Goal: Information Seeking & Learning: Learn about a topic

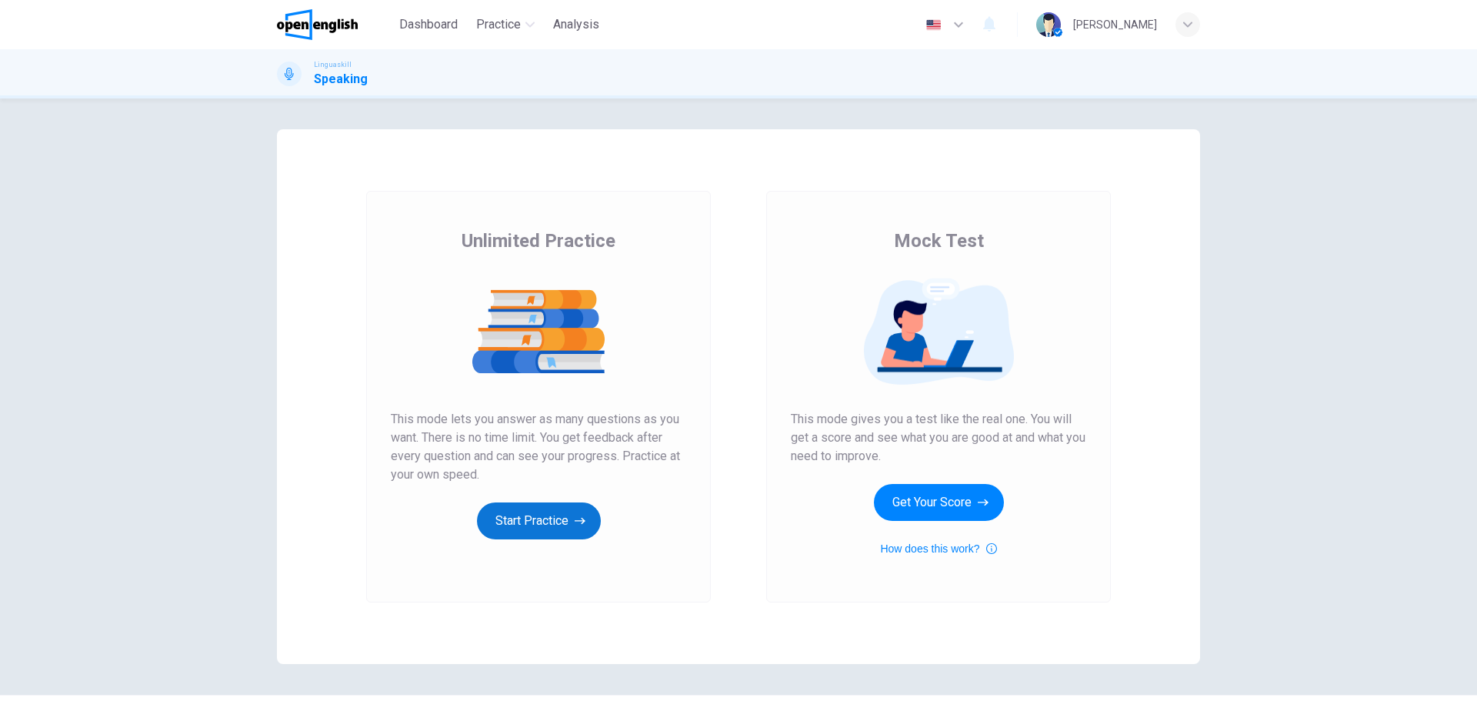
click at [549, 503] on button "Start Practice" at bounding box center [539, 520] width 124 height 37
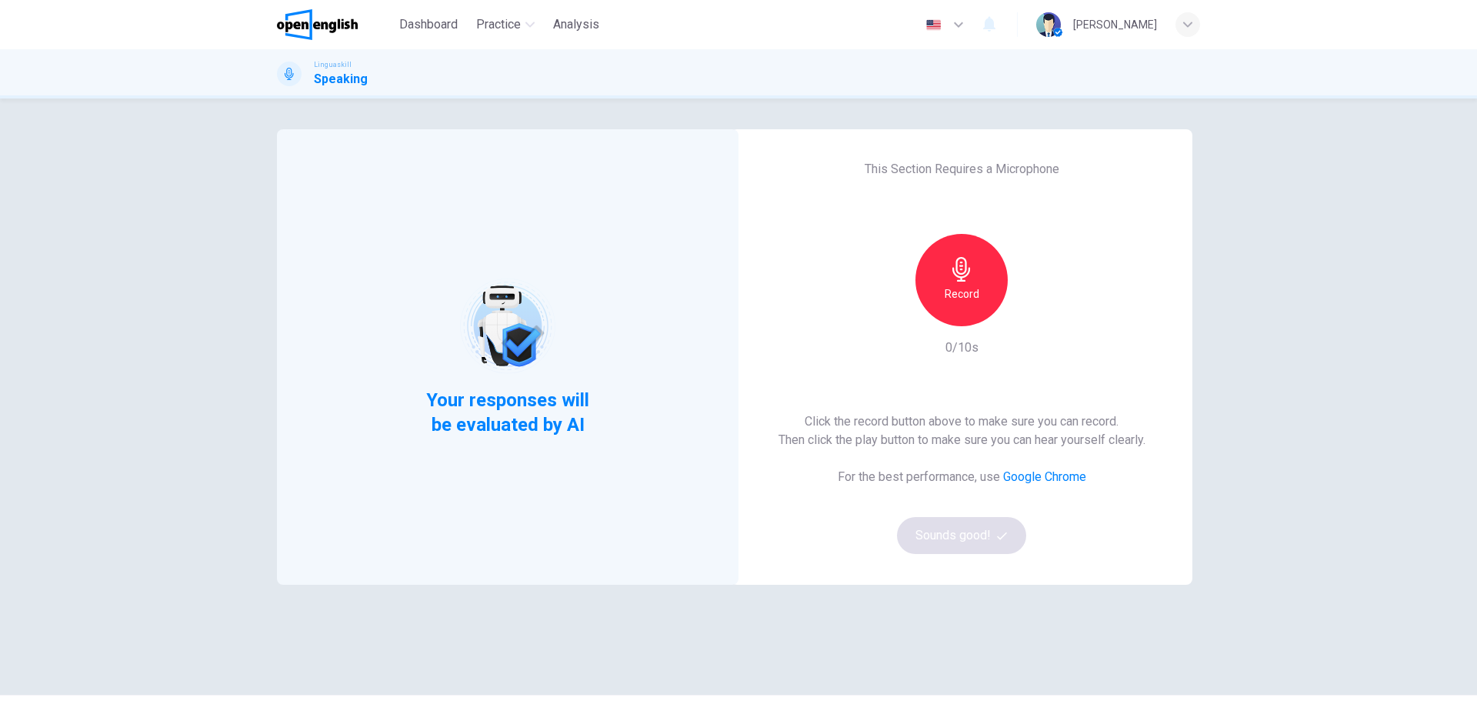
click at [973, 302] on h6 "Record" at bounding box center [962, 294] width 35 height 18
click at [953, 287] on h6 "Stop" at bounding box center [961, 294] width 23 height 18
click at [1029, 318] on icon "button" at bounding box center [1032, 313] width 15 height 15
click at [1032, 315] on icon "button" at bounding box center [1032, 313] width 15 height 15
click at [954, 533] on button "Sounds good!" at bounding box center [961, 535] width 129 height 37
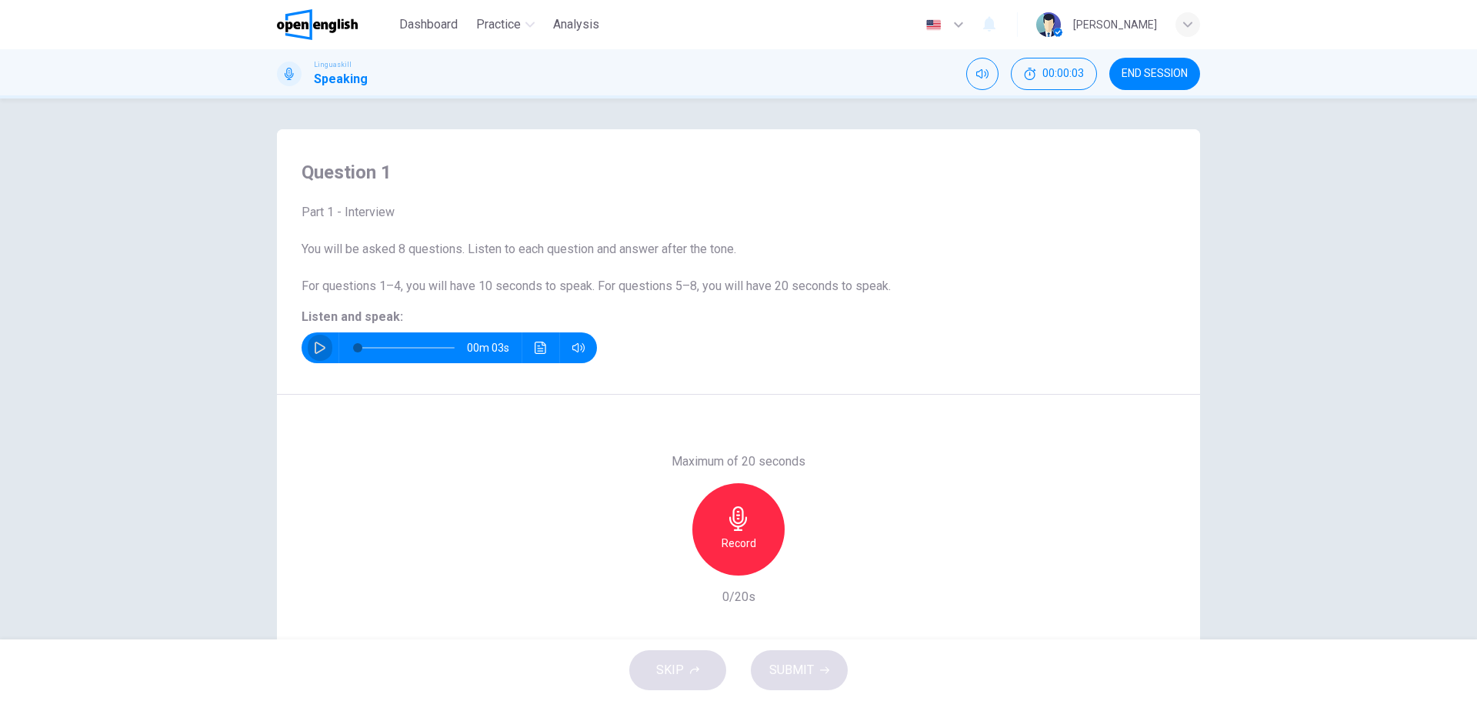
click at [317, 350] on icon "button" at bounding box center [320, 348] width 12 height 12
type input "*"
click at [745, 529] on icon "button" at bounding box center [738, 518] width 25 height 25
click at [802, 667] on span "SUBMIT" at bounding box center [791, 670] width 45 height 22
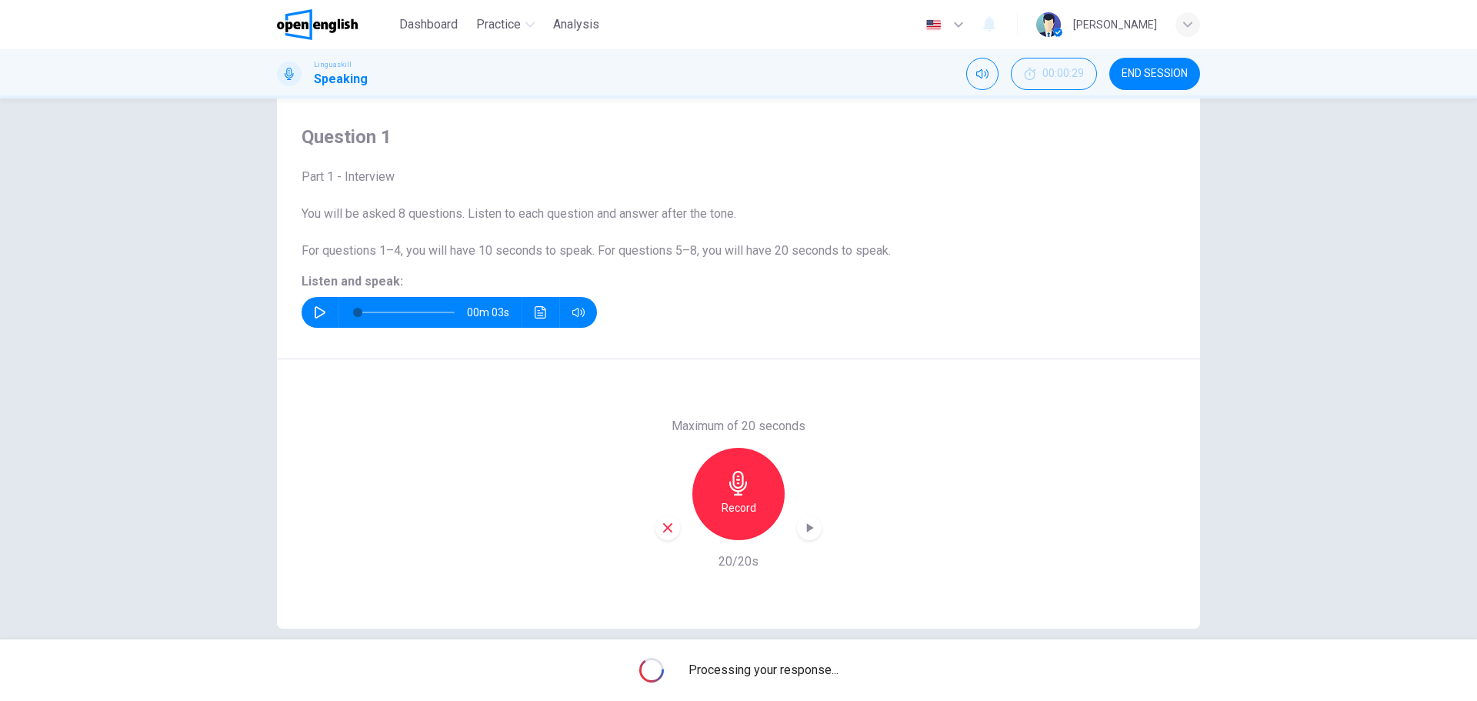
scroll to position [55, 0]
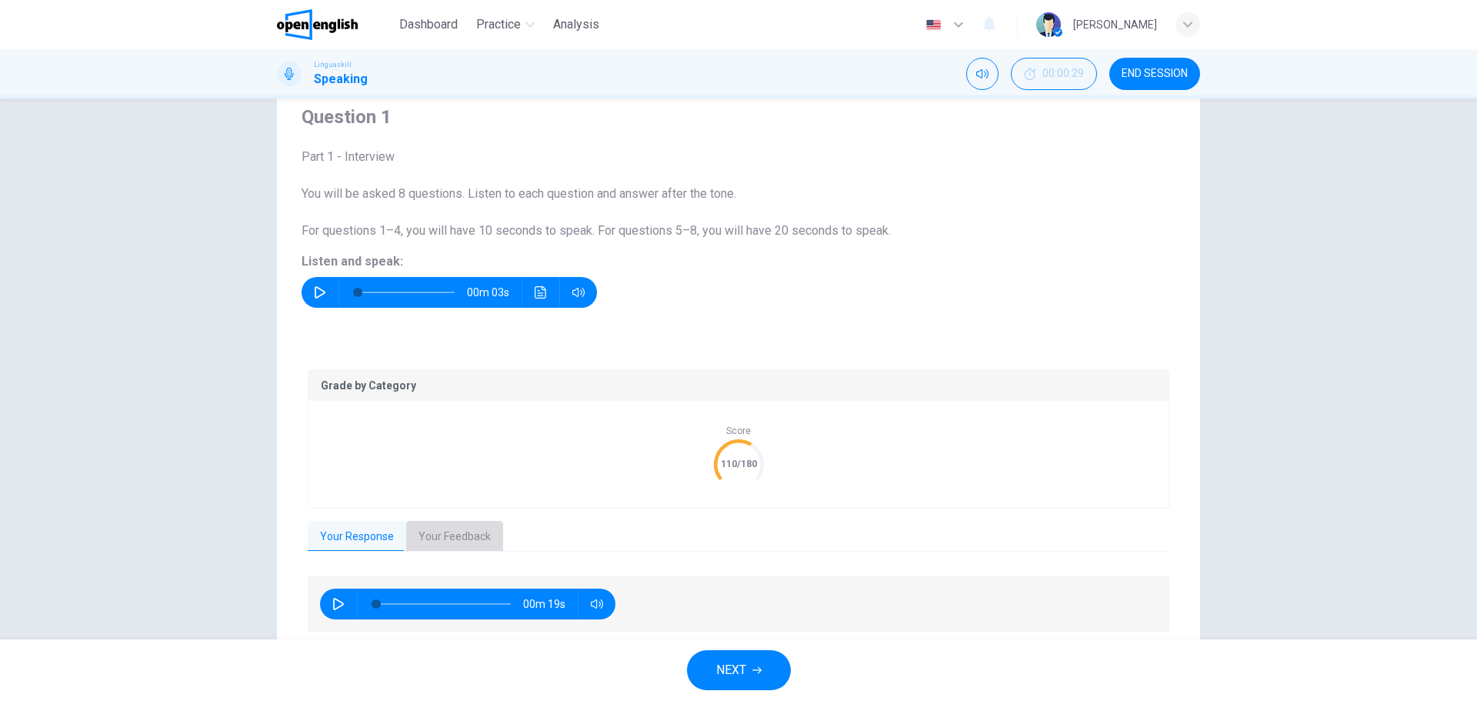
click at [426, 532] on button "Your Feedback" at bounding box center [454, 537] width 97 height 32
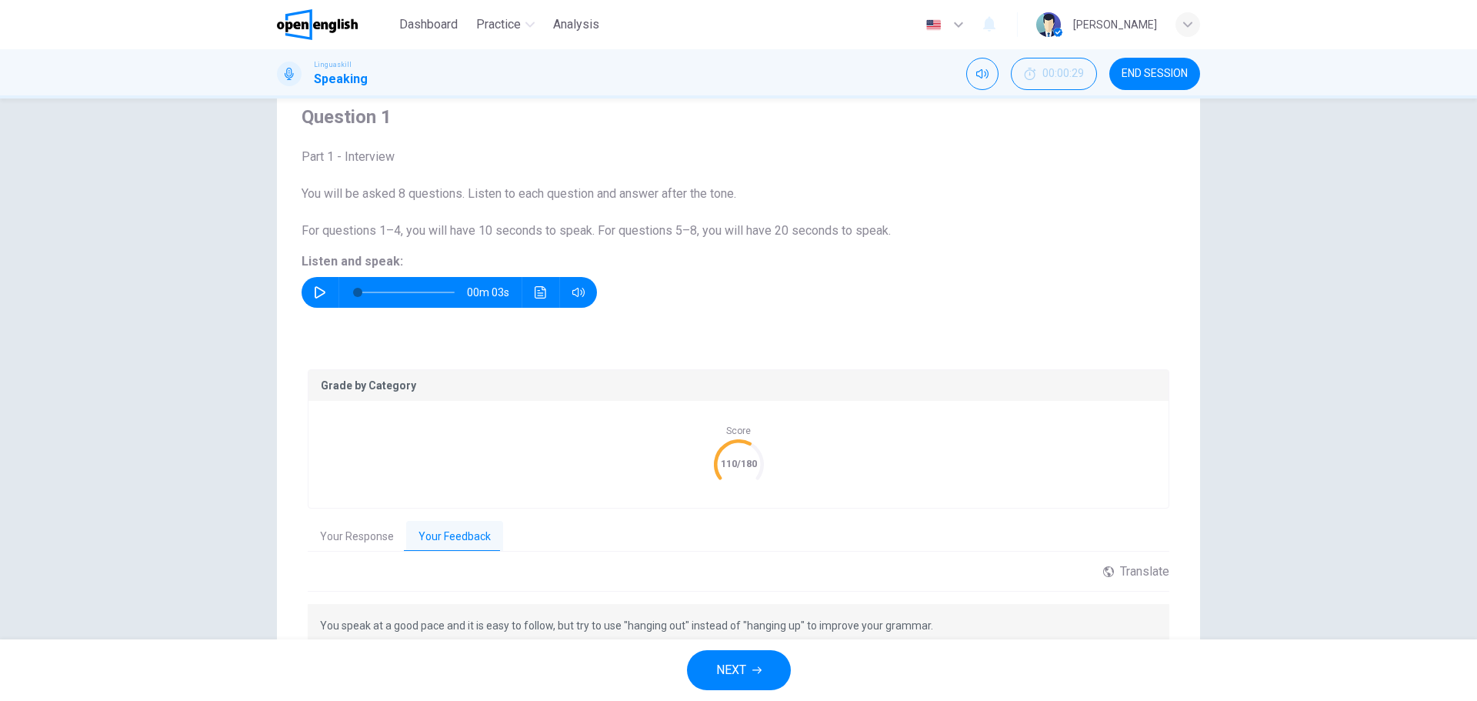
scroll to position [149, 0]
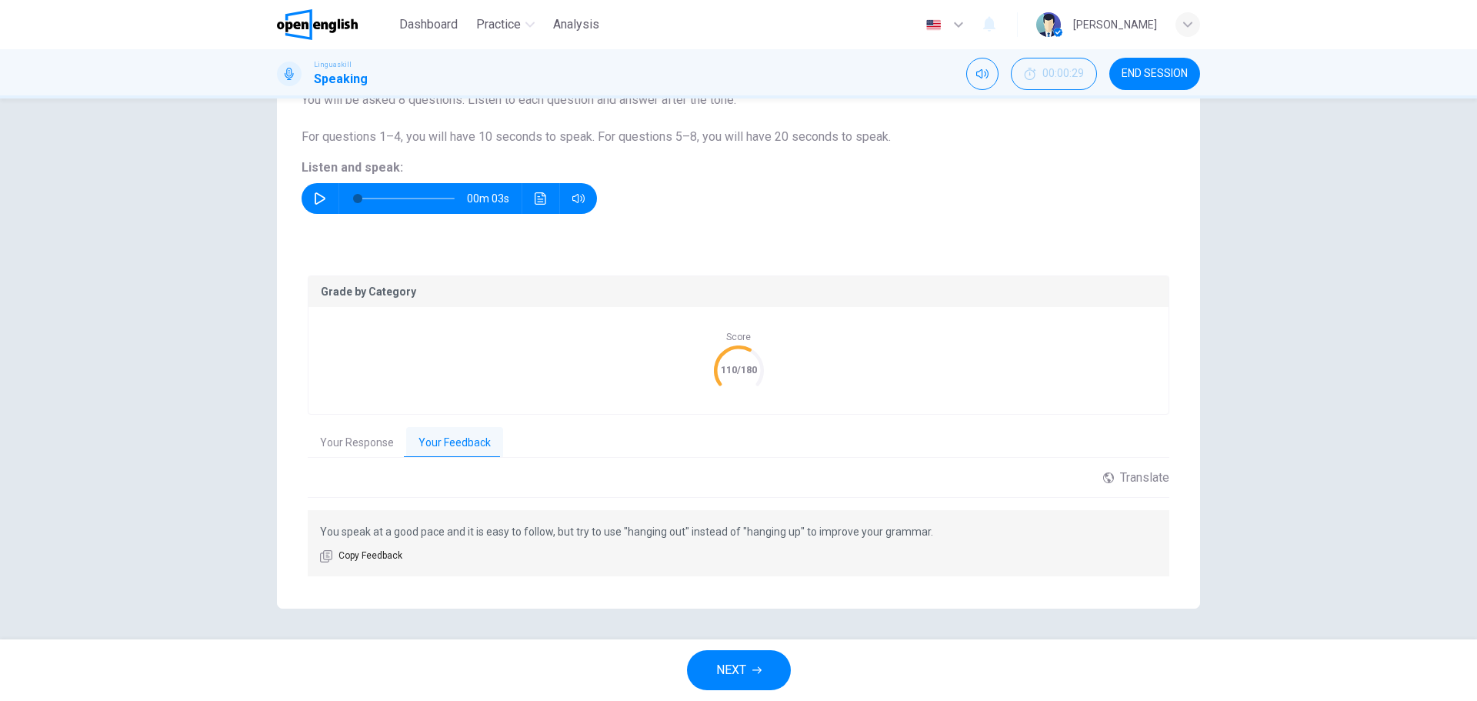
click at [718, 669] on span "NEXT" at bounding box center [731, 670] width 30 height 22
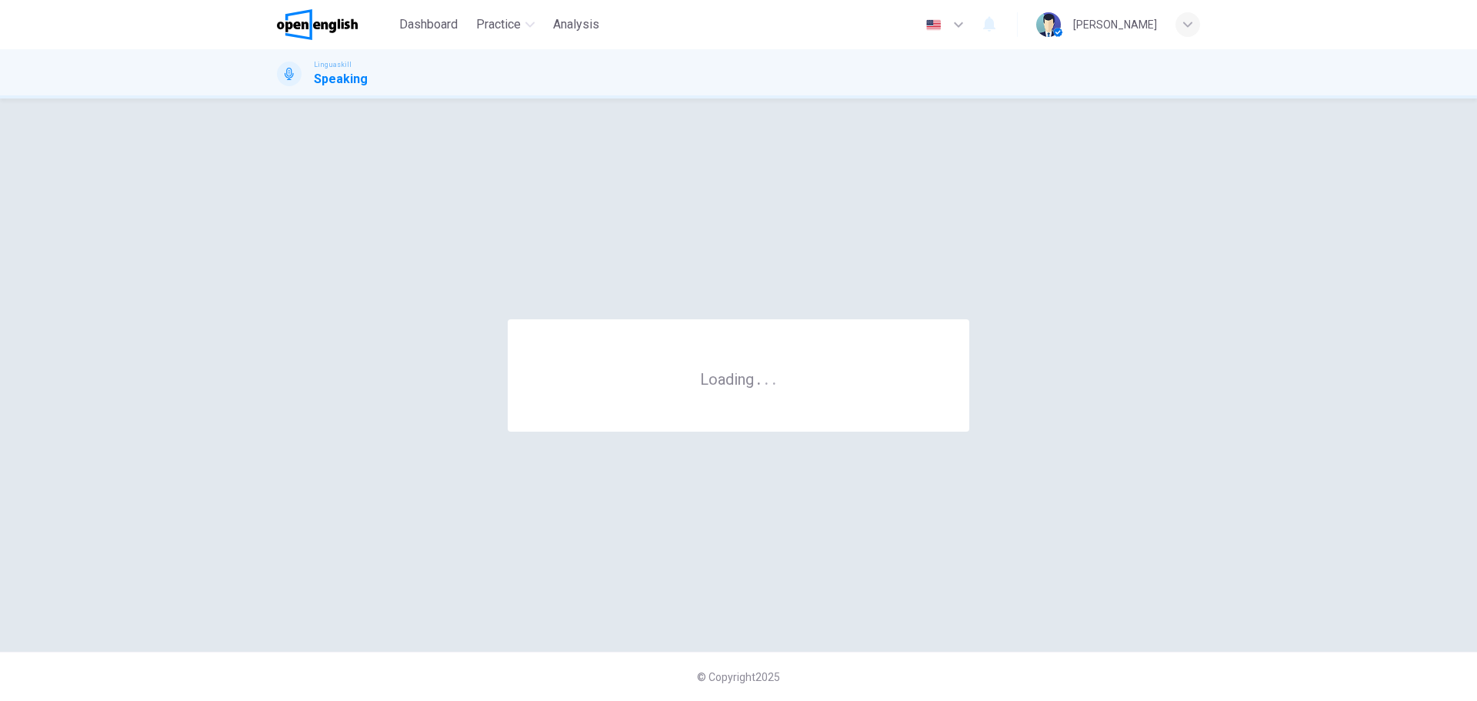
scroll to position [0, 0]
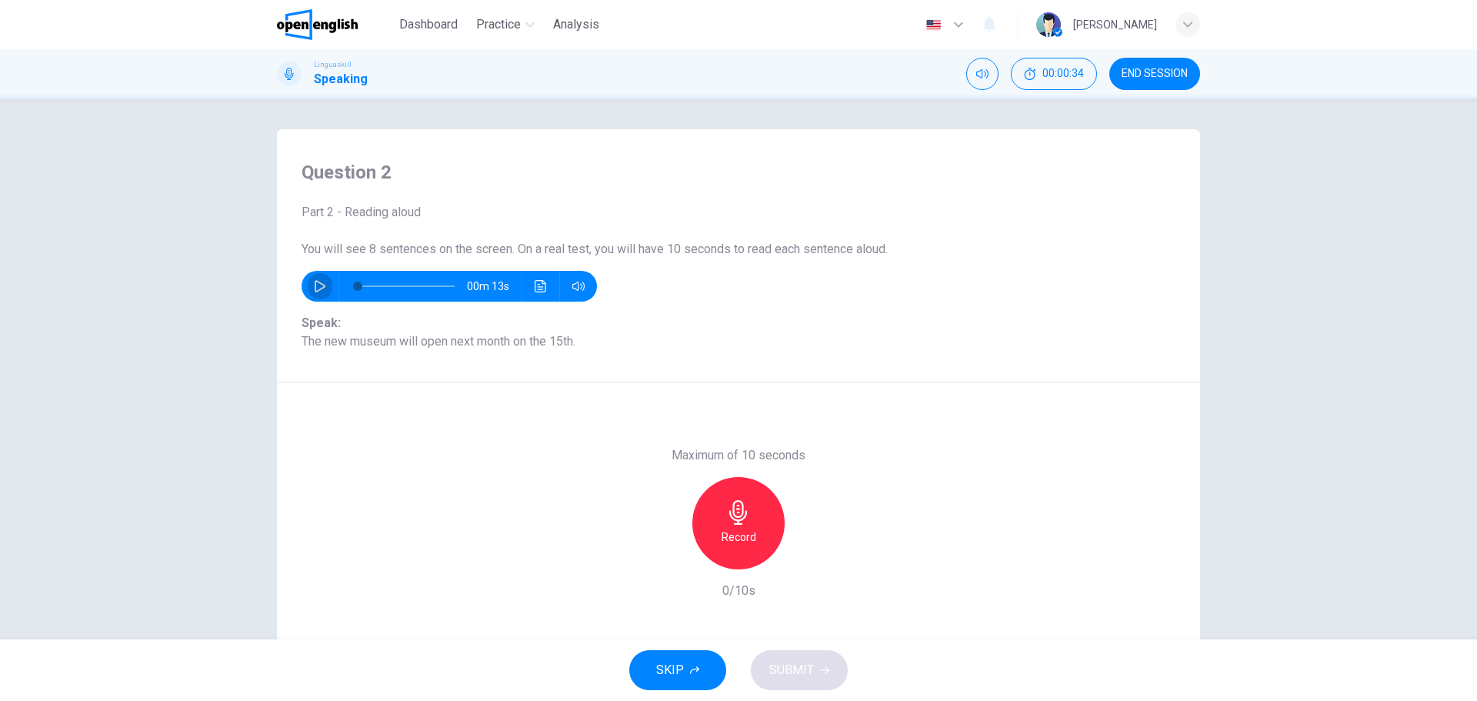
click at [309, 289] on button "button" at bounding box center [320, 286] width 25 height 31
type input "*"
click at [732, 535] on h6 "Record" at bounding box center [739, 537] width 35 height 18
click at [740, 528] on h6 "Stop" at bounding box center [738, 537] width 23 height 18
click at [795, 675] on span "SUBMIT" at bounding box center [791, 670] width 45 height 22
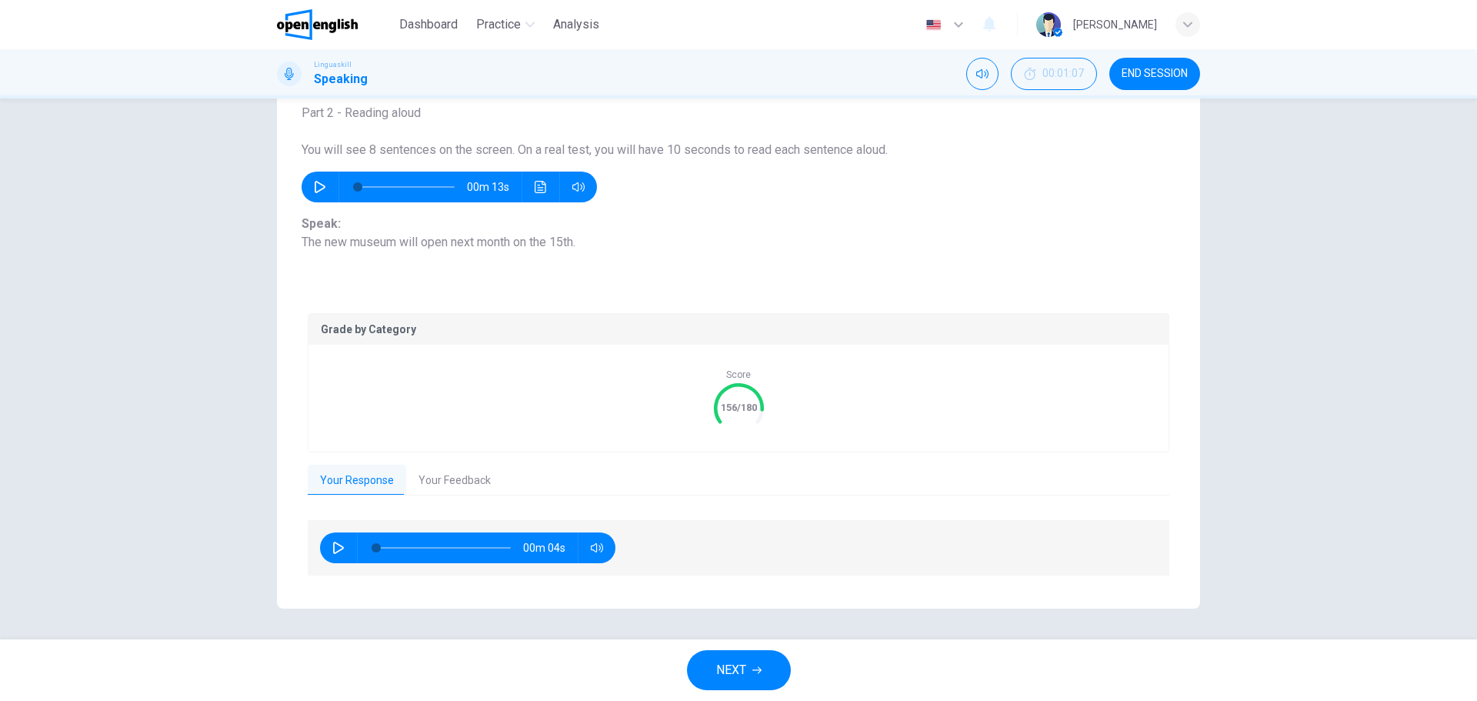
click at [723, 676] on span "NEXT" at bounding box center [731, 670] width 30 height 22
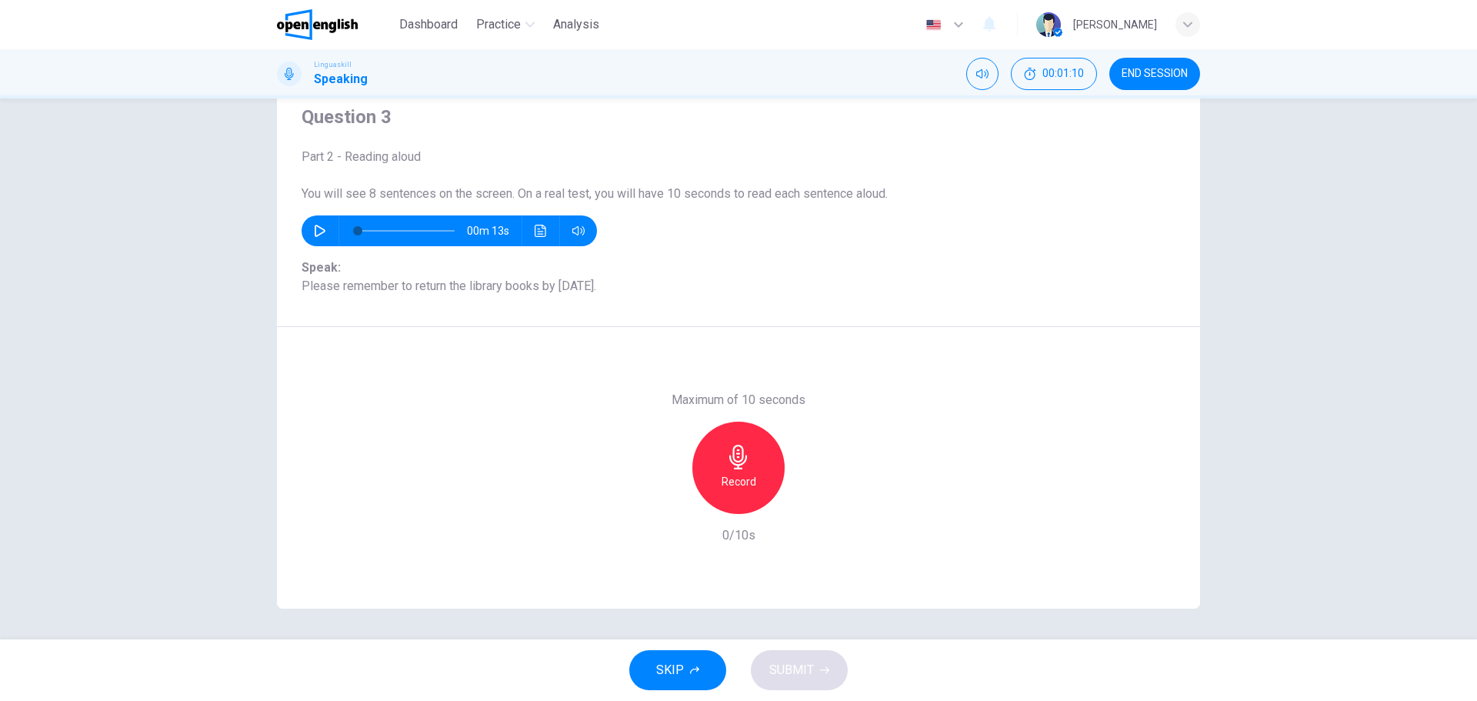
click at [751, 469] on div "Record" at bounding box center [738, 468] width 92 height 92
click at [746, 469] on icon "button" at bounding box center [738, 457] width 25 height 25
click at [800, 676] on span "SUBMIT" at bounding box center [791, 670] width 45 height 22
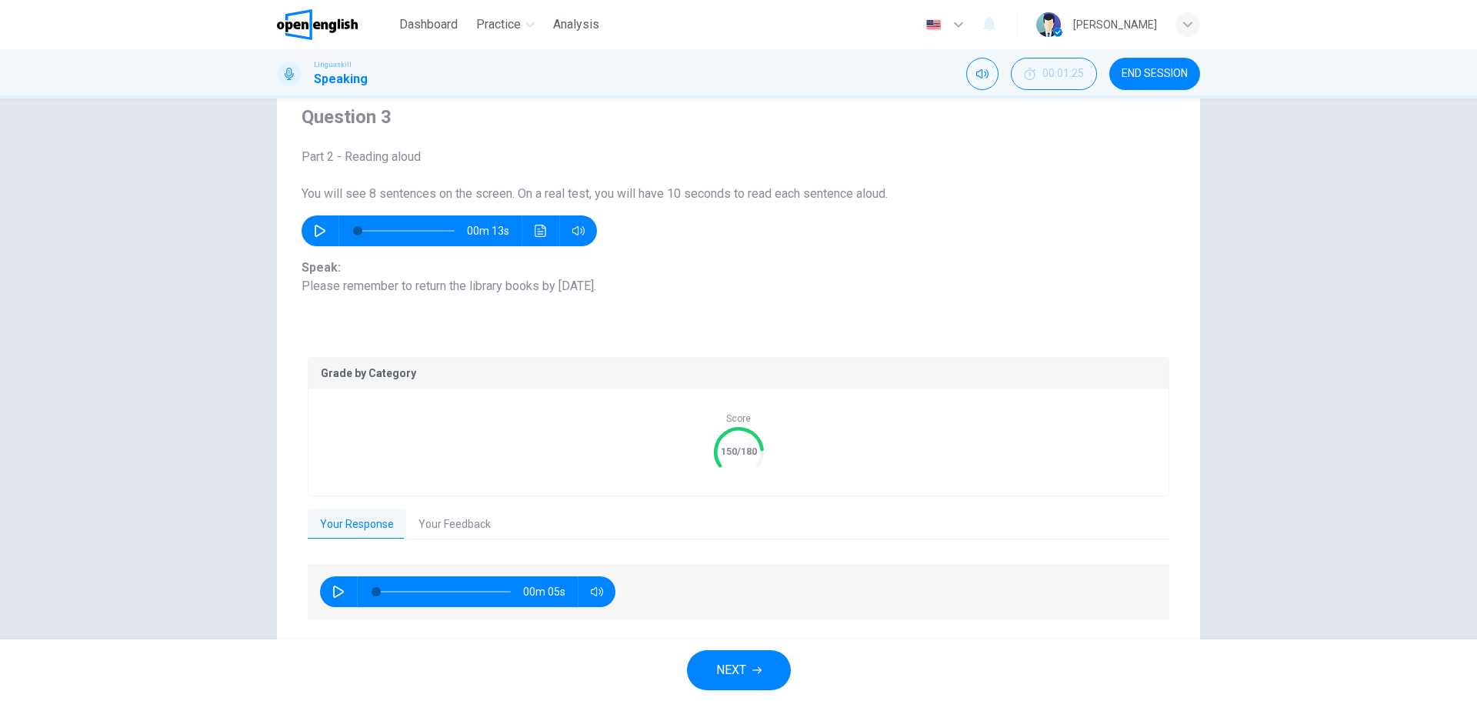
click at [439, 513] on button "Your Feedback" at bounding box center [454, 525] width 97 height 32
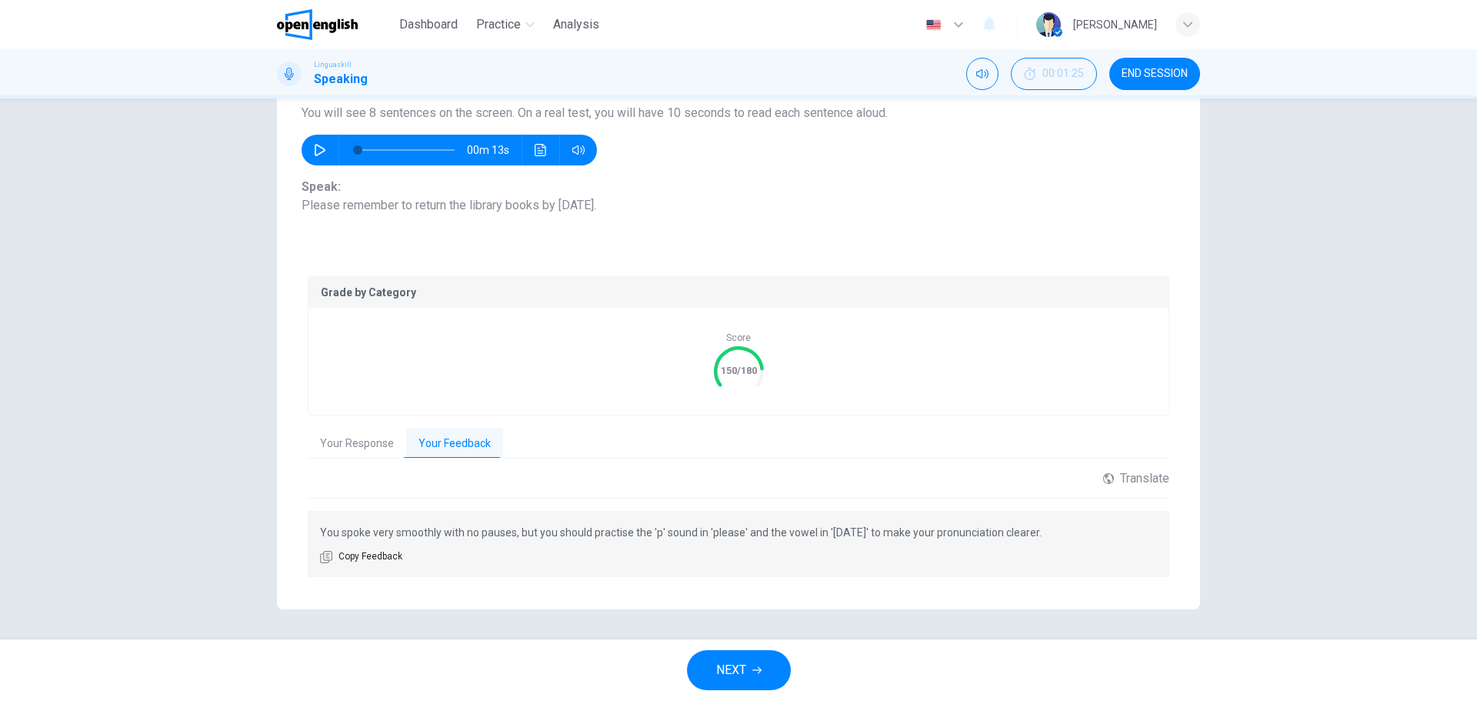
scroll to position [137, 0]
click at [712, 666] on button "NEXT" at bounding box center [739, 670] width 104 height 40
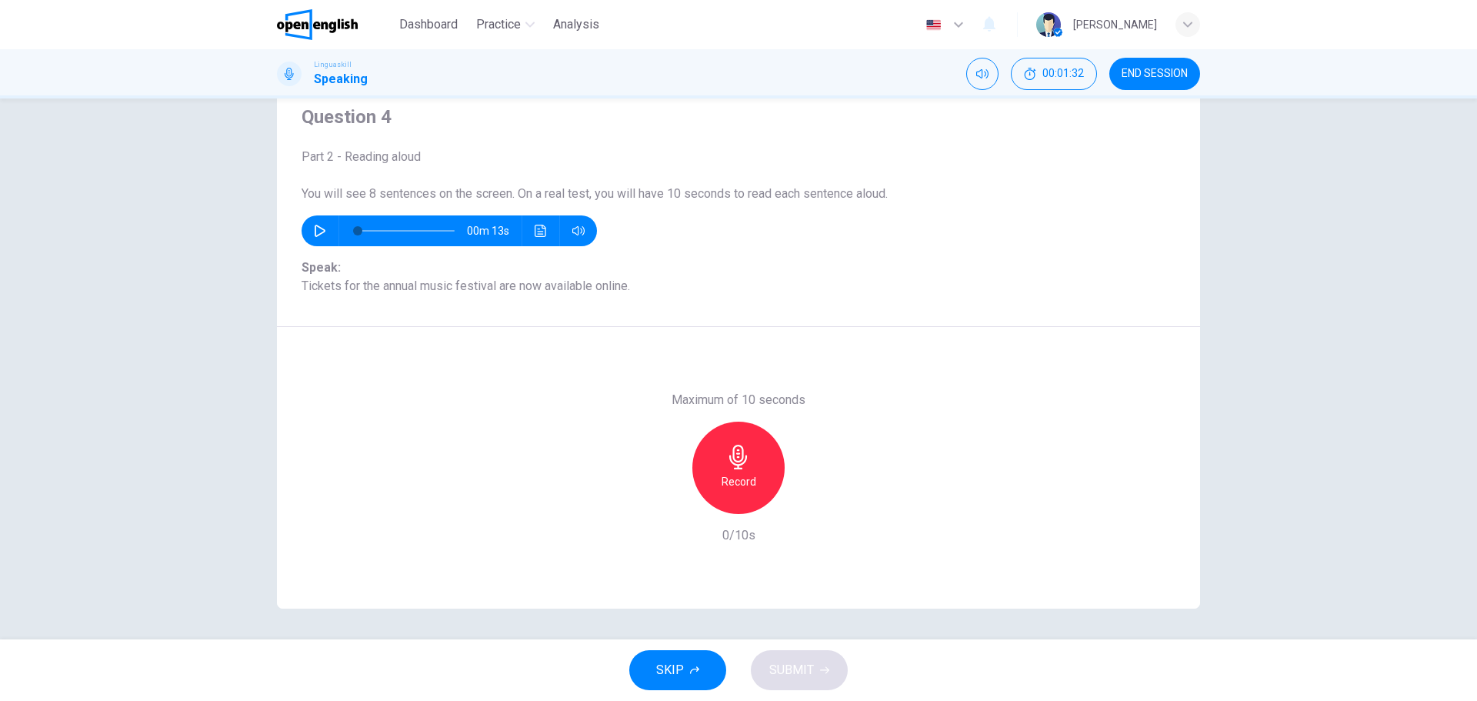
click at [730, 468] on icon "button" at bounding box center [738, 457] width 25 height 25
click at [746, 469] on icon "button" at bounding box center [738, 457] width 25 height 25
click at [794, 662] on span "SUBMIT" at bounding box center [791, 670] width 45 height 22
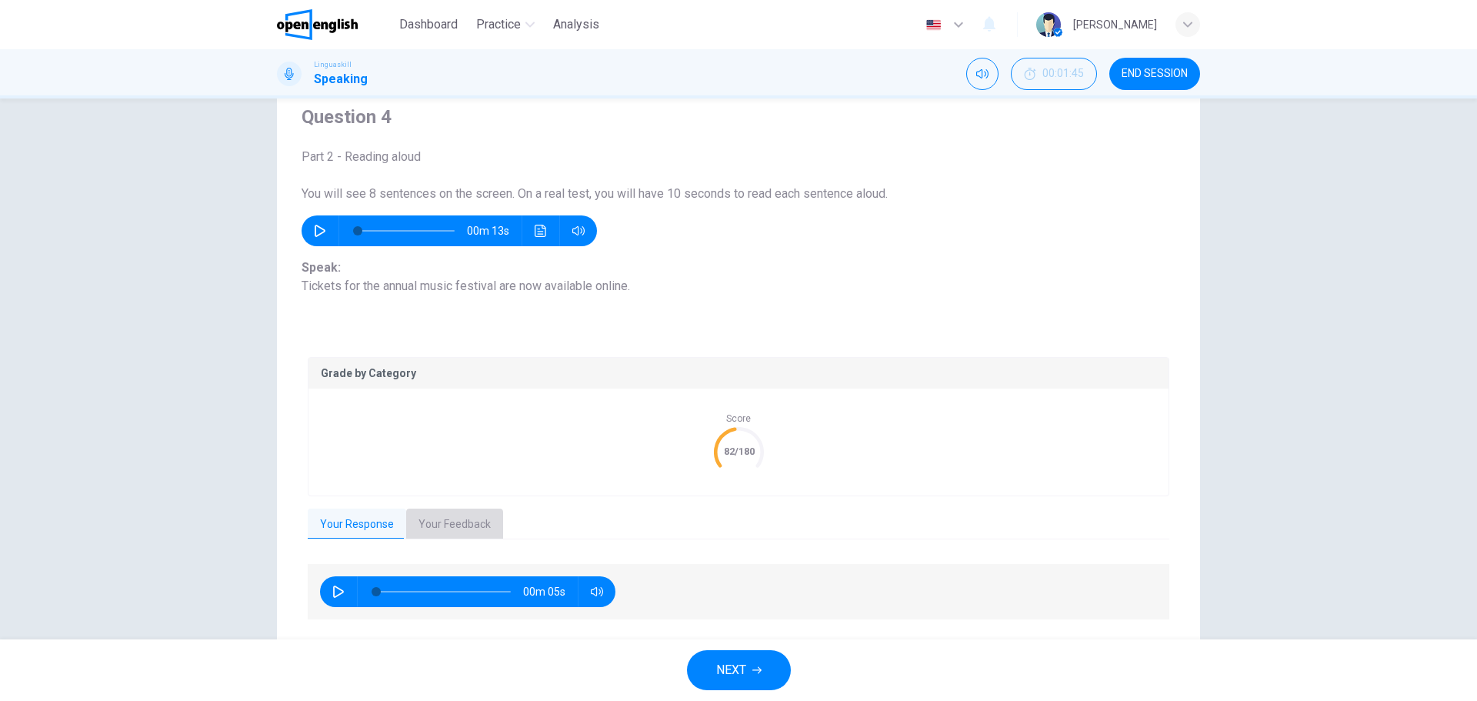
click at [451, 509] on button "Your Feedback" at bounding box center [454, 525] width 97 height 32
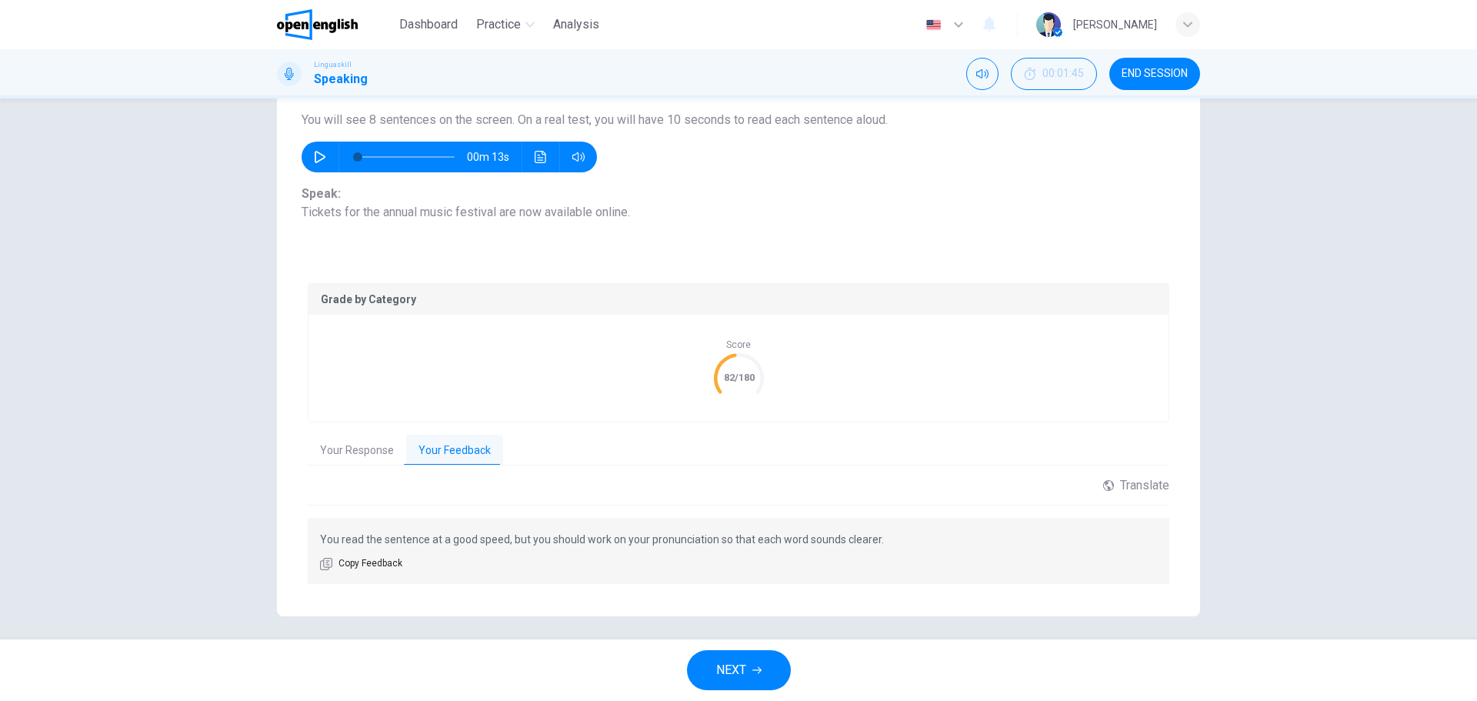
scroll to position [137, 0]
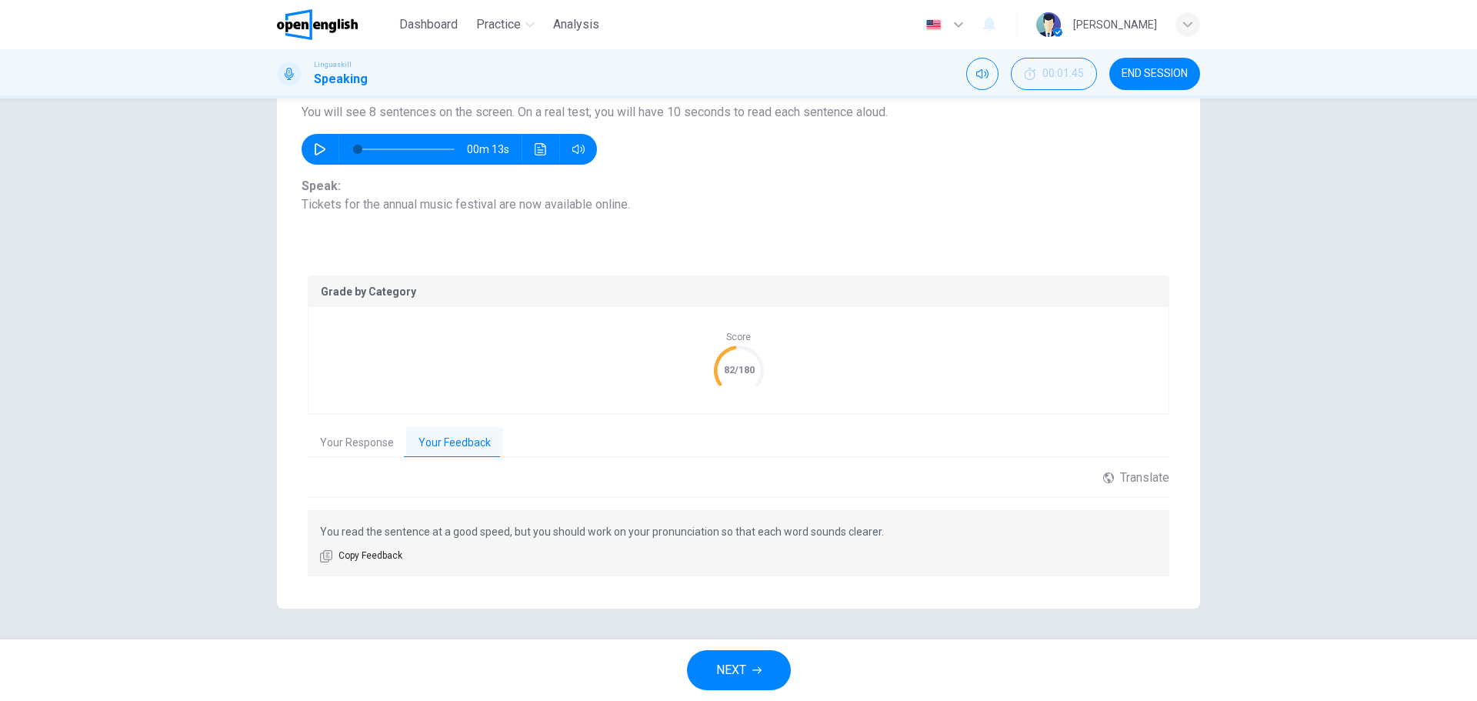
click at [479, 445] on button "Your Feedback" at bounding box center [454, 443] width 97 height 32
click at [384, 440] on button "Your Response" at bounding box center [357, 443] width 98 height 32
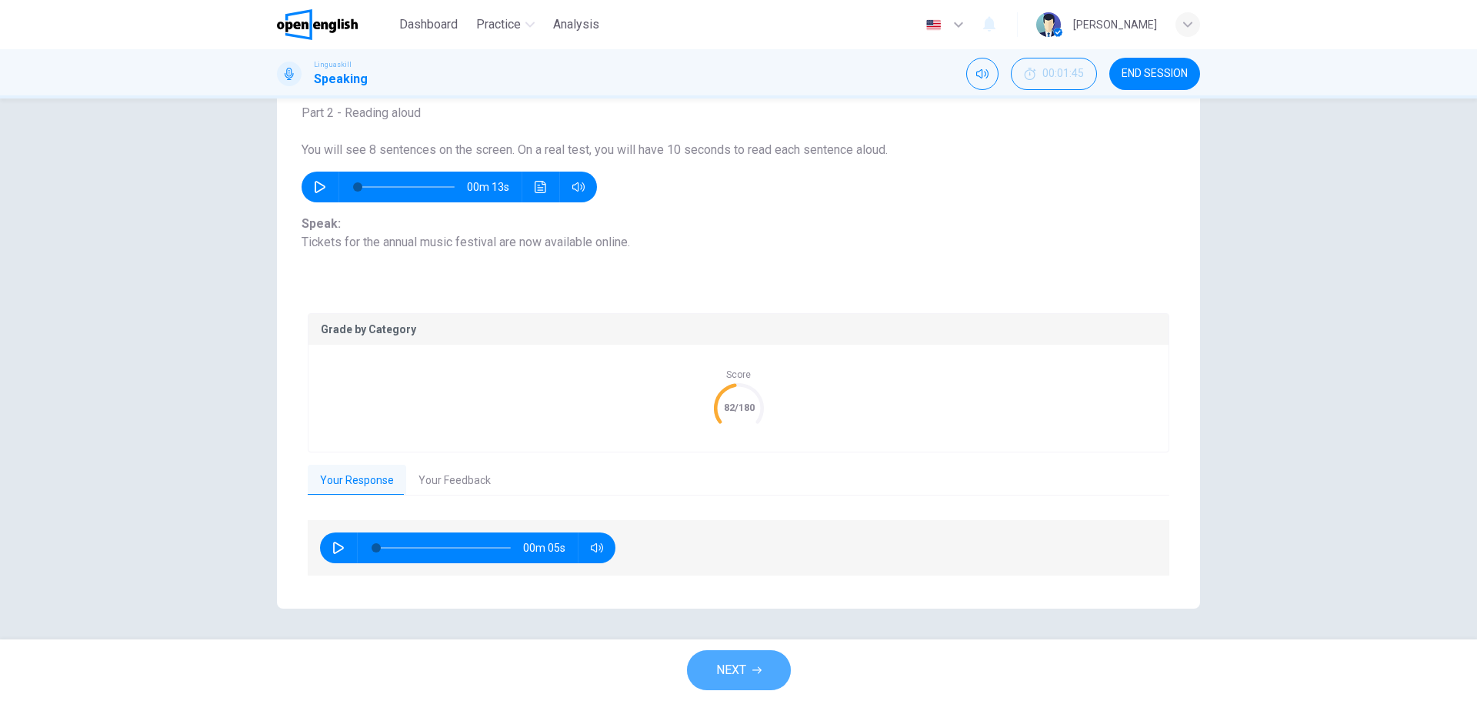
click at [730, 676] on span "NEXT" at bounding box center [731, 670] width 30 height 22
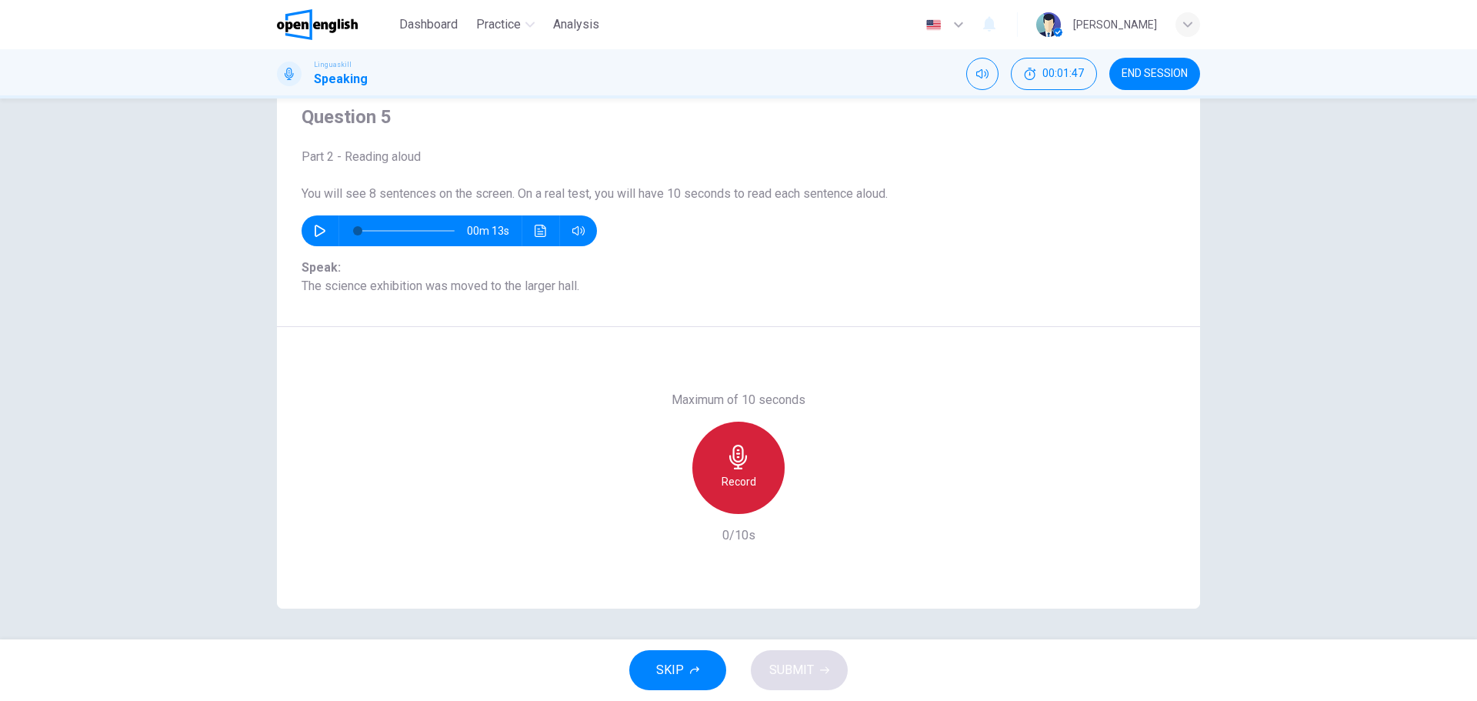
click at [739, 472] on div "Record" at bounding box center [738, 468] width 92 height 92
click at [726, 459] on icon "button" at bounding box center [738, 457] width 25 height 25
click at [838, 688] on div "SKIP SUBMIT" at bounding box center [738, 670] width 1477 height 62
click at [810, 665] on span "SUBMIT" at bounding box center [791, 670] width 45 height 22
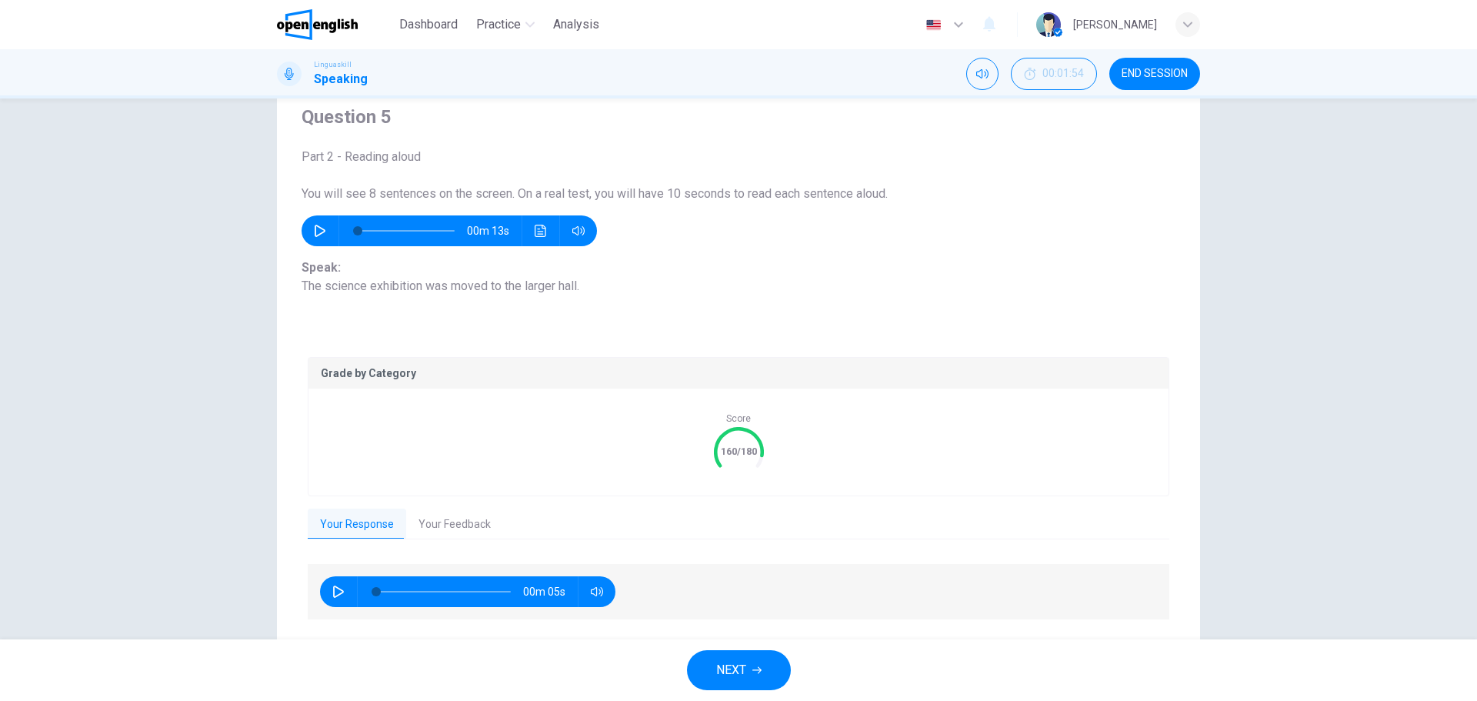
click at [740, 666] on span "NEXT" at bounding box center [731, 670] width 30 height 22
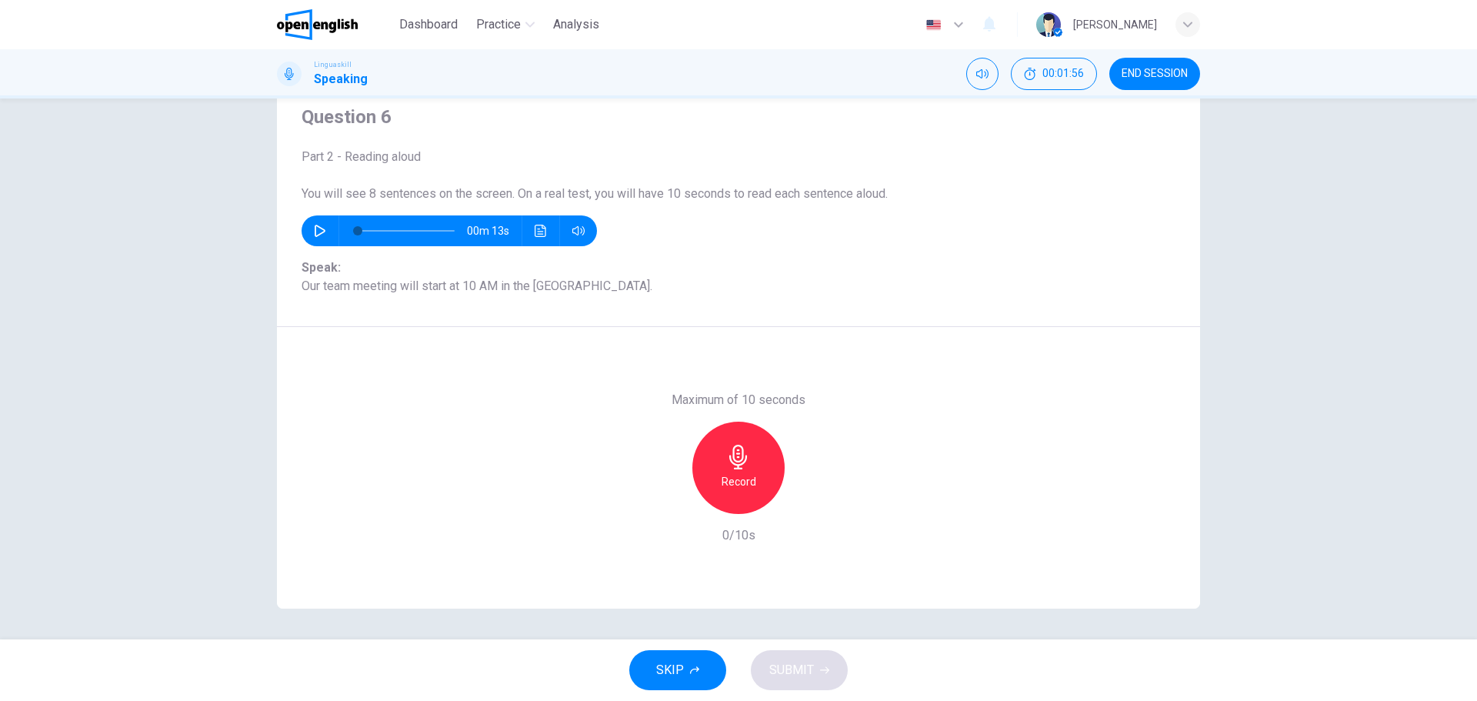
click at [742, 472] on div "Record" at bounding box center [738, 468] width 92 height 92
click at [736, 465] on icon "button" at bounding box center [738, 457] width 18 height 25
click at [795, 671] on span "SUBMIT" at bounding box center [791, 670] width 45 height 22
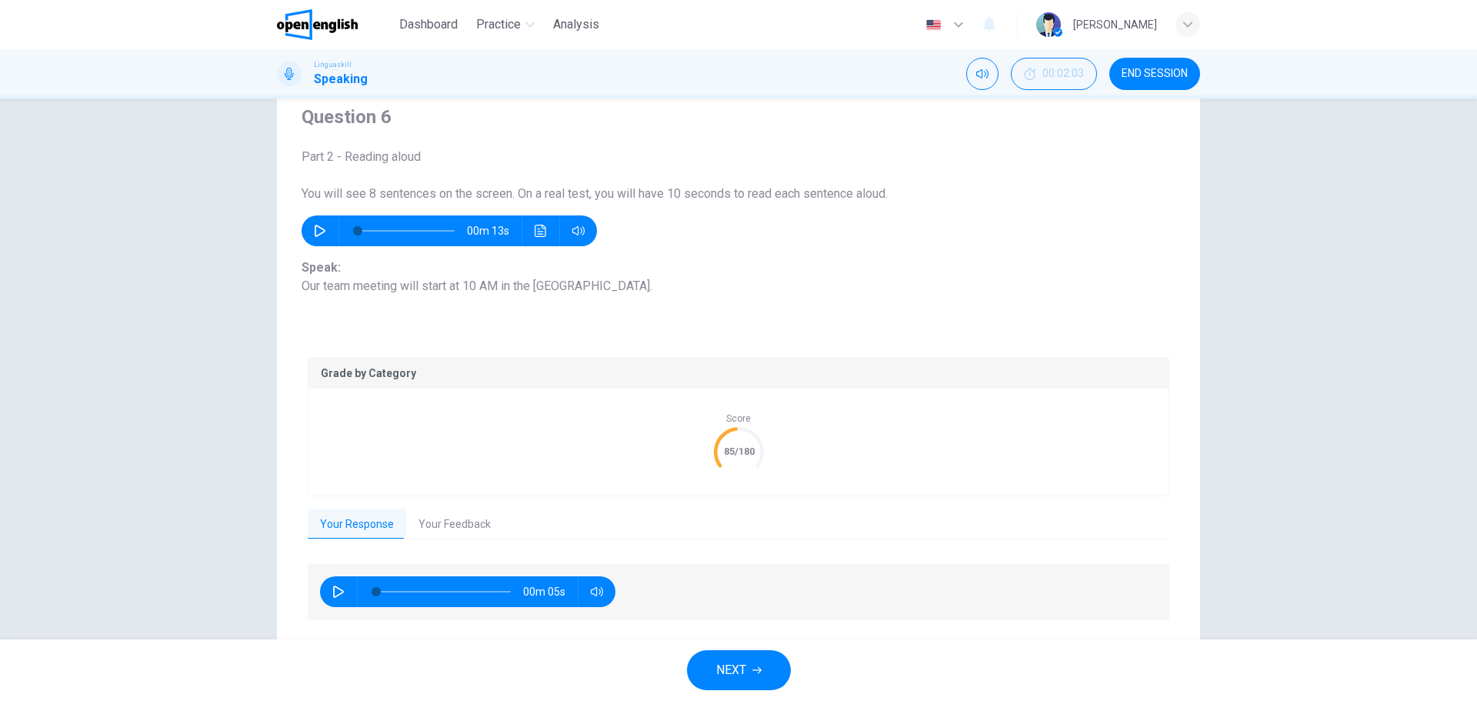
click at [411, 528] on button "Your Feedback" at bounding box center [454, 525] width 97 height 32
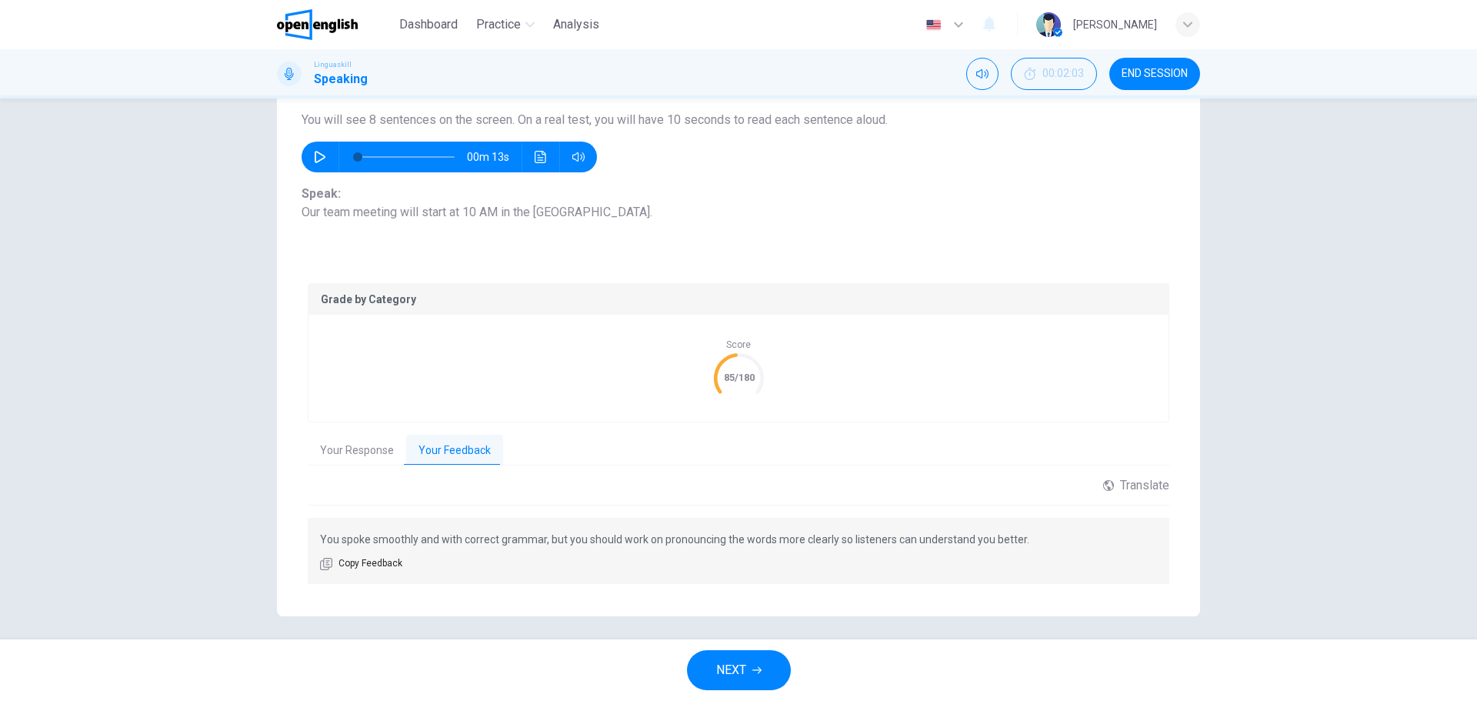
scroll to position [137, 0]
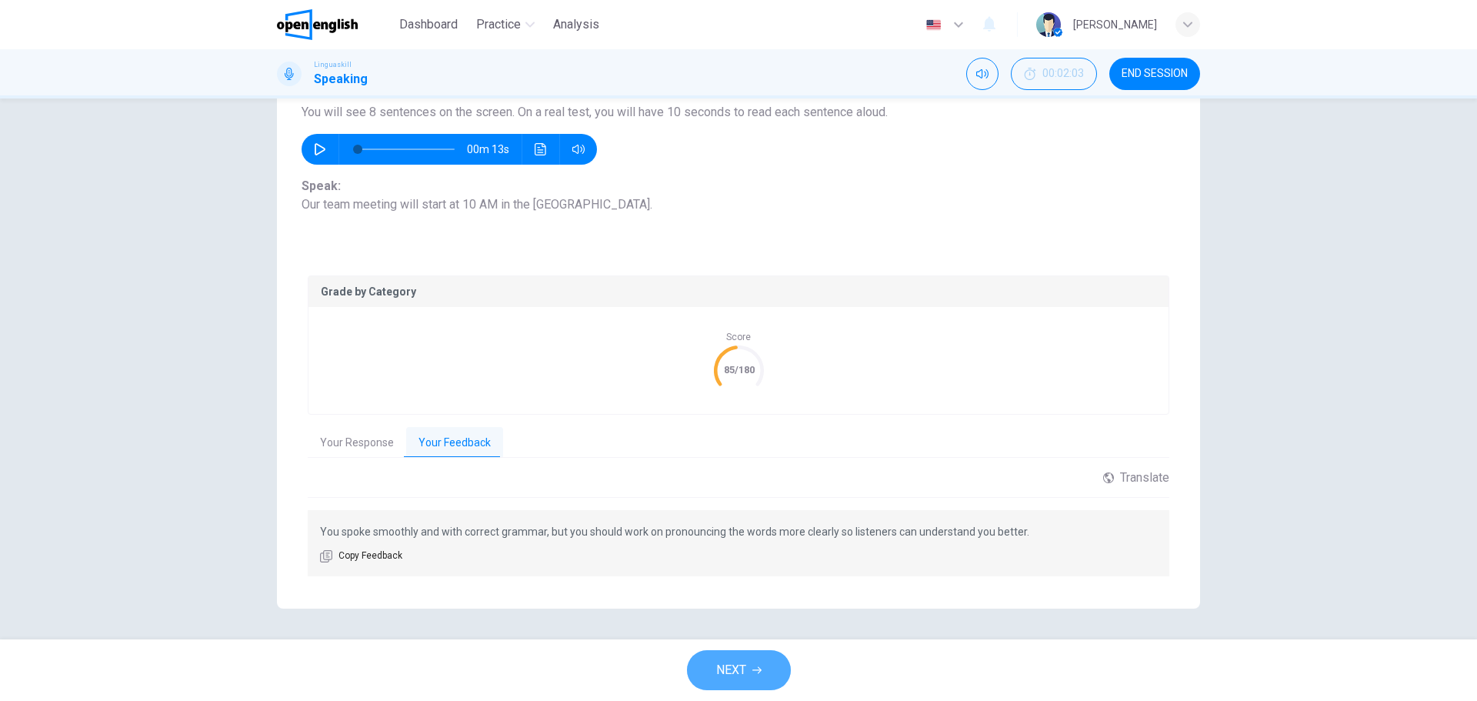
click at [727, 679] on span "NEXT" at bounding box center [731, 670] width 30 height 22
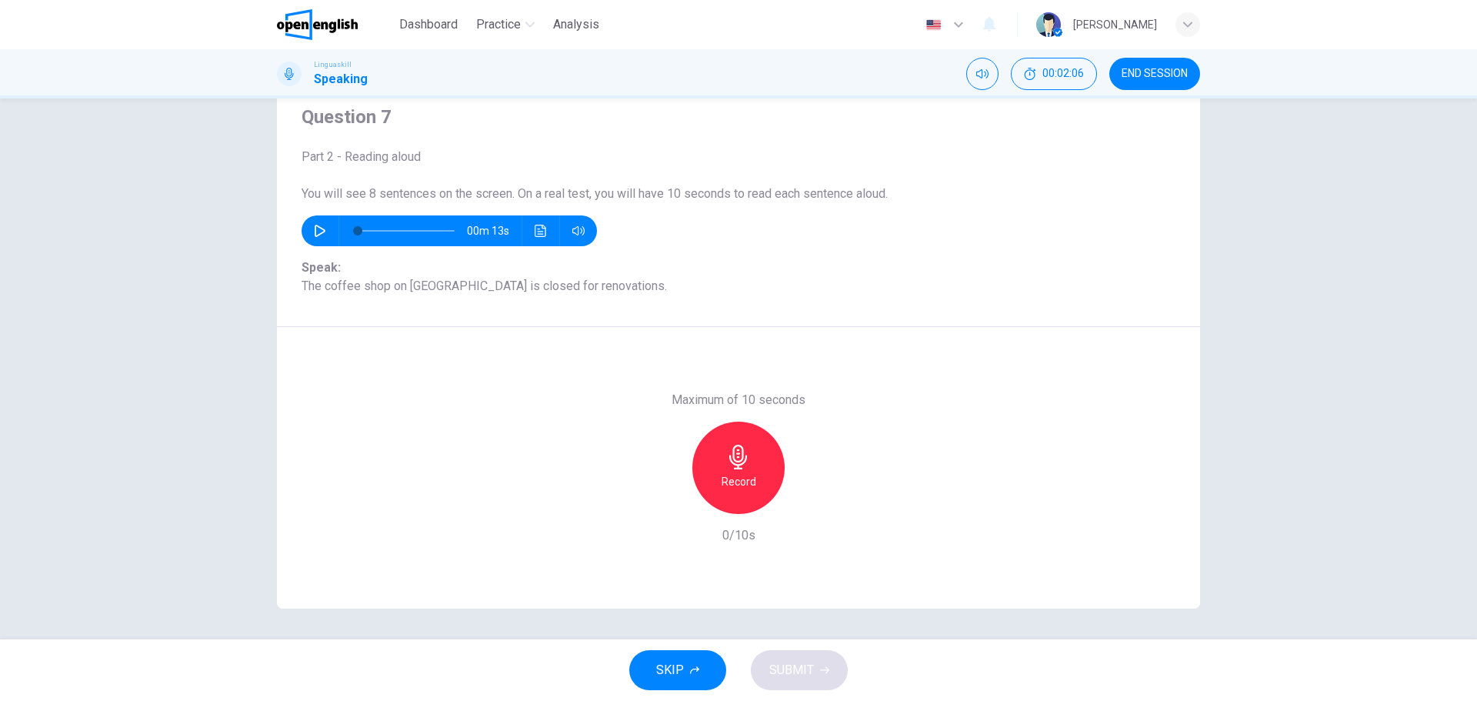
click at [760, 478] on div "Record" at bounding box center [738, 468] width 92 height 92
click at [738, 481] on h6 "Stop" at bounding box center [738, 481] width 23 height 18
click at [796, 667] on span "SUBMIT" at bounding box center [791, 670] width 45 height 22
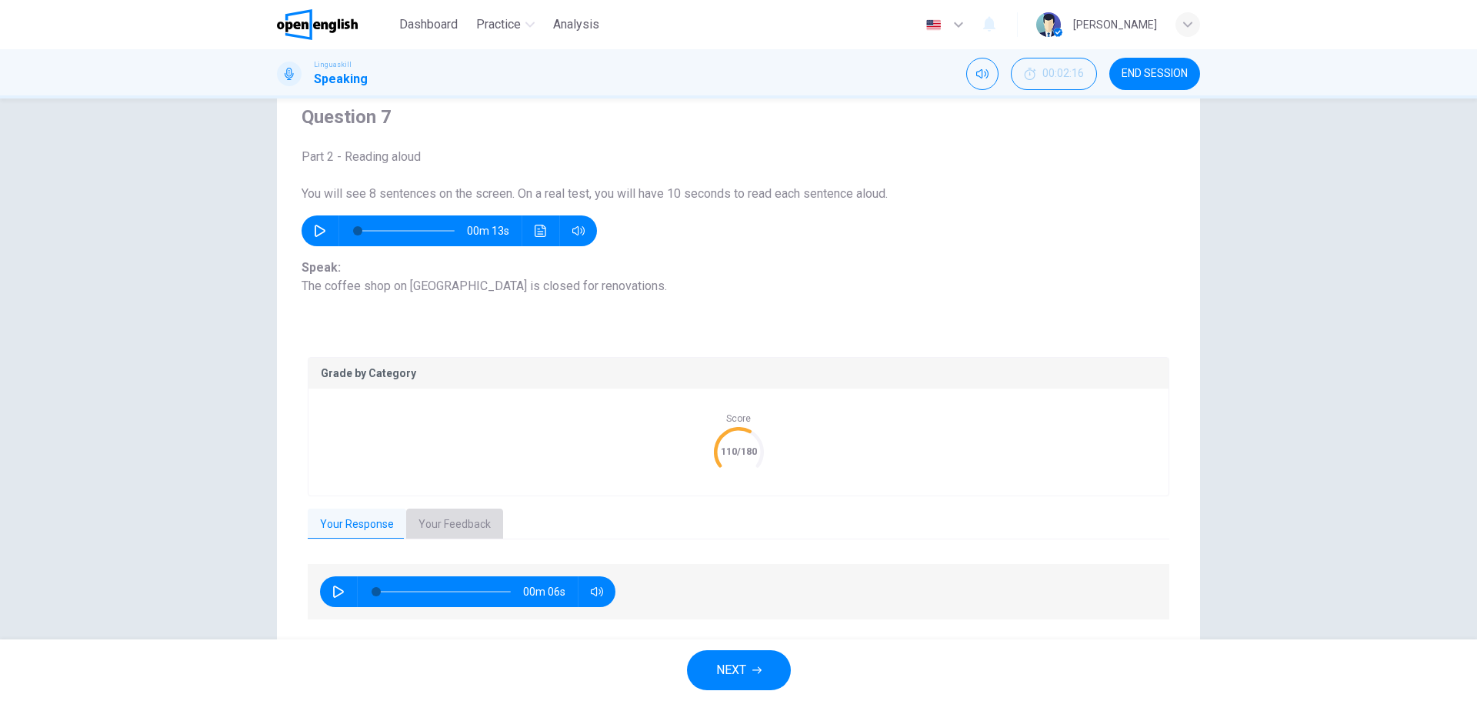
click at [449, 529] on button "Your Feedback" at bounding box center [454, 525] width 97 height 32
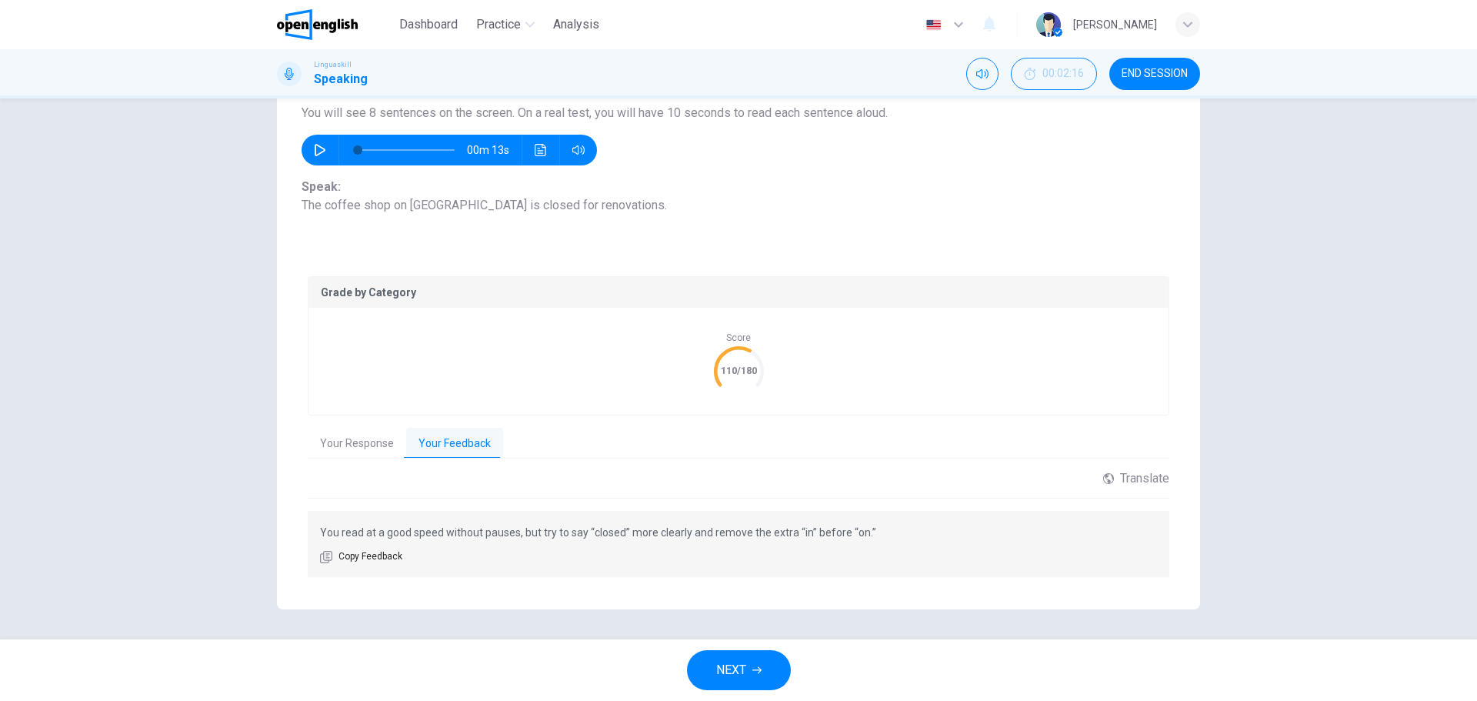
scroll to position [137, 0]
click at [737, 667] on span "NEXT" at bounding box center [731, 670] width 30 height 22
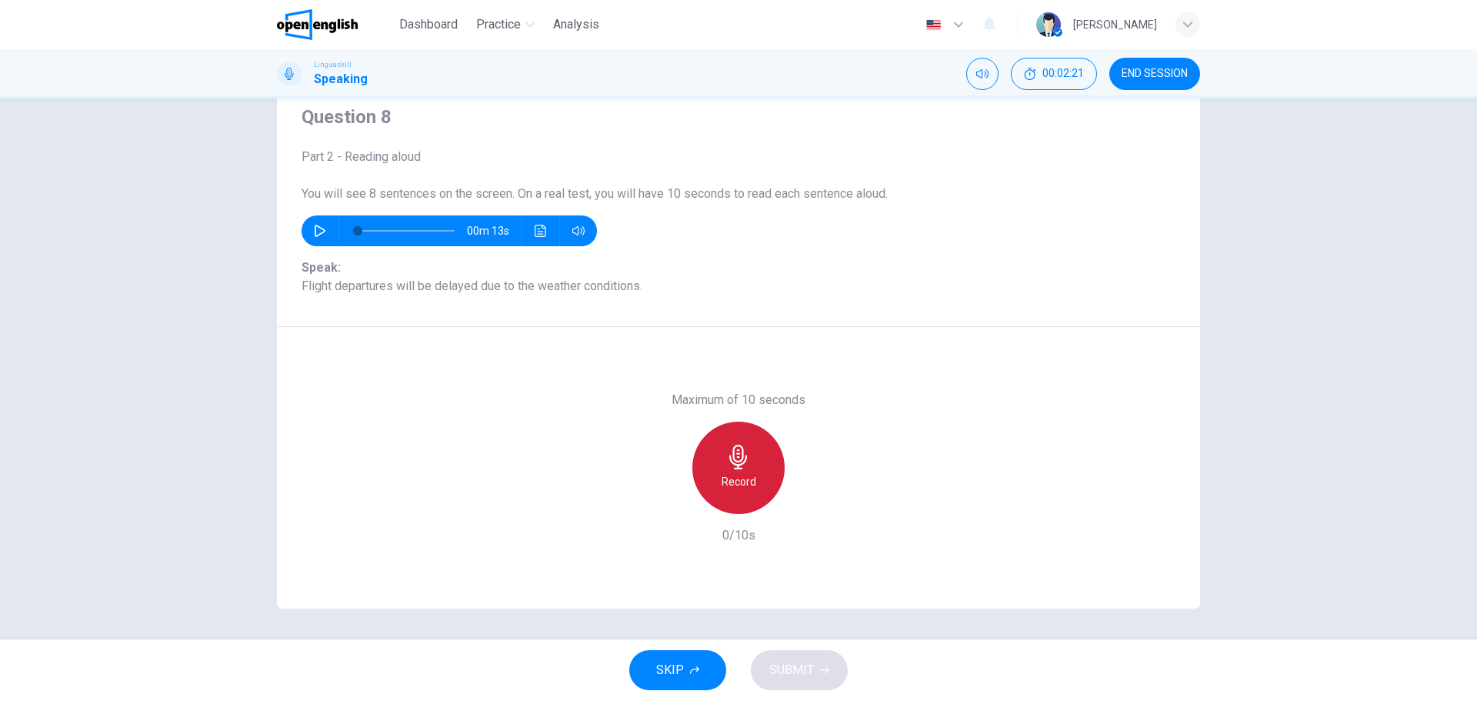
click at [729, 462] on icon "button" at bounding box center [738, 457] width 18 height 25
click at [730, 465] on icon "button" at bounding box center [738, 457] width 18 height 25
click at [797, 670] on span "SUBMIT" at bounding box center [791, 670] width 45 height 22
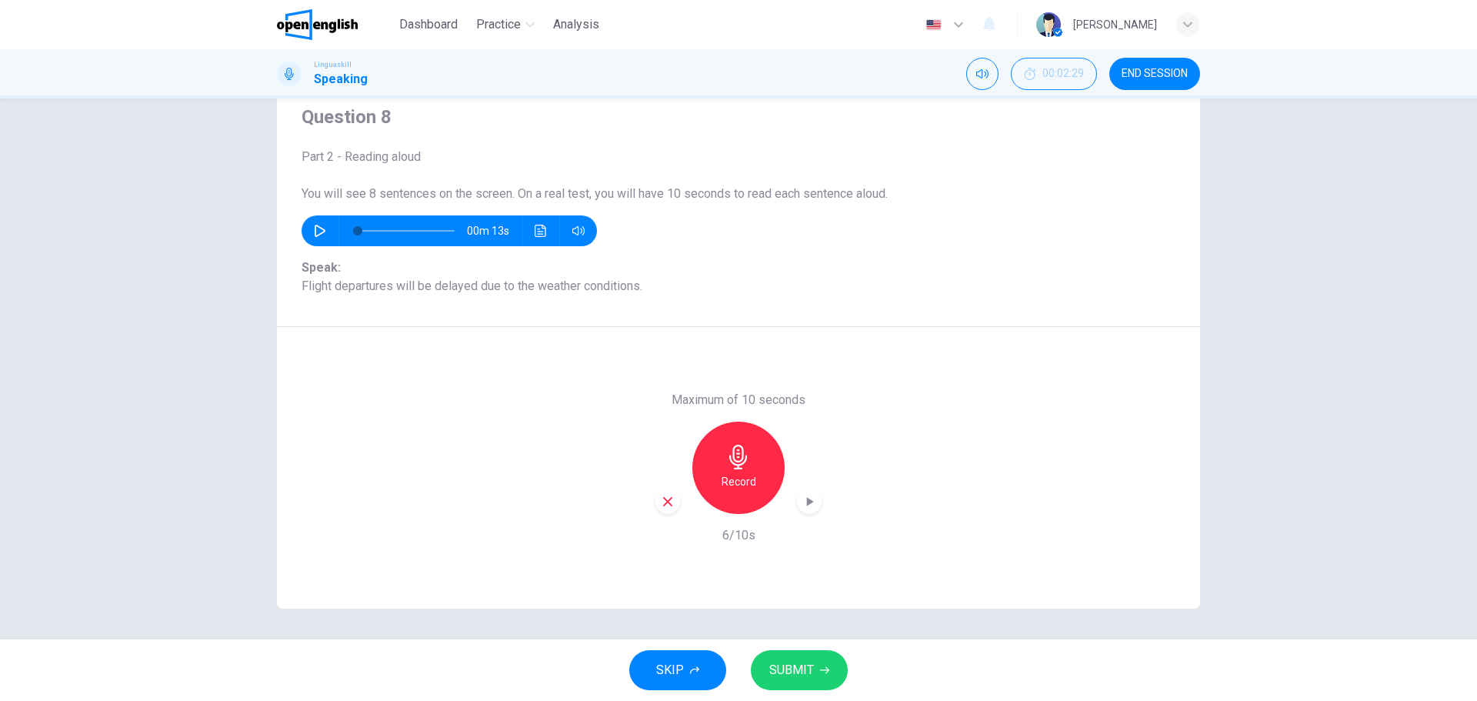
click at [803, 506] on icon "button" at bounding box center [809, 501] width 15 height 15
click at [789, 663] on span "SUBMIT" at bounding box center [791, 670] width 45 height 22
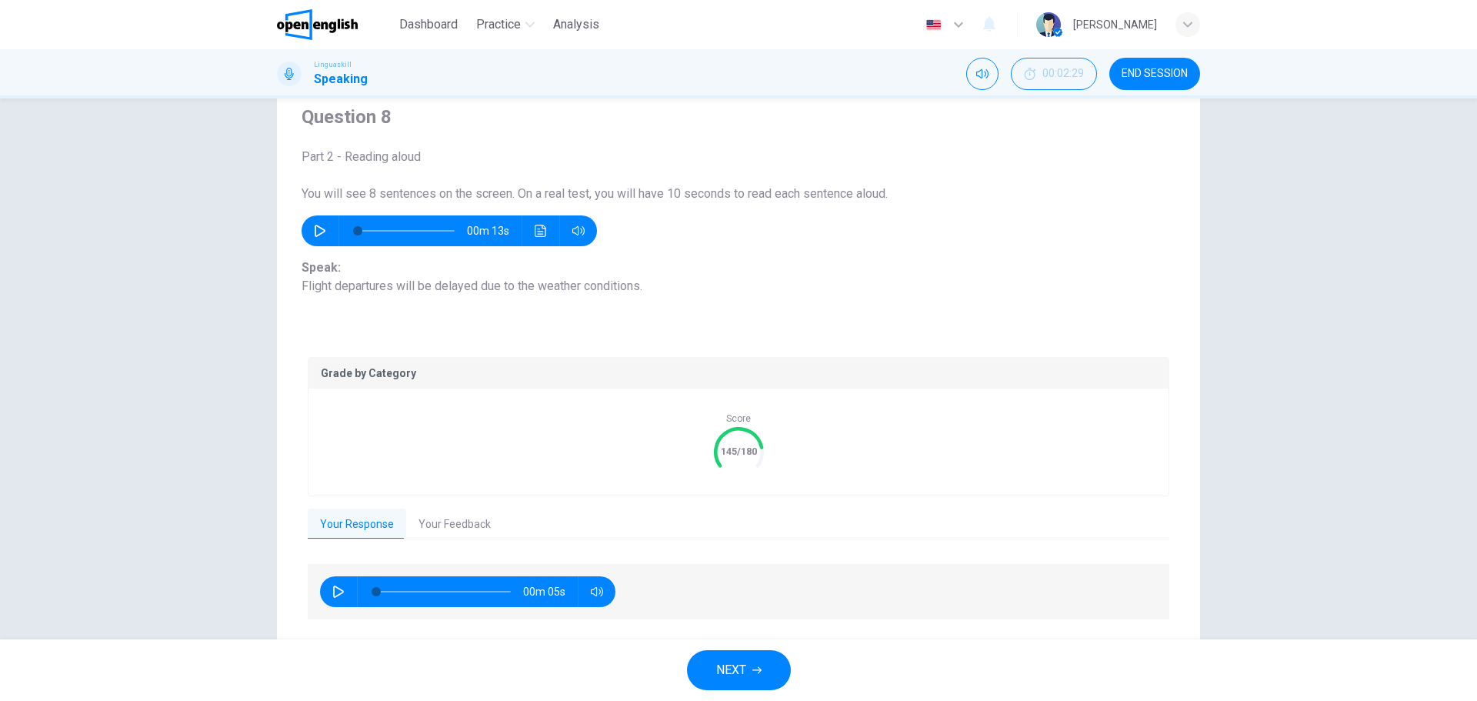
click at [746, 675] on span "NEXT" at bounding box center [731, 670] width 30 height 22
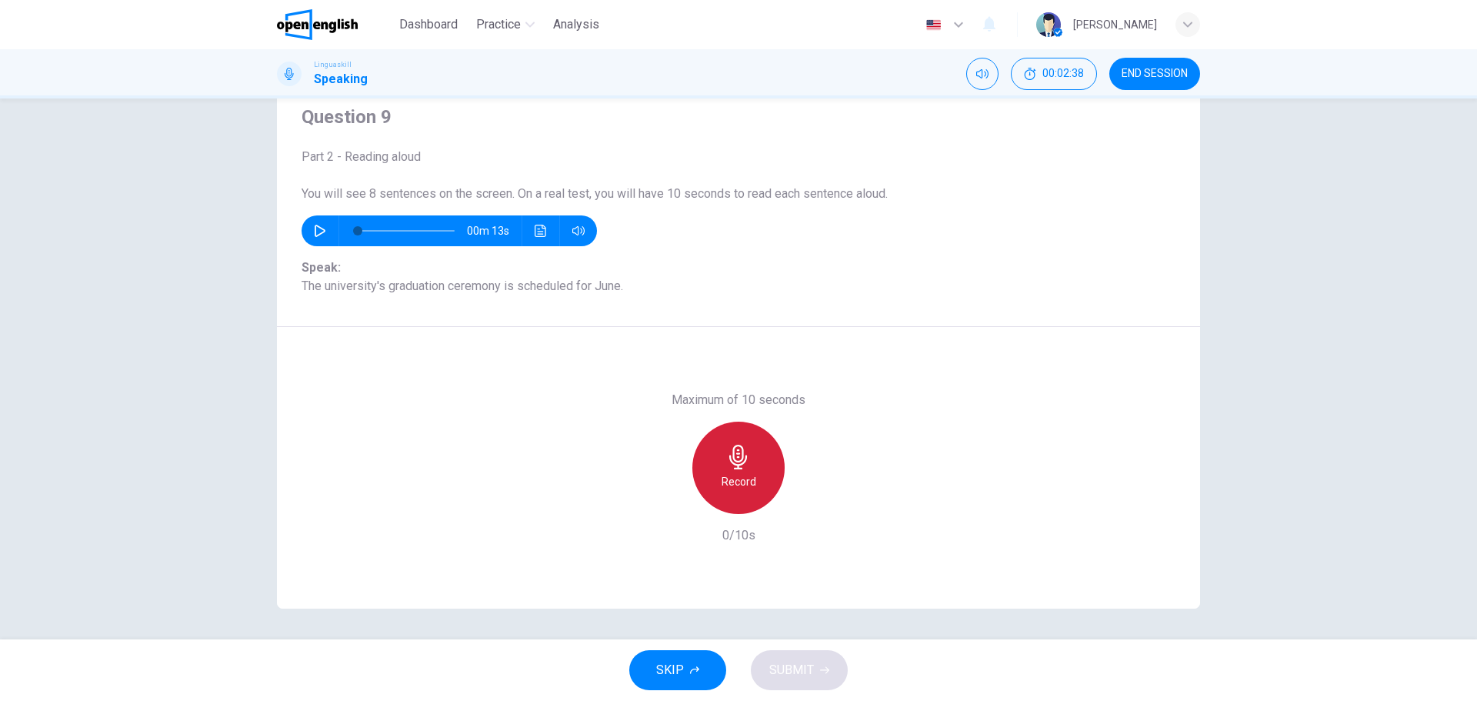
click at [744, 469] on div "Record" at bounding box center [738, 468] width 92 height 92
click at [729, 476] on h6 "Stop" at bounding box center [738, 481] width 23 height 18
click at [811, 678] on span "SUBMIT" at bounding box center [791, 670] width 45 height 22
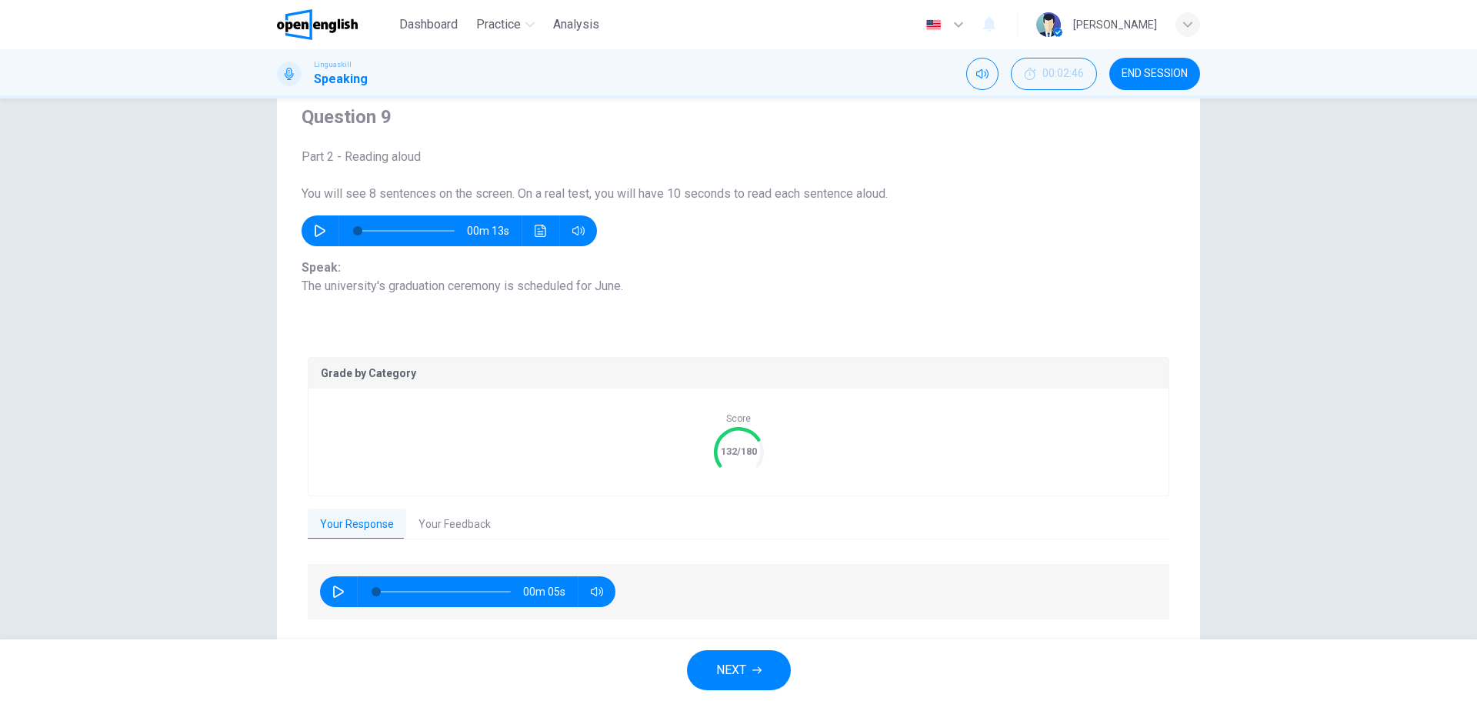
click at [453, 527] on button "Your Feedback" at bounding box center [454, 525] width 97 height 32
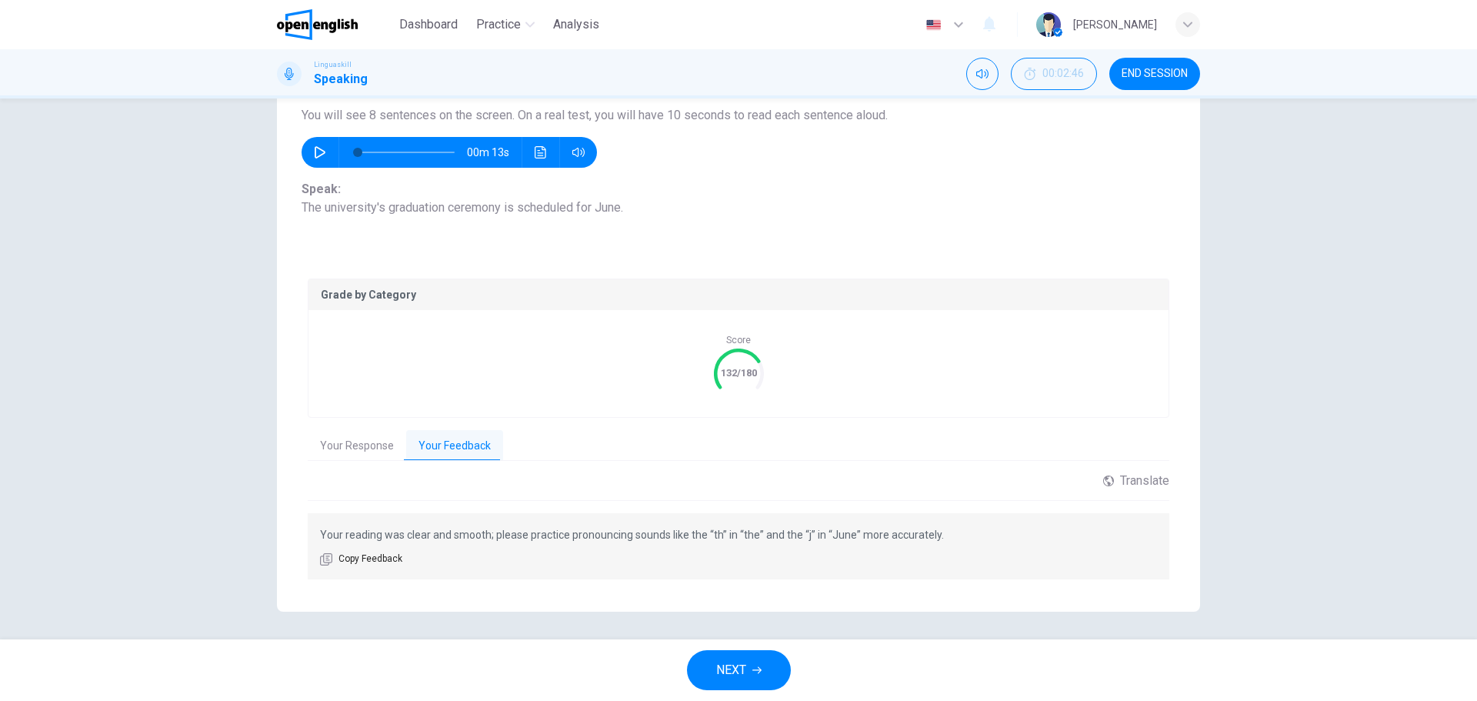
scroll to position [137, 0]
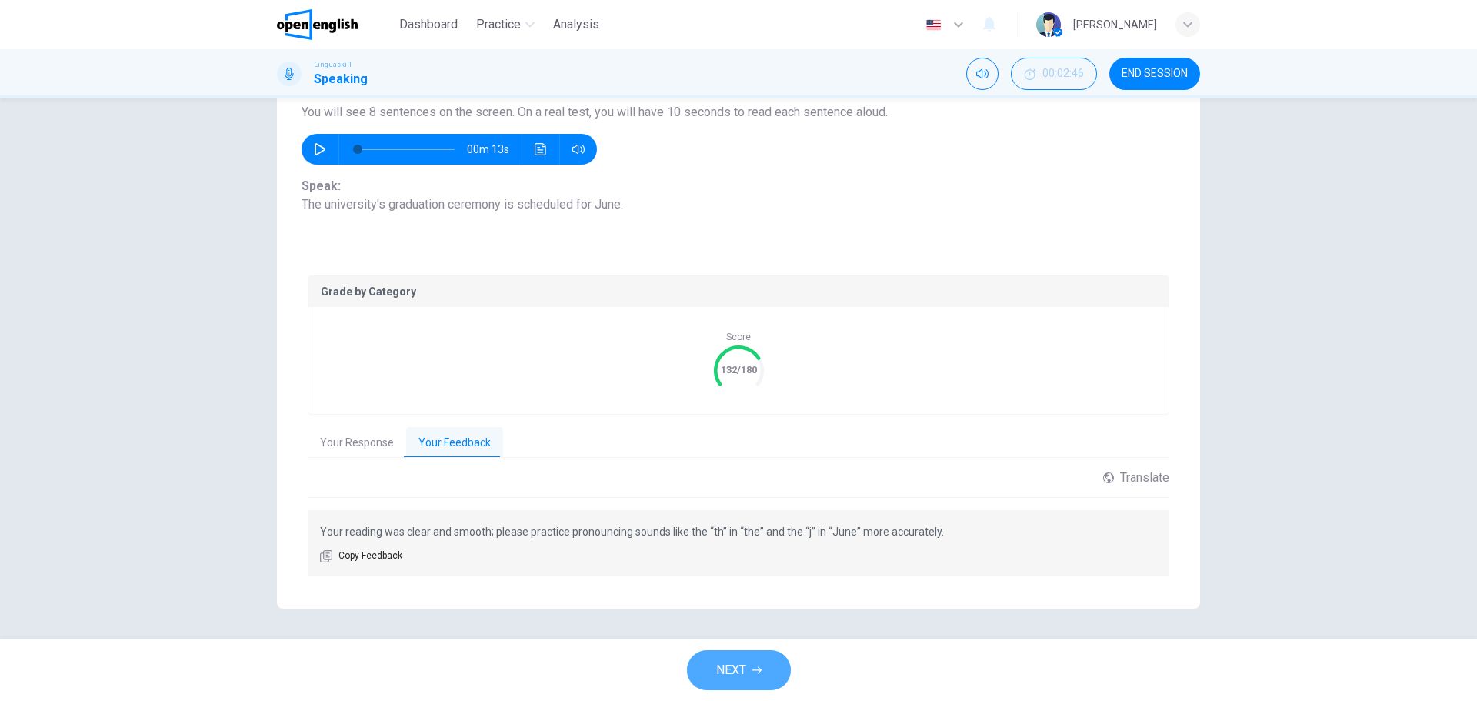
click at [773, 681] on button "NEXT" at bounding box center [739, 670] width 104 height 40
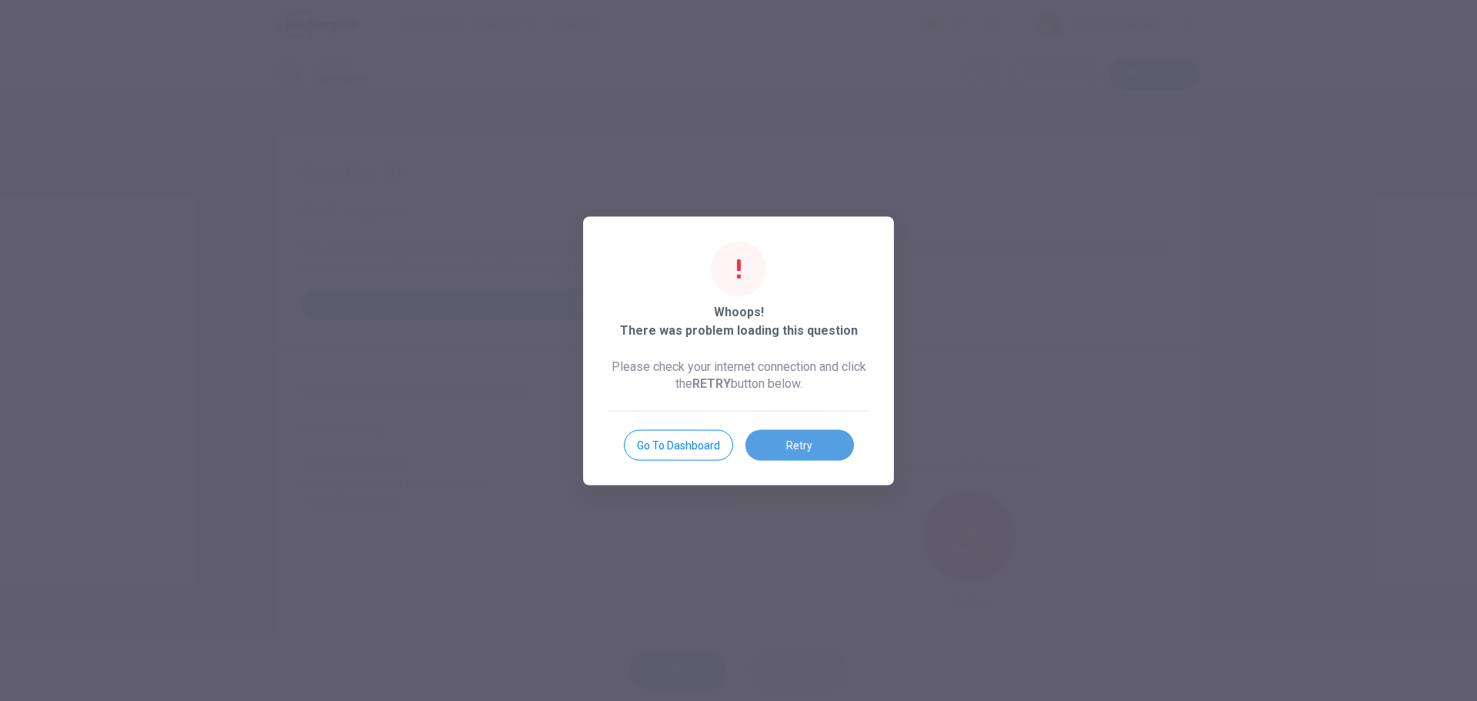
click at [792, 449] on button "Retry" at bounding box center [800, 444] width 108 height 31
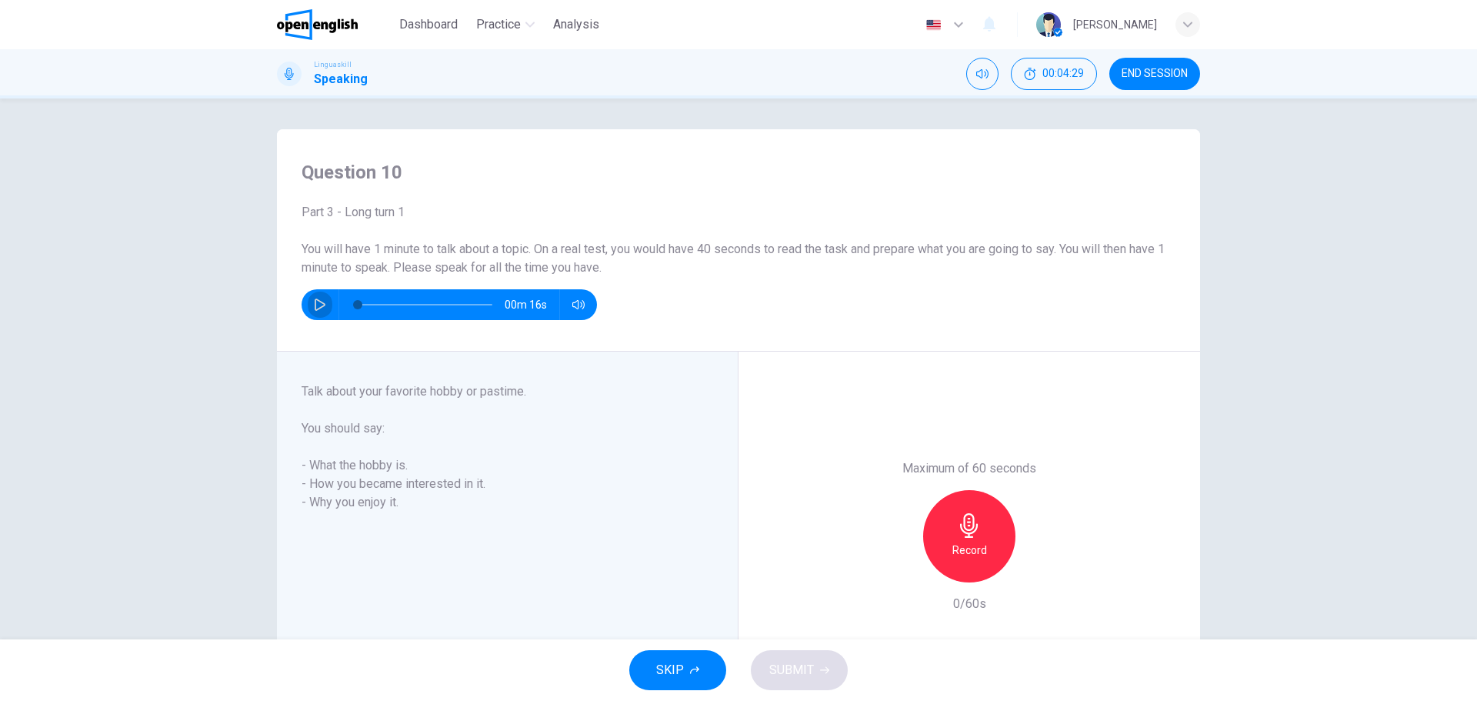
click at [316, 309] on icon "button" at bounding box center [320, 305] width 12 height 12
click at [317, 307] on icon "button" at bounding box center [320, 305] width 11 height 12
click at [257, 272] on div "Question 10 Part 3 - Long turn 1 You will have 1 minute to talk about a topic. …" at bounding box center [738, 425] width 973 height 592
click at [314, 303] on icon "button" at bounding box center [320, 305] width 12 height 12
click at [976, 547] on h6 "Record" at bounding box center [970, 550] width 35 height 18
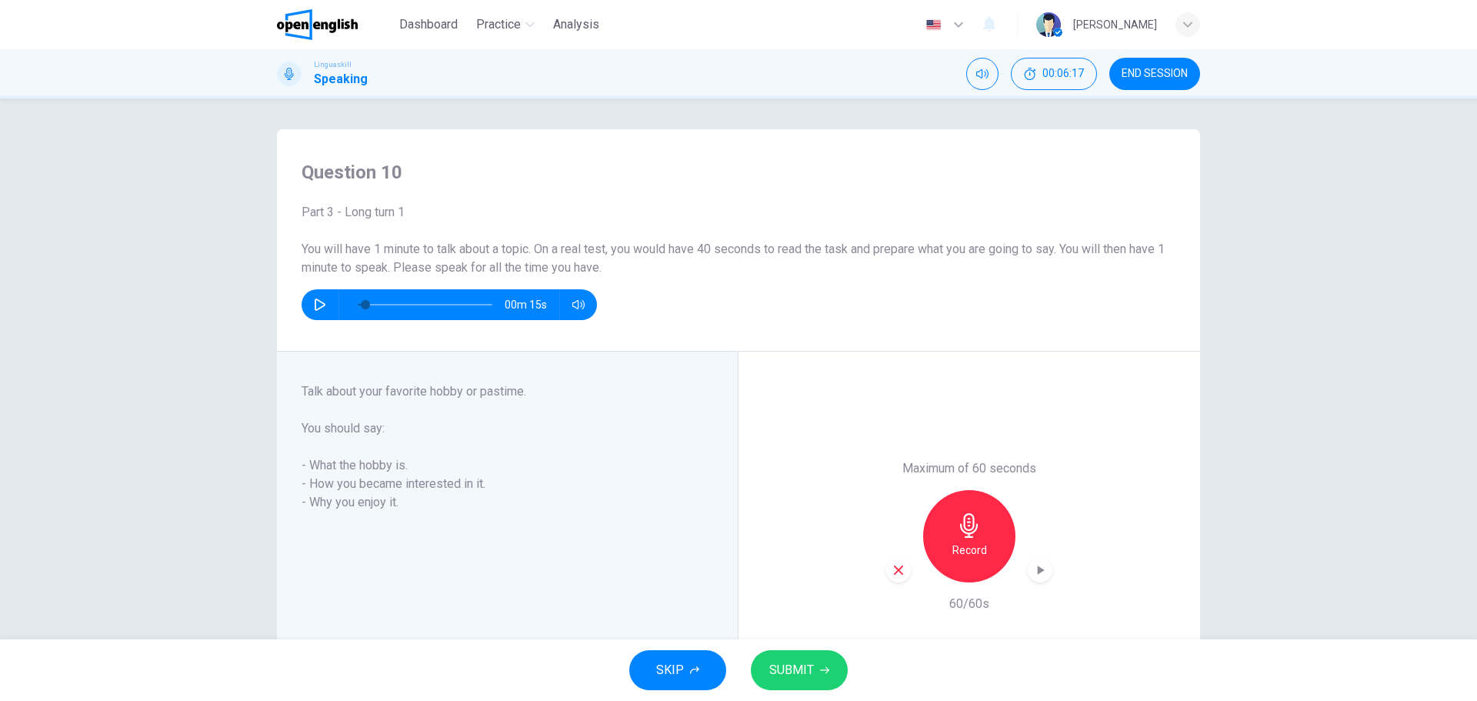
click at [808, 672] on span "SUBMIT" at bounding box center [791, 670] width 45 height 22
type input "*"
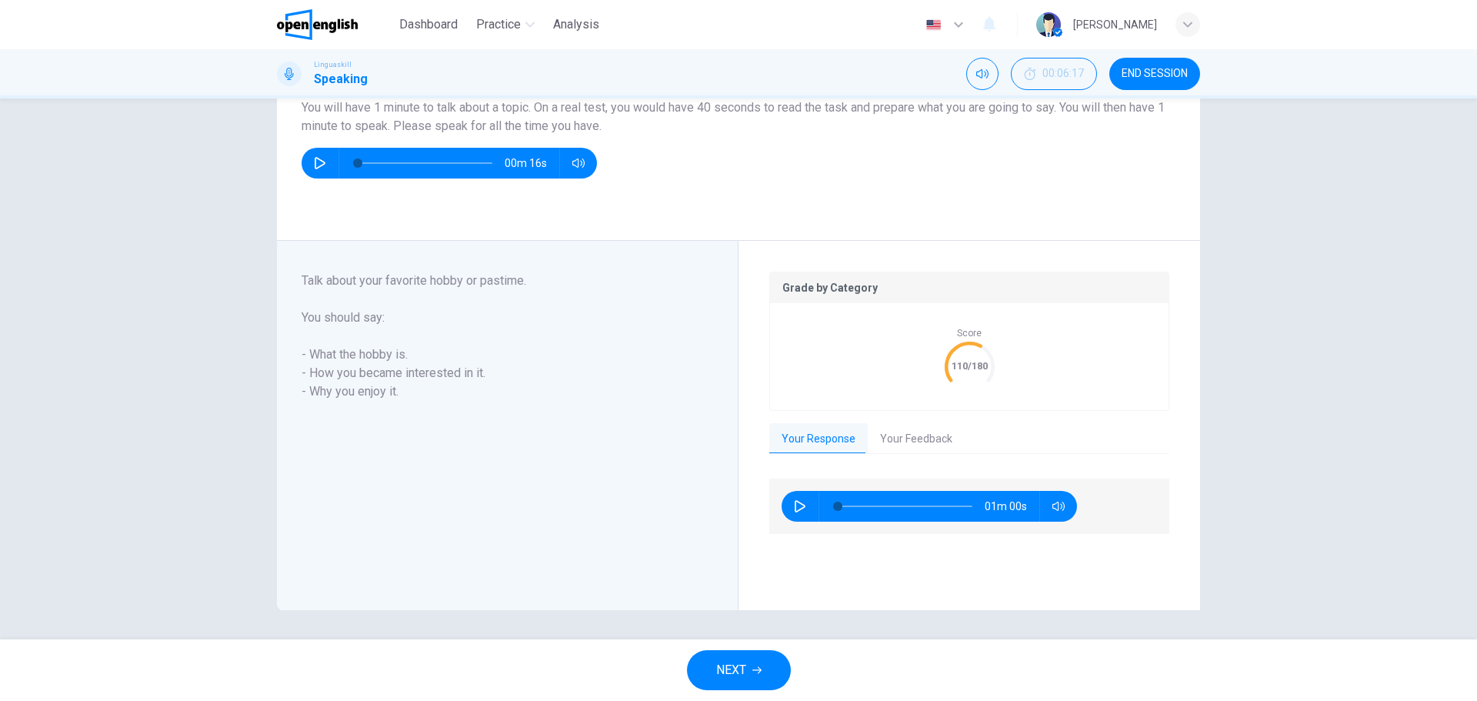
scroll to position [143, 0]
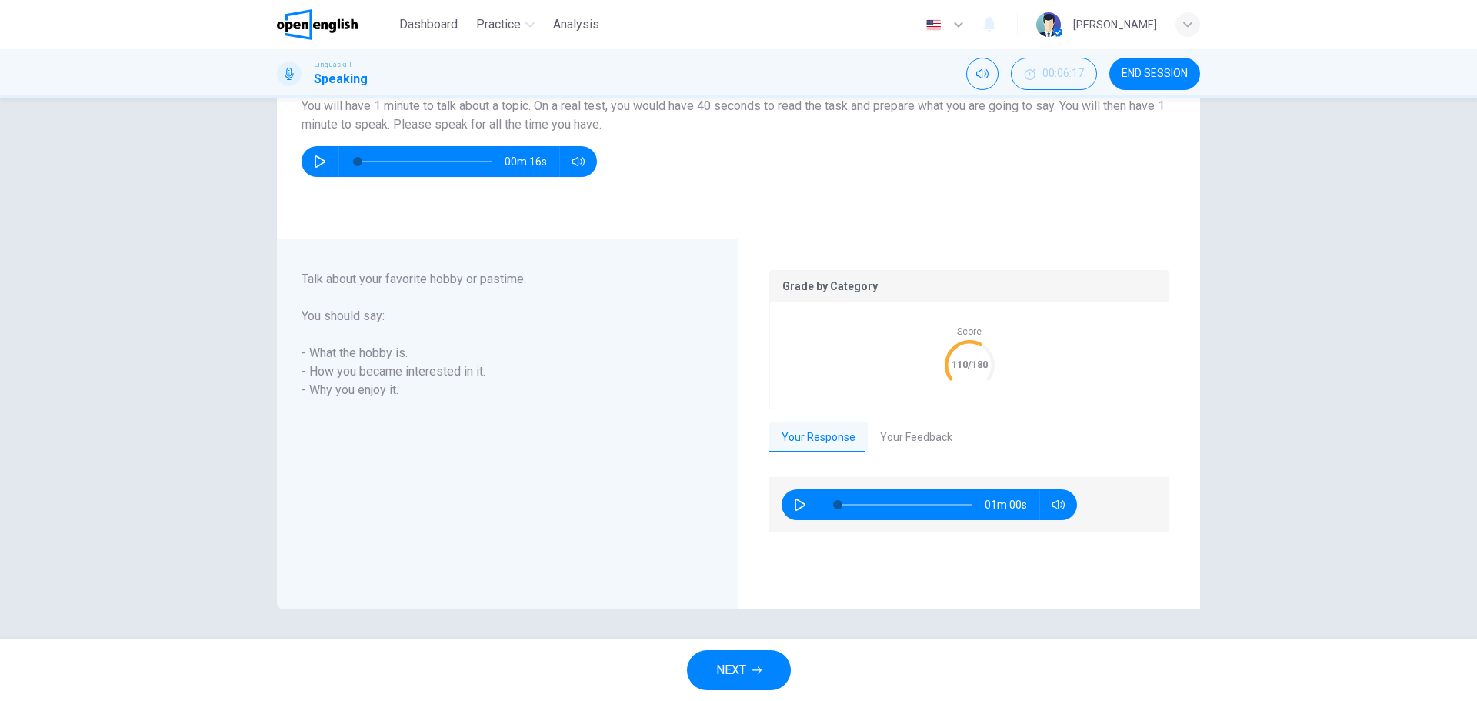
click at [932, 441] on button "Your Feedback" at bounding box center [916, 438] width 97 height 32
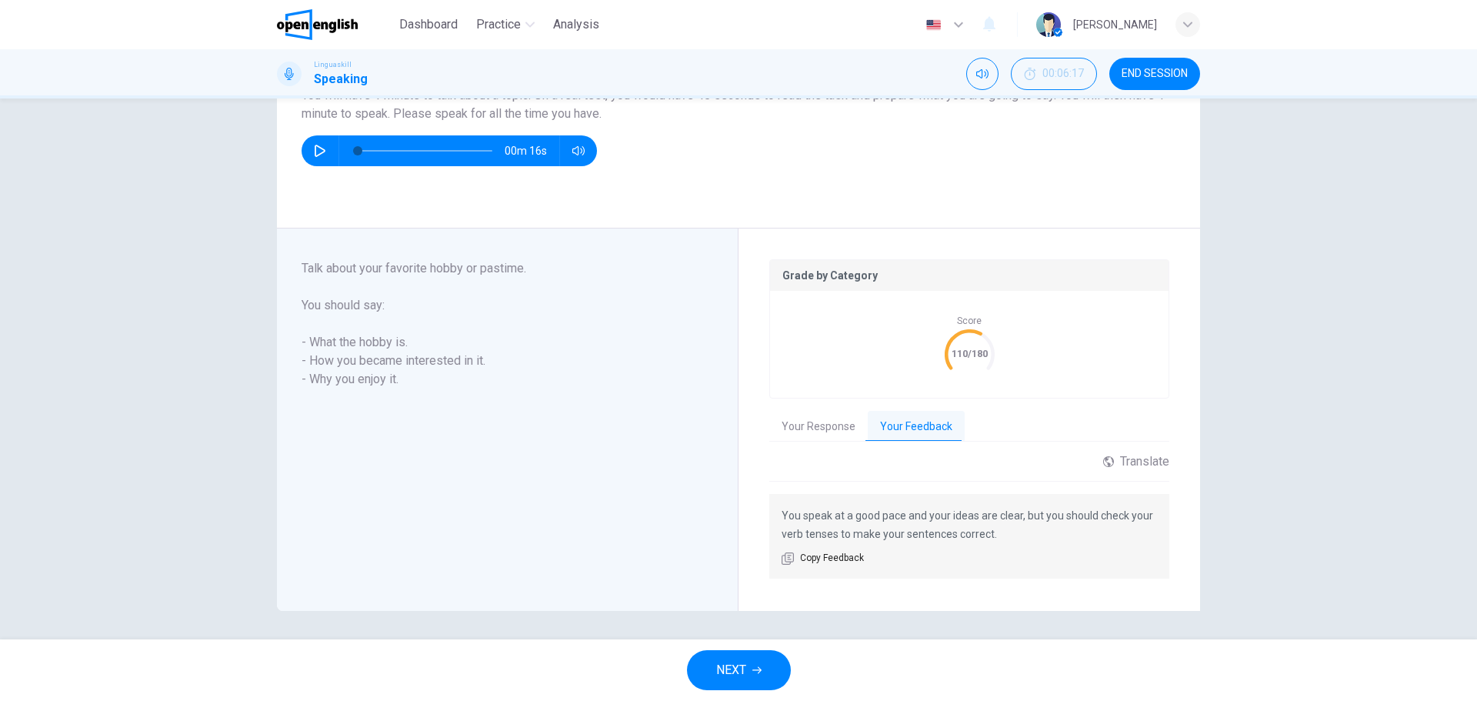
scroll to position [156, 0]
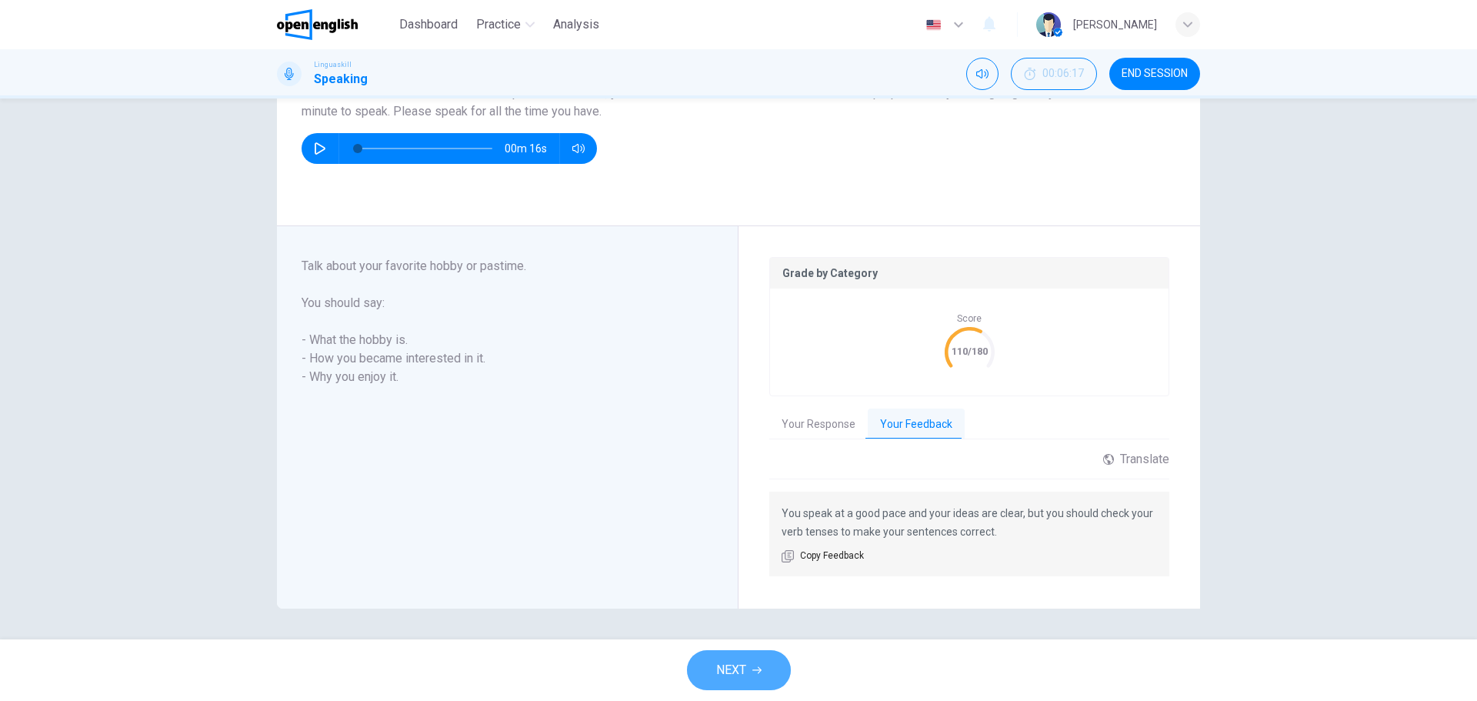
drag, startPoint x: 741, startPoint y: 663, endPoint x: 838, endPoint y: 647, distance: 98.3
click at [741, 664] on span "NEXT" at bounding box center [731, 670] width 30 height 22
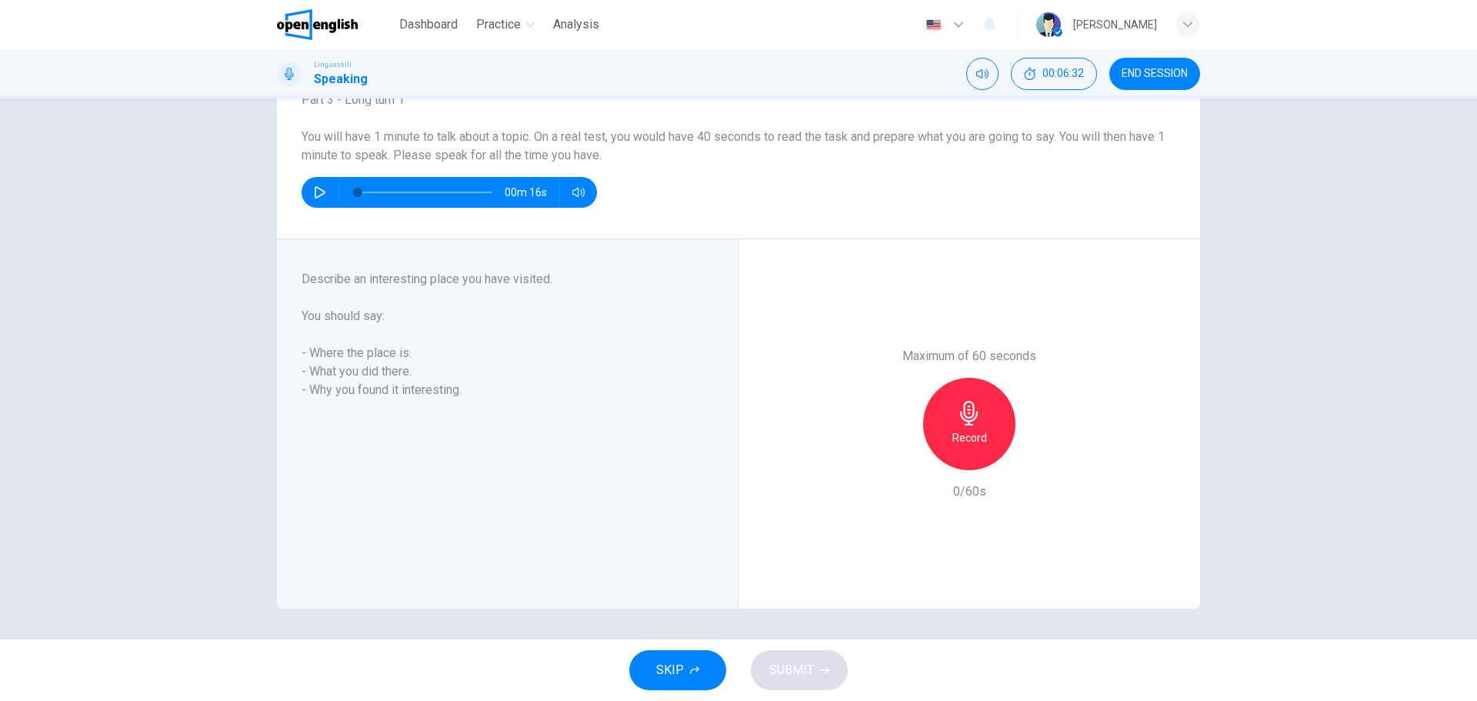
click at [965, 416] on icon "button" at bounding box center [969, 413] width 25 height 25
click at [801, 675] on span "SUBMIT" at bounding box center [791, 670] width 45 height 22
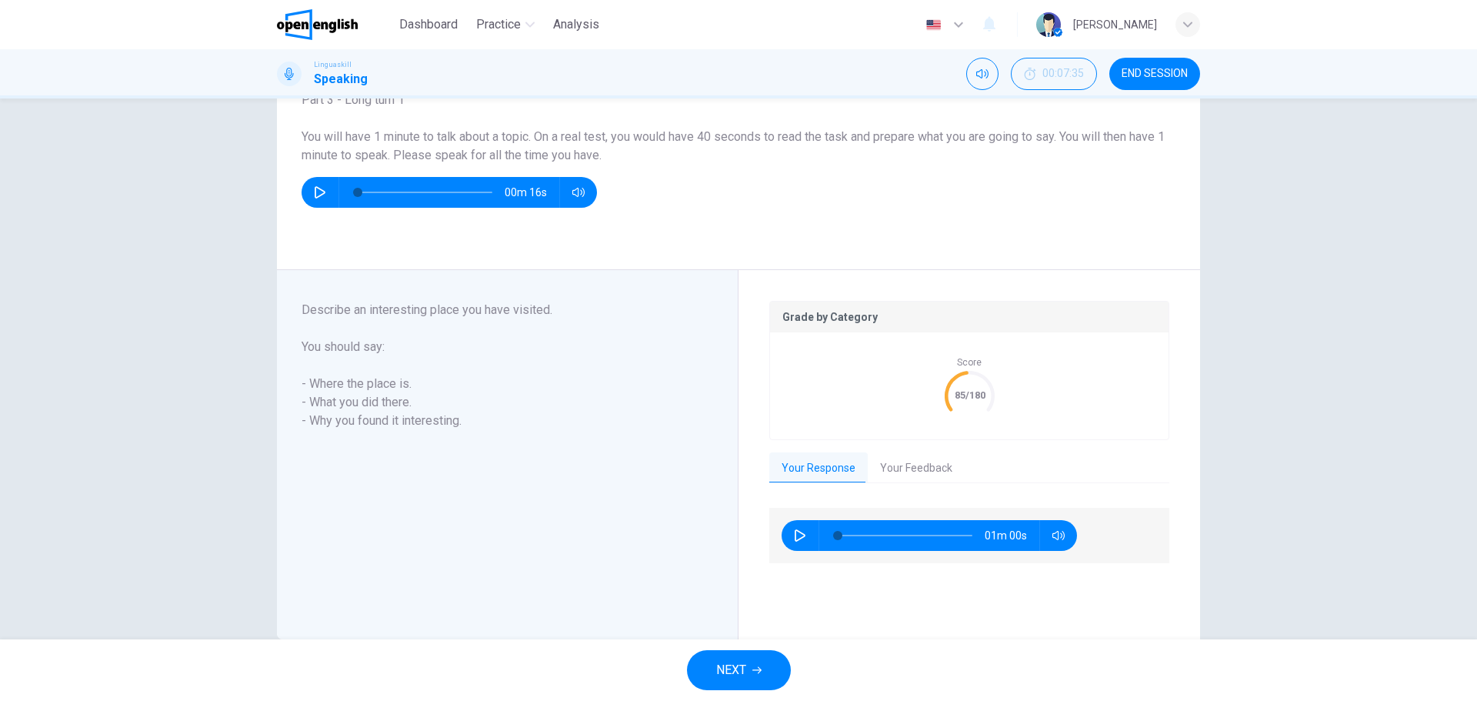
click at [906, 455] on button "Your Feedback" at bounding box center [916, 468] width 97 height 32
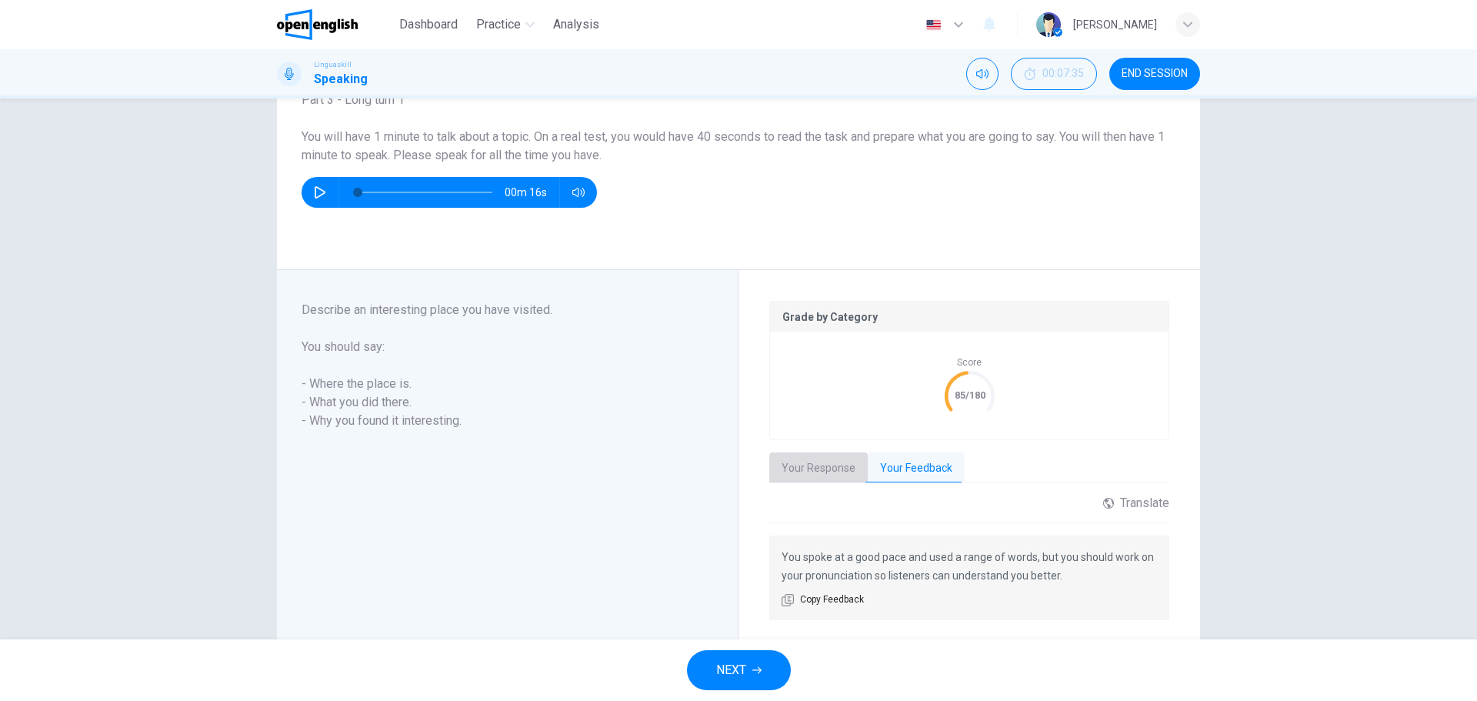
click at [821, 452] on button "Your Response" at bounding box center [818, 468] width 98 height 32
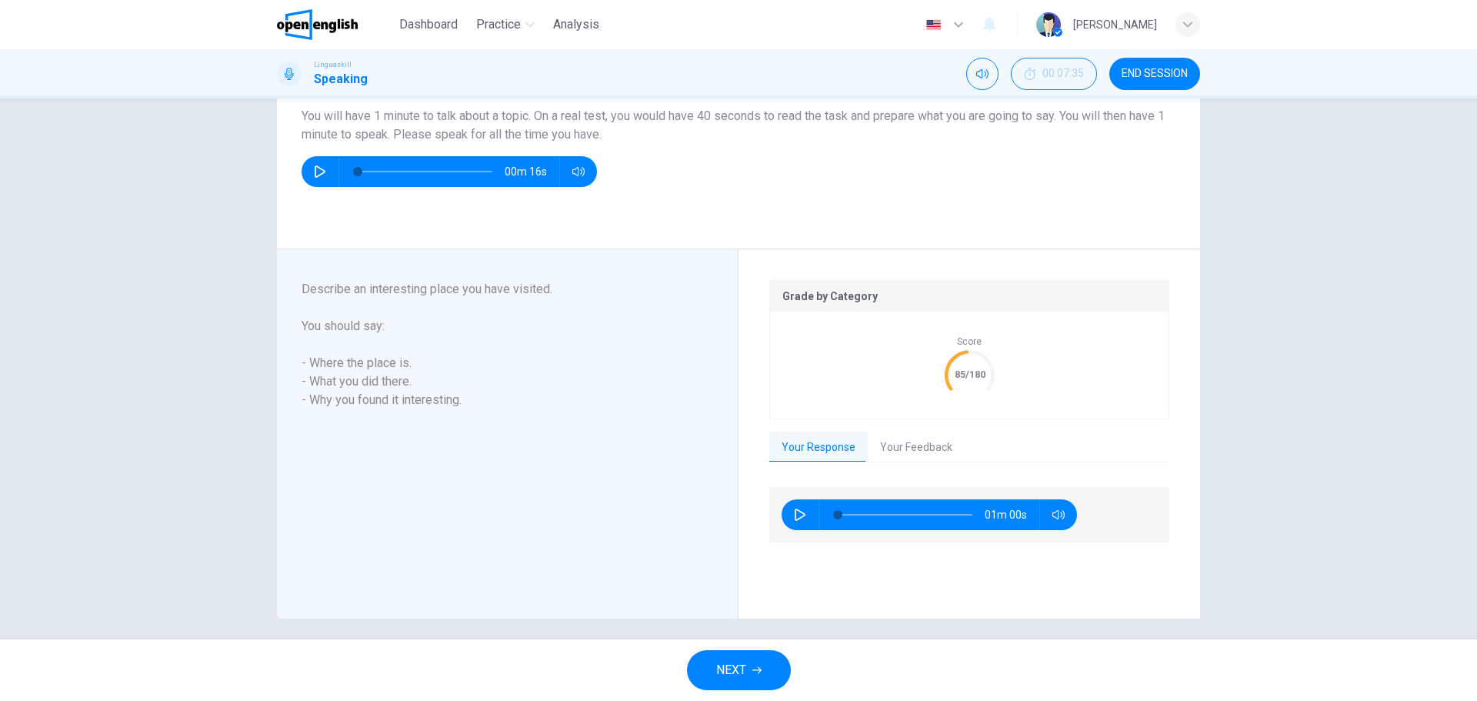
scroll to position [143, 0]
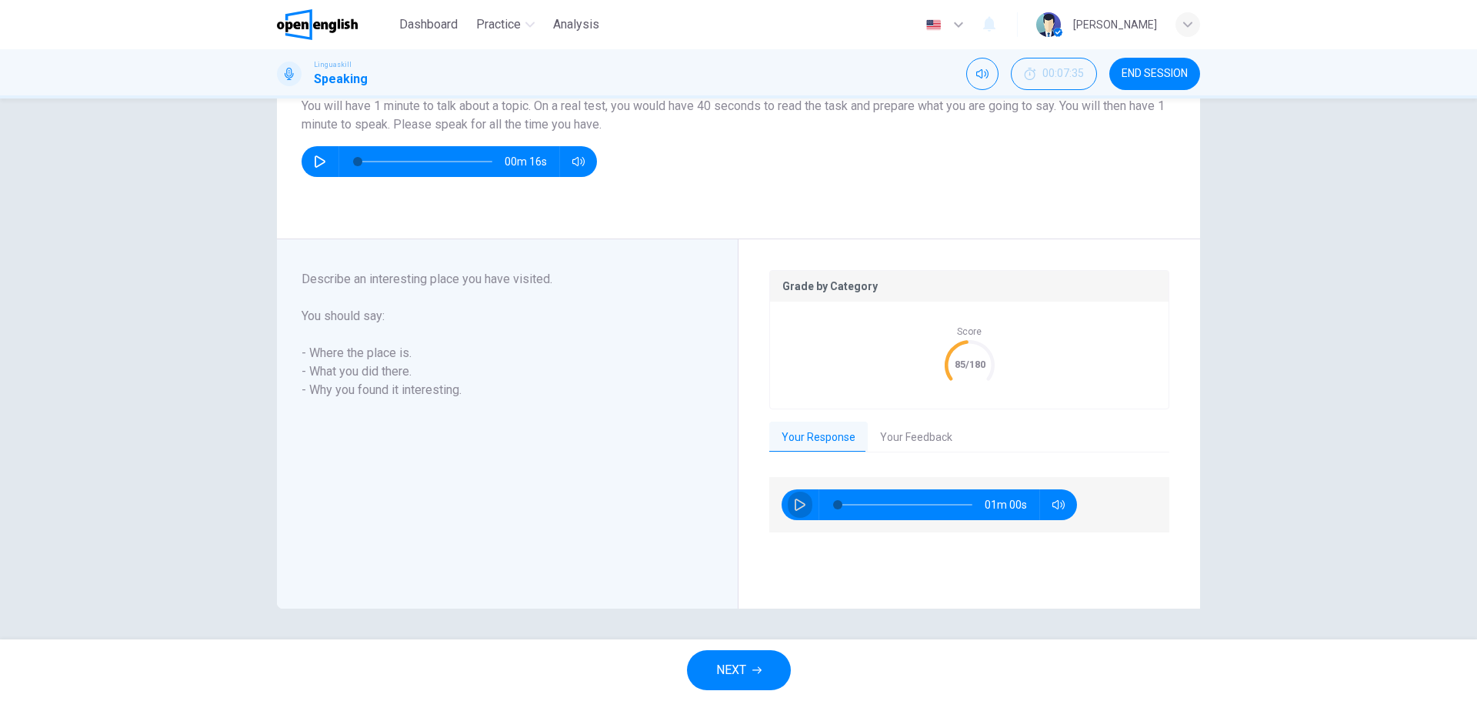
click at [796, 500] on icon "button" at bounding box center [800, 505] width 12 height 12
type input "**"
click at [749, 667] on button "NEXT" at bounding box center [739, 670] width 104 height 40
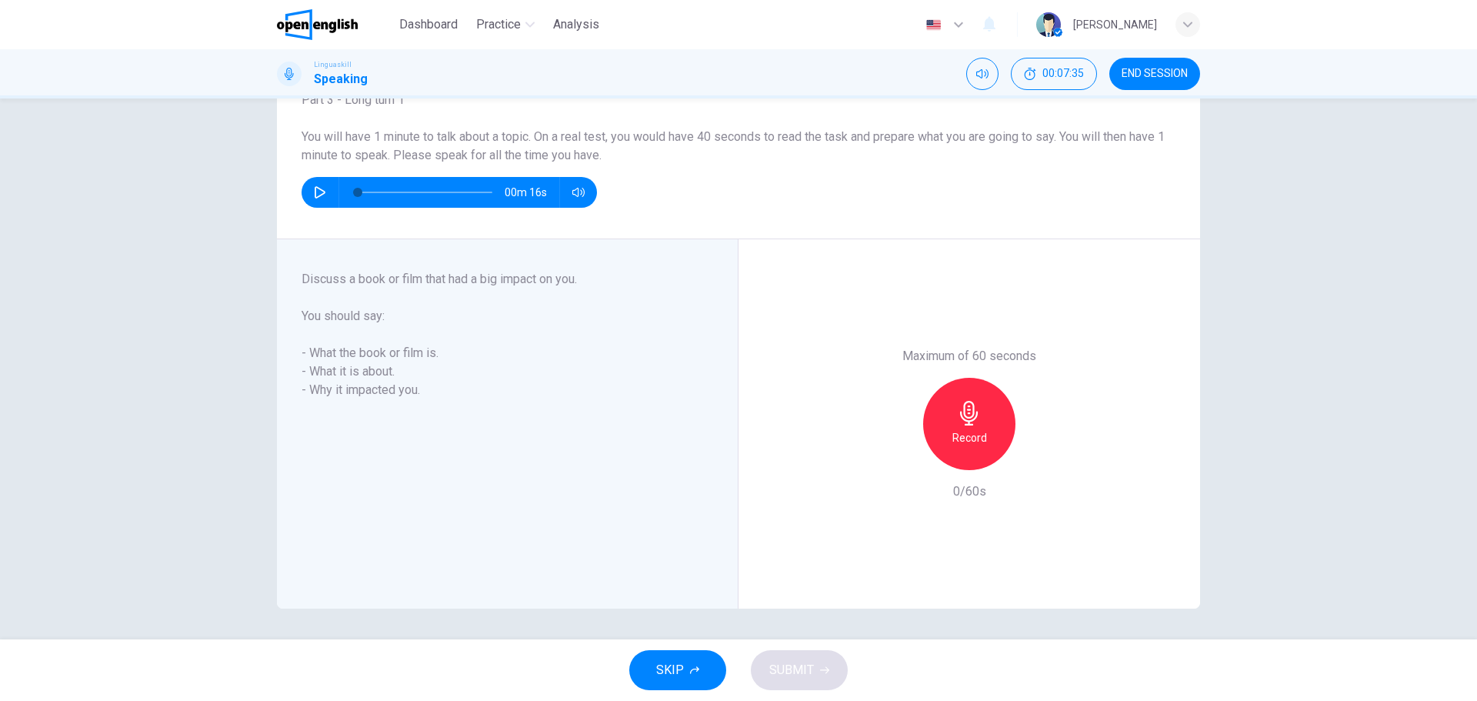
scroll to position [112, 0]
click at [971, 434] on h6 "Record" at bounding box center [970, 438] width 35 height 18
click at [804, 680] on button "SUBMIT" at bounding box center [799, 670] width 97 height 40
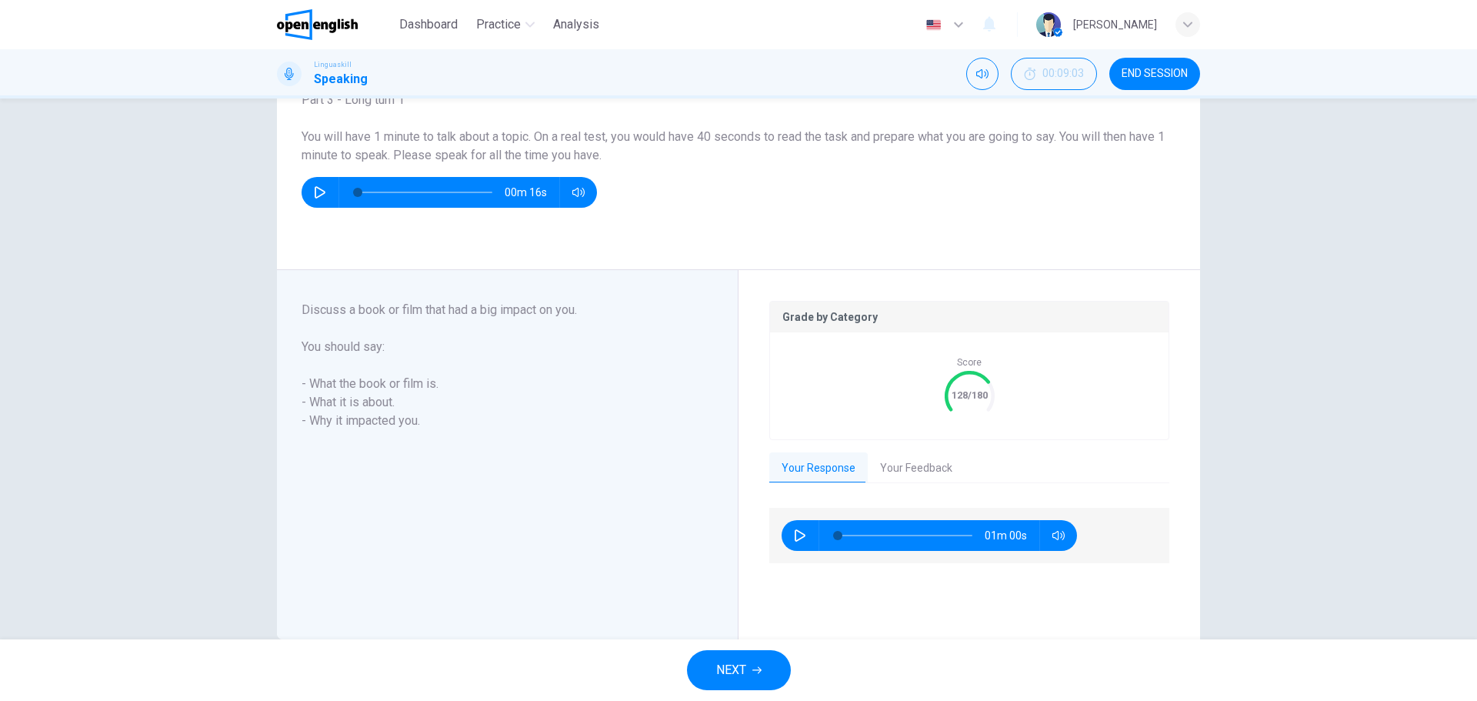
click at [899, 475] on button "Your Feedback" at bounding box center [916, 468] width 97 height 32
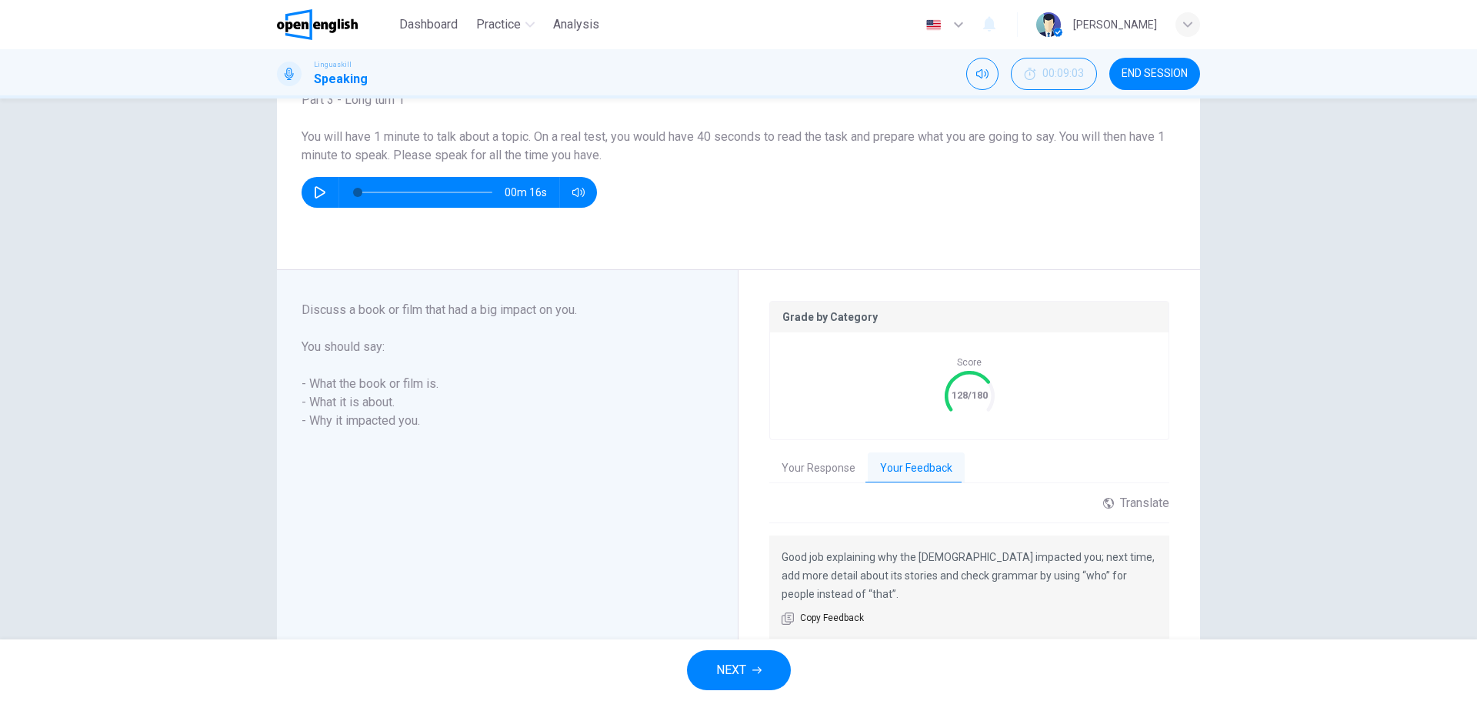
click at [809, 465] on button "Your Response" at bounding box center [818, 468] width 98 height 32
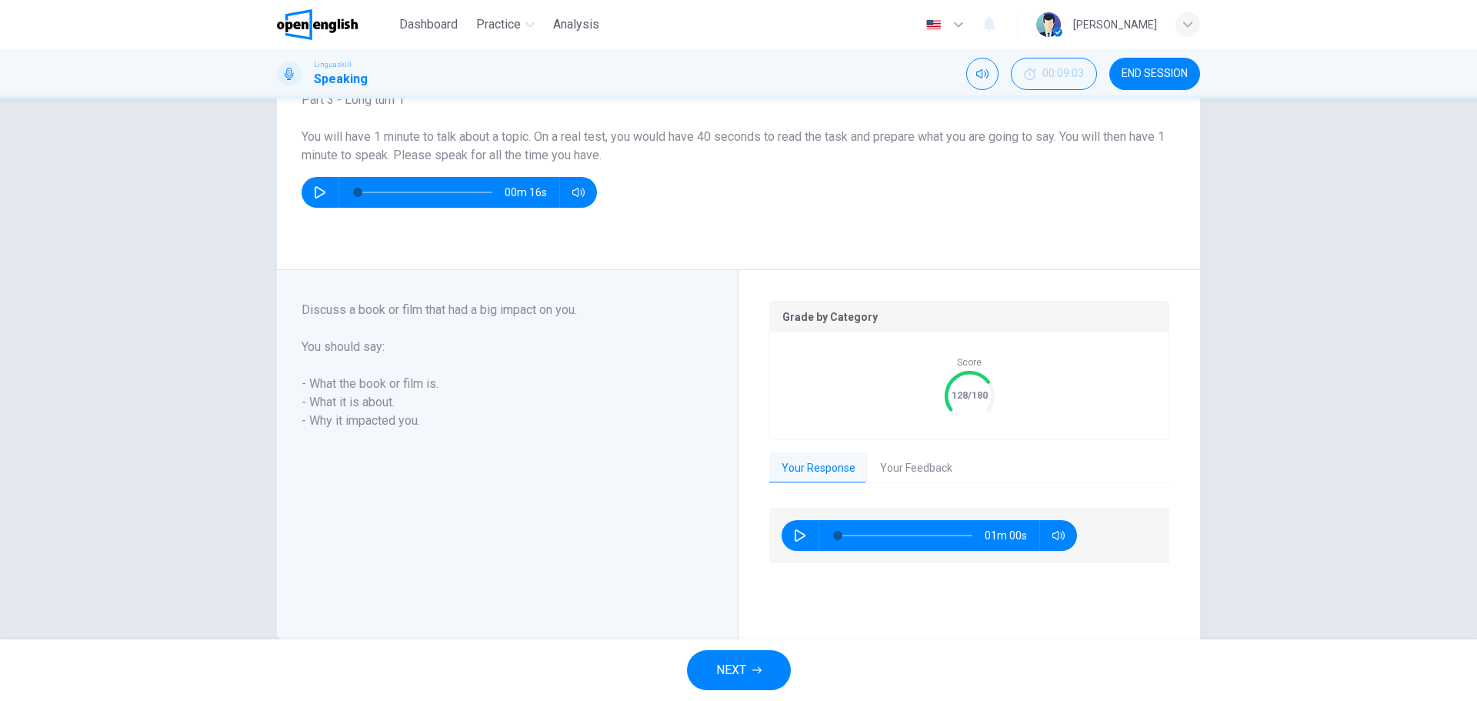
click at [795, 532] on icon "button" at bounding box center [800, 535] width 12 height 12
type input "*"
click at [762, 682] on button "NEXT" at bounding box center [739, 670] width 104 height 40
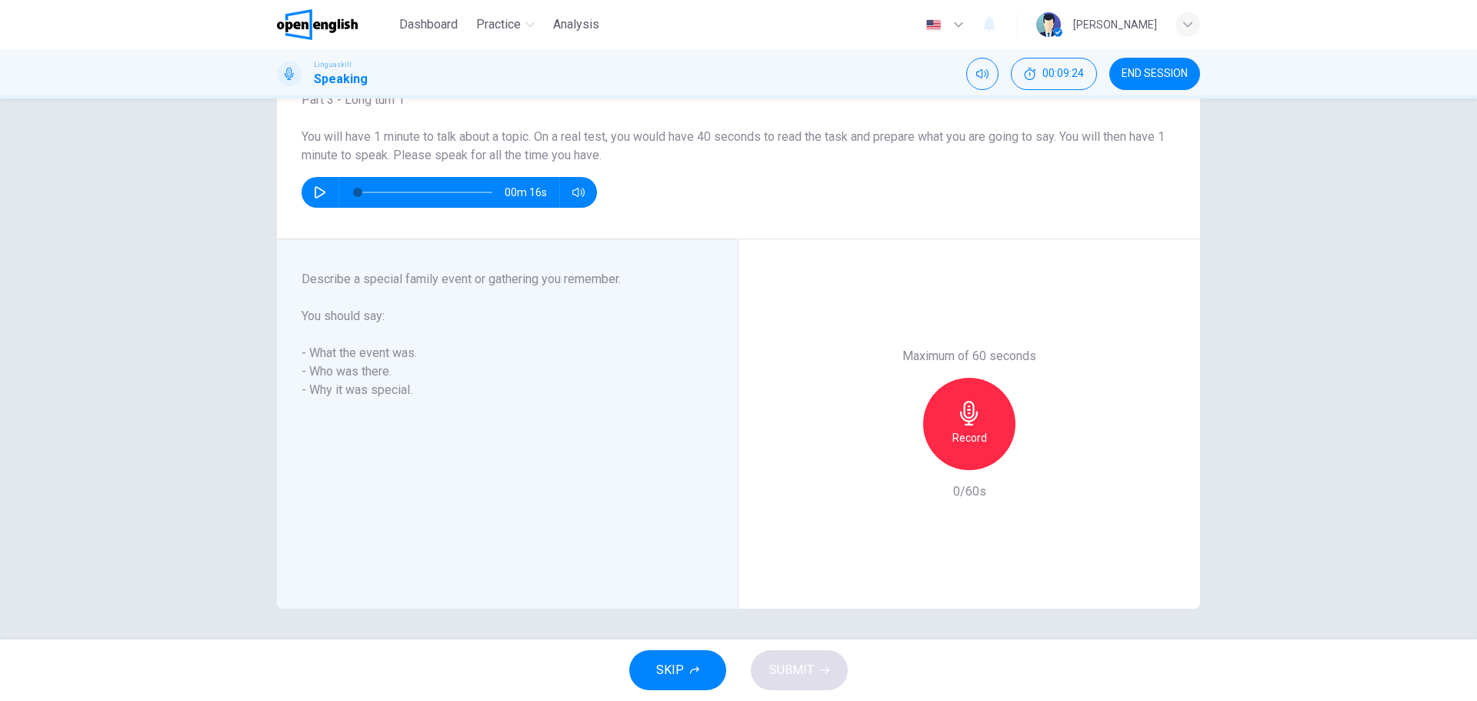
click at [969, 433] on h6 "Record" at bounding box center [970, 438] width 35 height 18
click at [810, 673] on span "SUBMIT" at bounding box center [791, 670] width 45 height 22
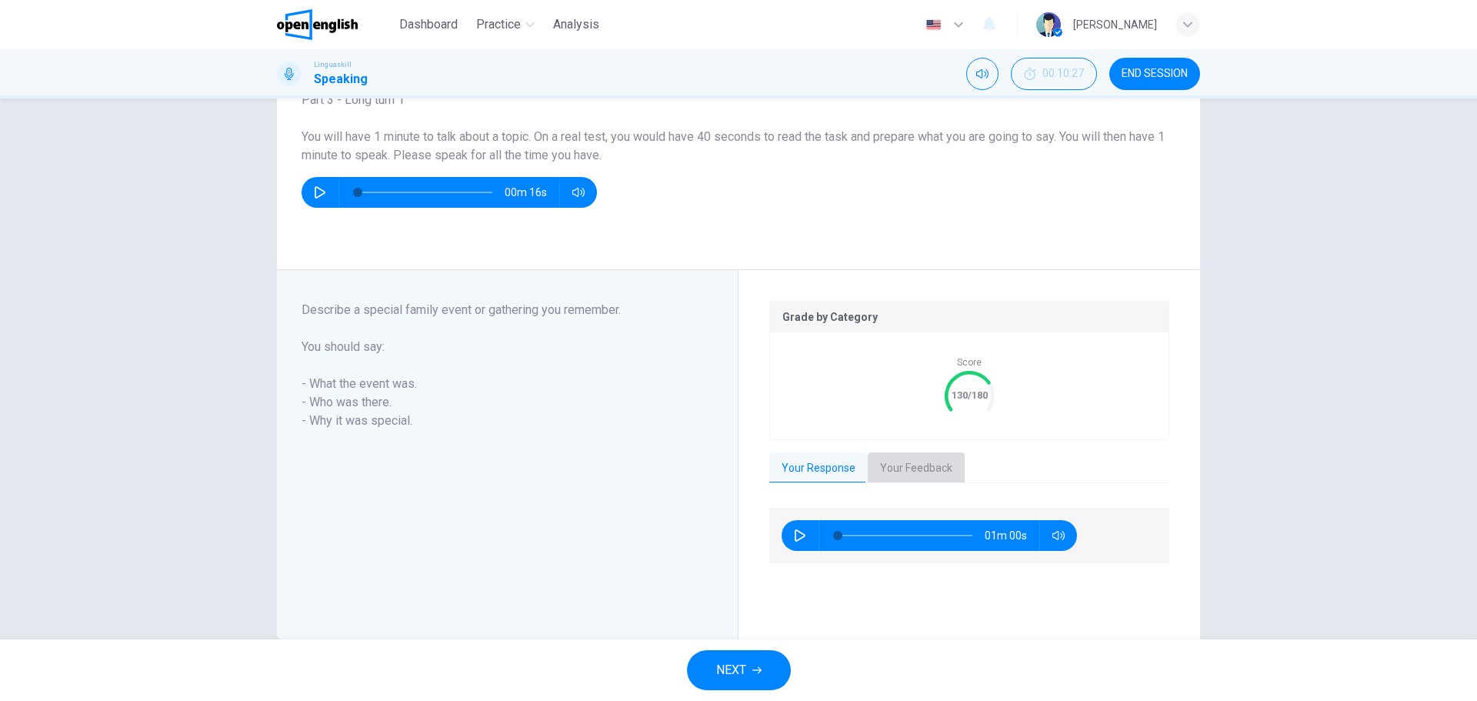
click at [922, 467] on button "Your Feedback" at bounding box center [916, 468] width 97 height 32
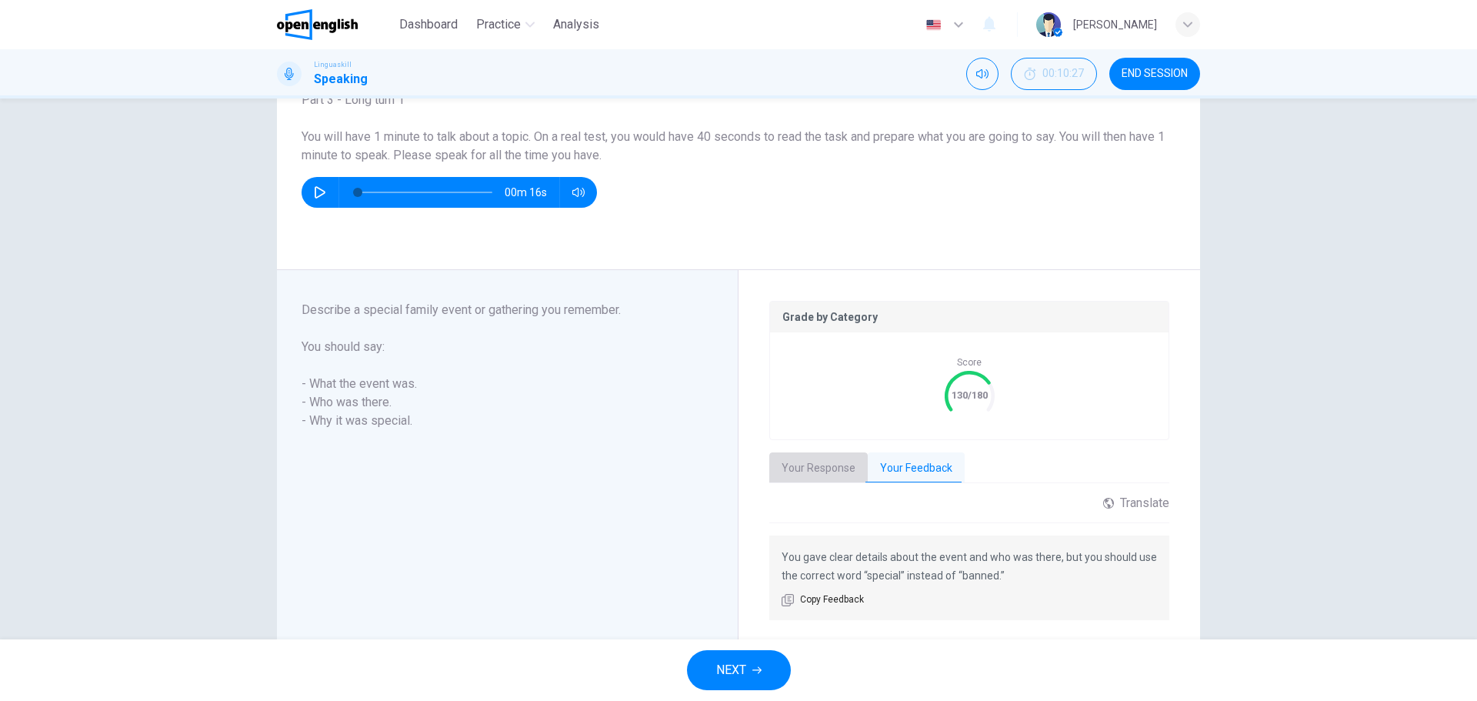
click at [836, 469] on button "Your Response" at bounding box center [818, 468] width 98 height 32
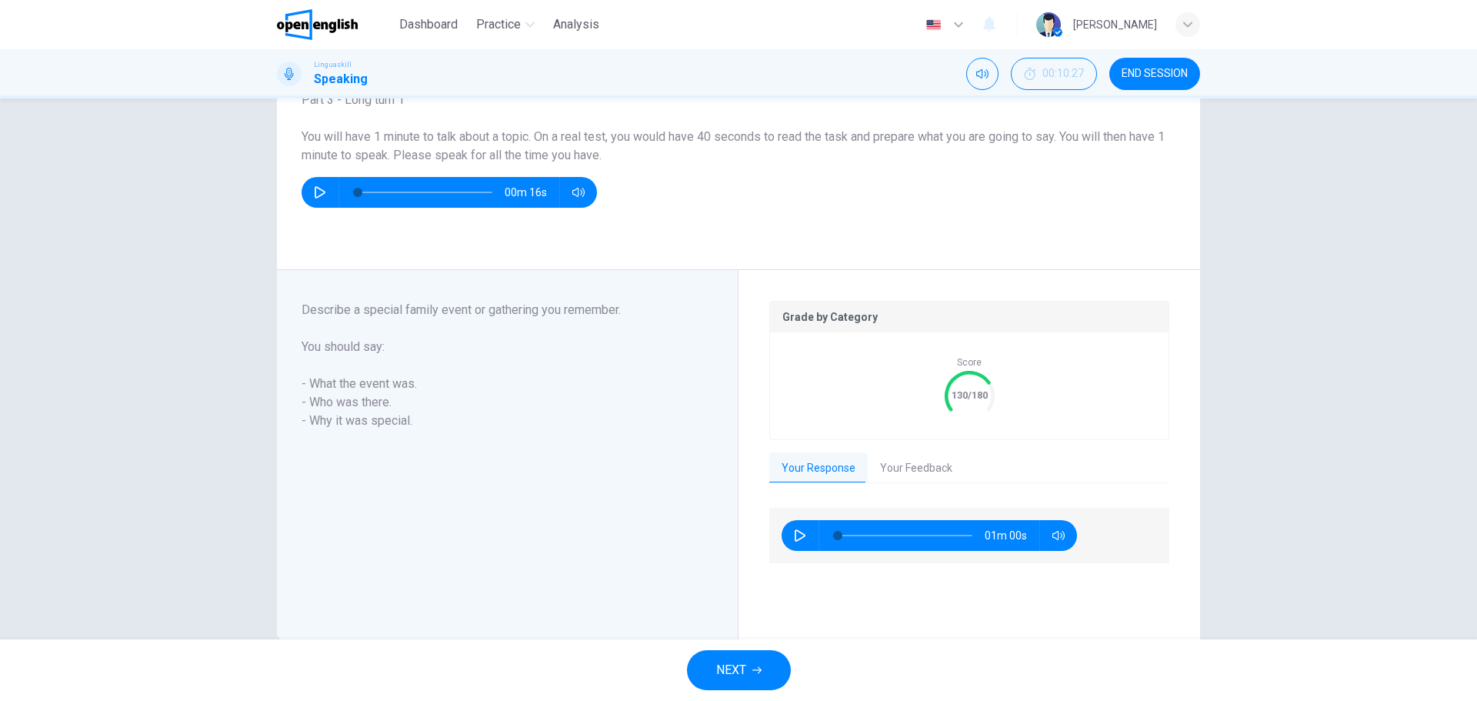
click at [794, 531] on icon "button" at bounding box center [800, 535] width 12 height 12
click at [892, 462] on button "Your Feedback" at bounding box center [916, 468] width 97 height 32
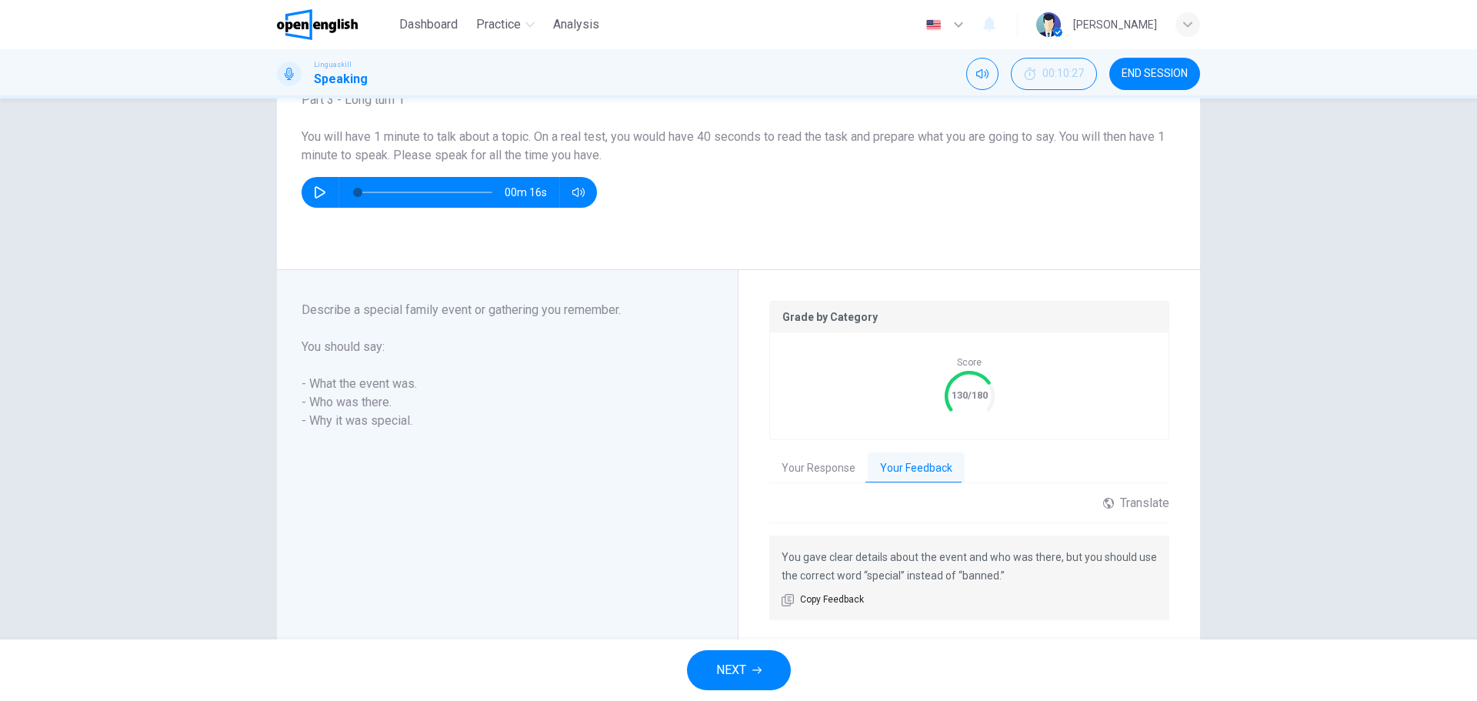
click at [811, 472] on button "Your Response" at bounding box center [818, 468] width 98 height 32
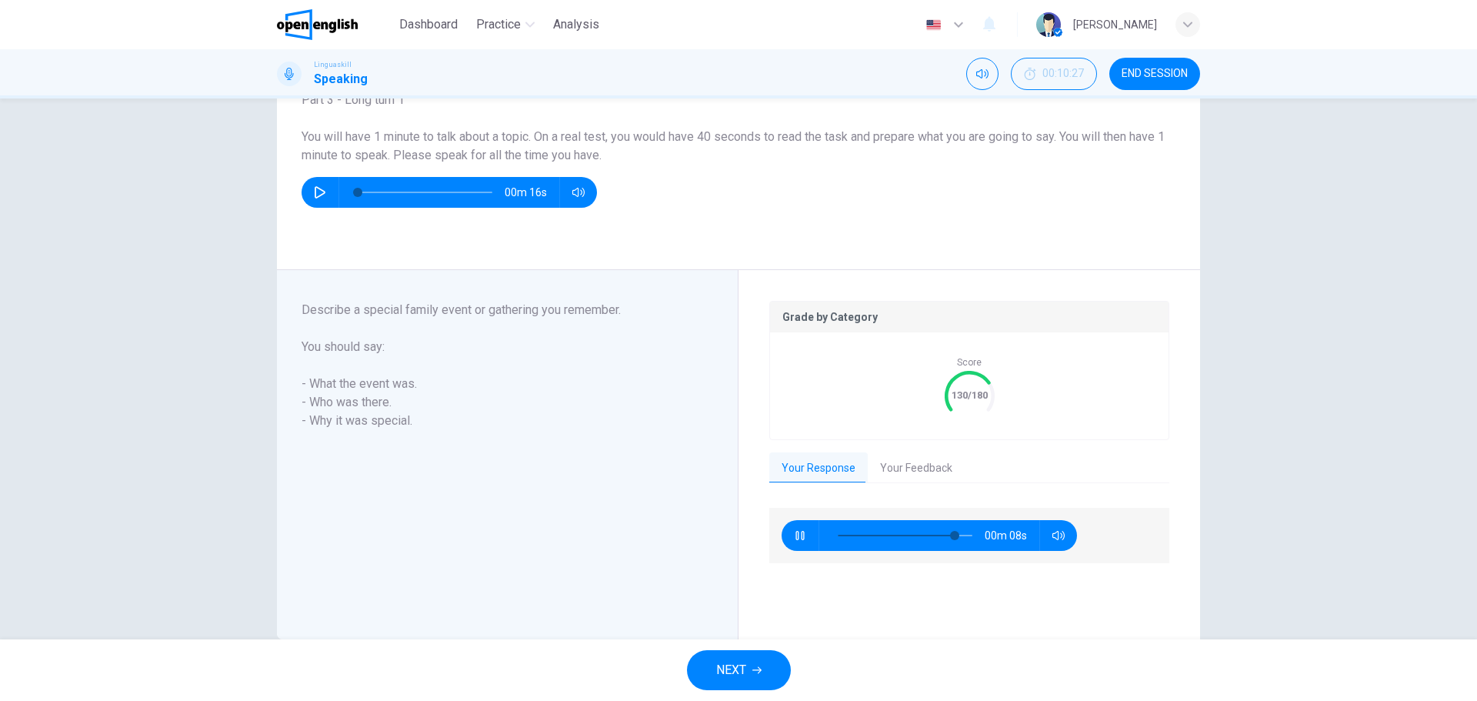
type input "**"
click at [773, 658] on button "NEXT" at bounding box center [739, 670] width 104 height 40
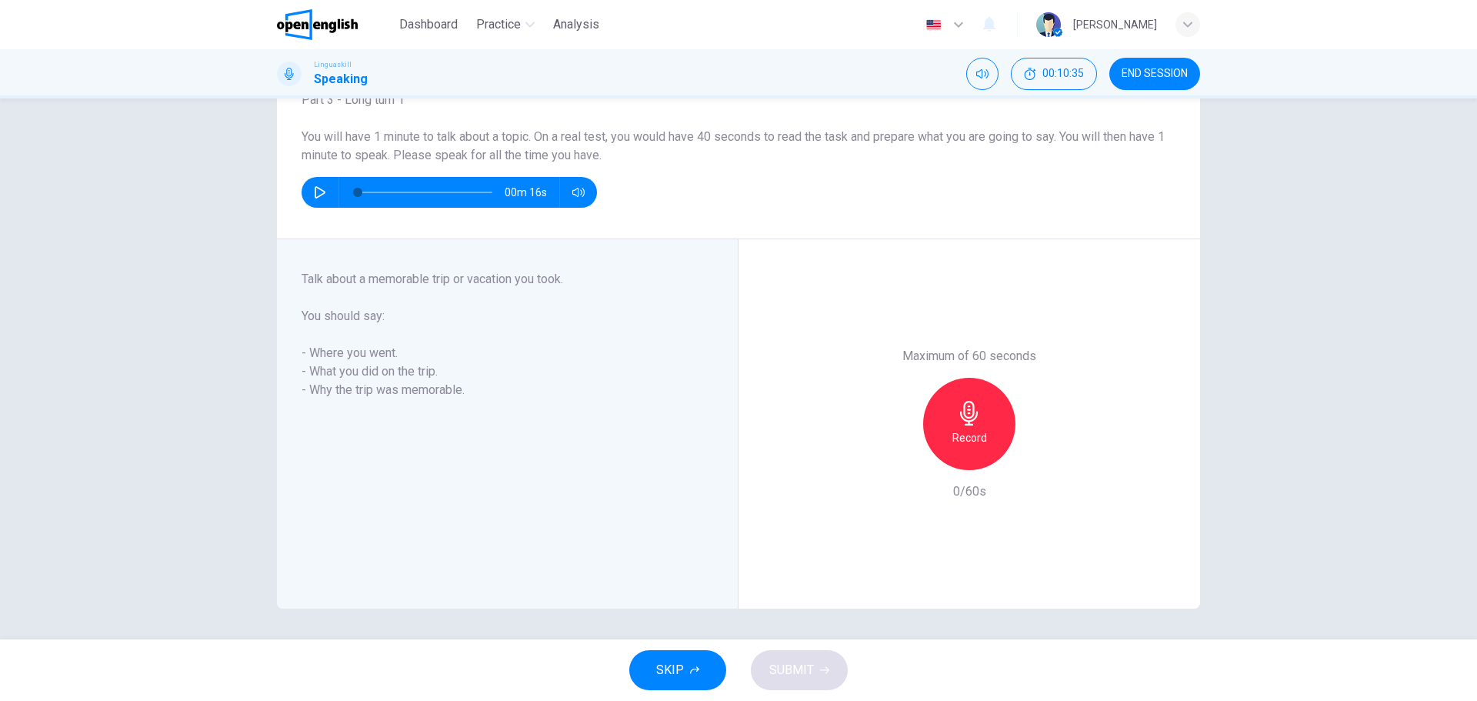
click at [972, 433] on h6 "Record" at bounding box center [970, 438] width 35 height 18
click at [792, 673] on span "SUBMIT" at bounding box center [791, 670] width 45 height 22
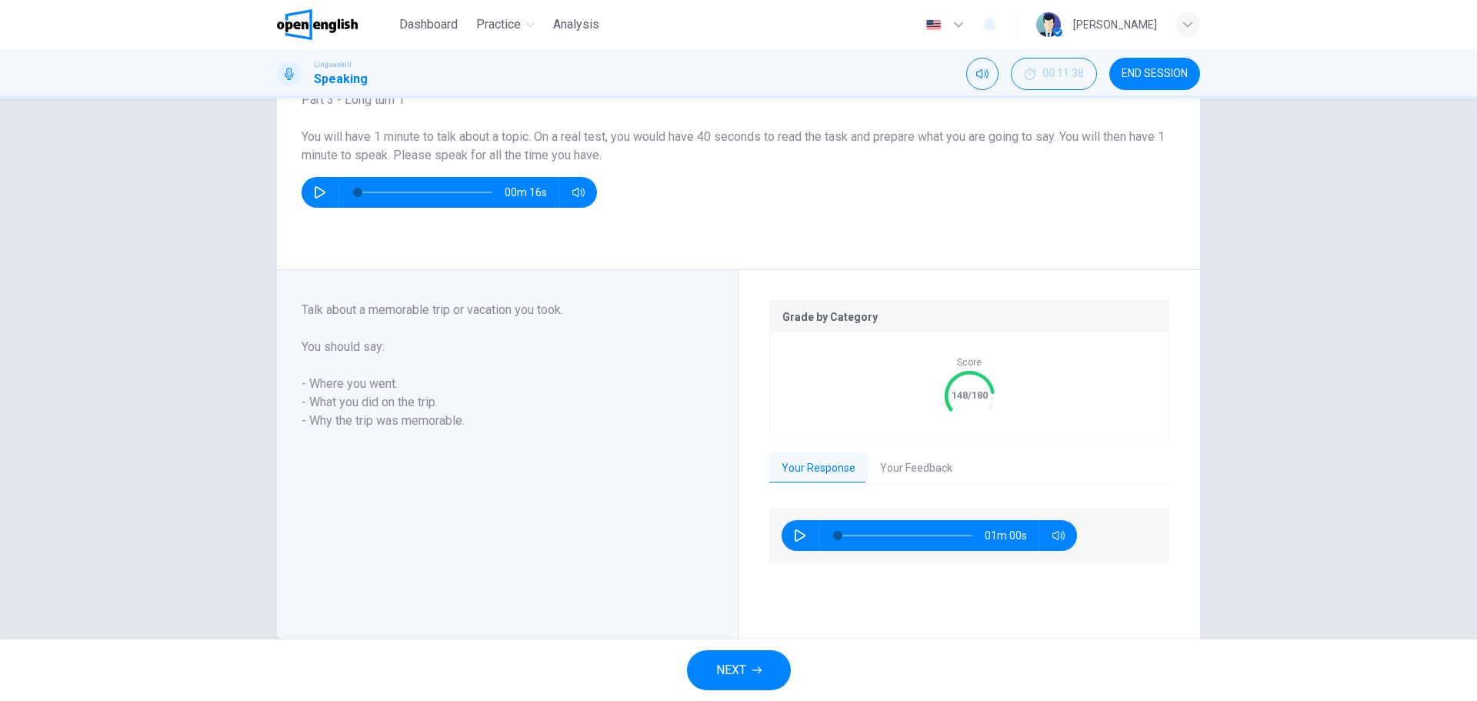
click at [908, 466] on button "Your Feedback" at bounding box center [916, 468] width 97 height 32
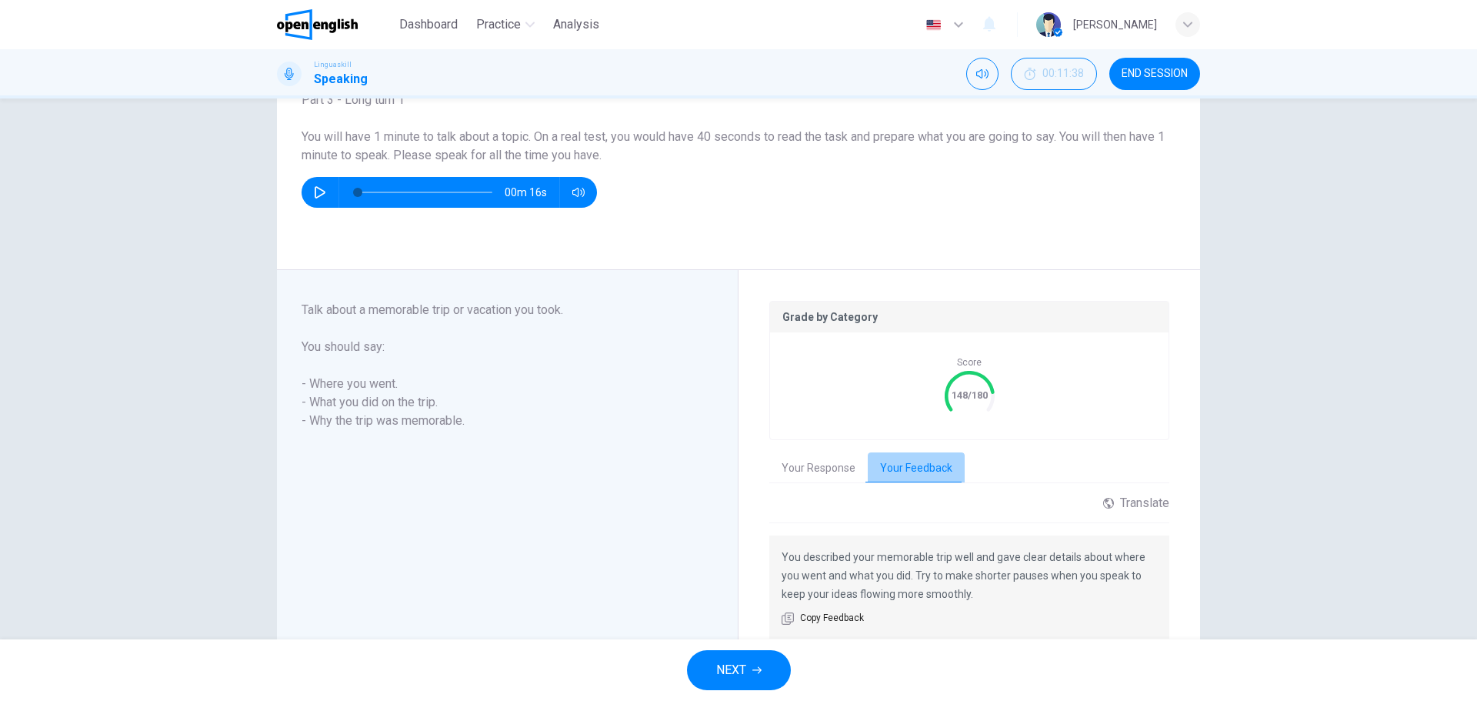
click at [910, 468] on button "Your Feedback" at bounding box center [916, 468] width 97 height 32
drag, startPoint x: 973, startPoint y: 595, endPoint x: 886, endPoint y: 599, distance: 87.1
click at [886, 599] on p "You described your memorable trip well and gave clear details about where you w…" at bounding box center [969, 575] width 375 height 55
click at [802, 467] on button "Your Response" at bounding box center [818, 468] width 98 height 32
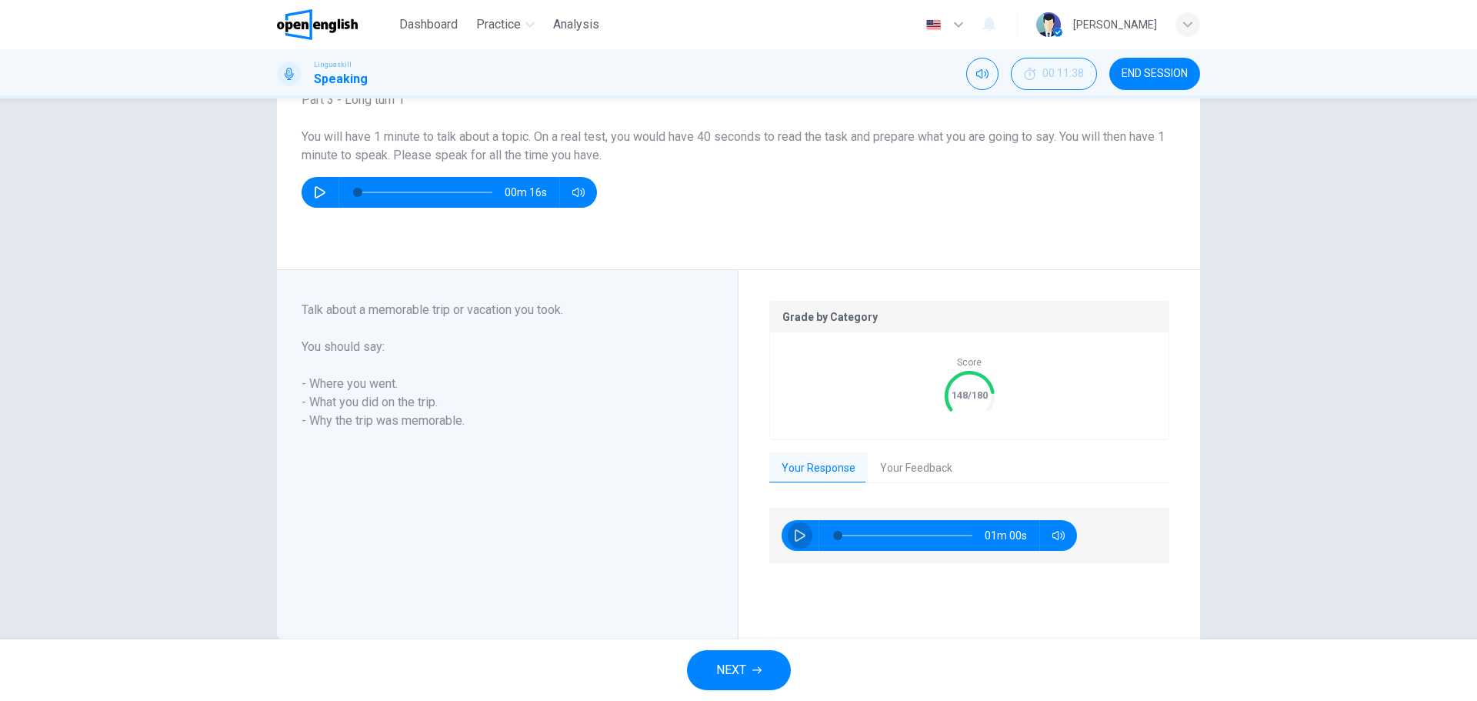
drag, startPoint x: 791, startPoint y: 534, endPoint x: 856, endPoint y: 579, distance: 79.2
click at [794, 535] on icon "button" at bounding box center [800, 535] width 12 height 12
type input "**"
click at [736, 673] on span "NEXT" at bounding box center [731, 670] width 30 height 22
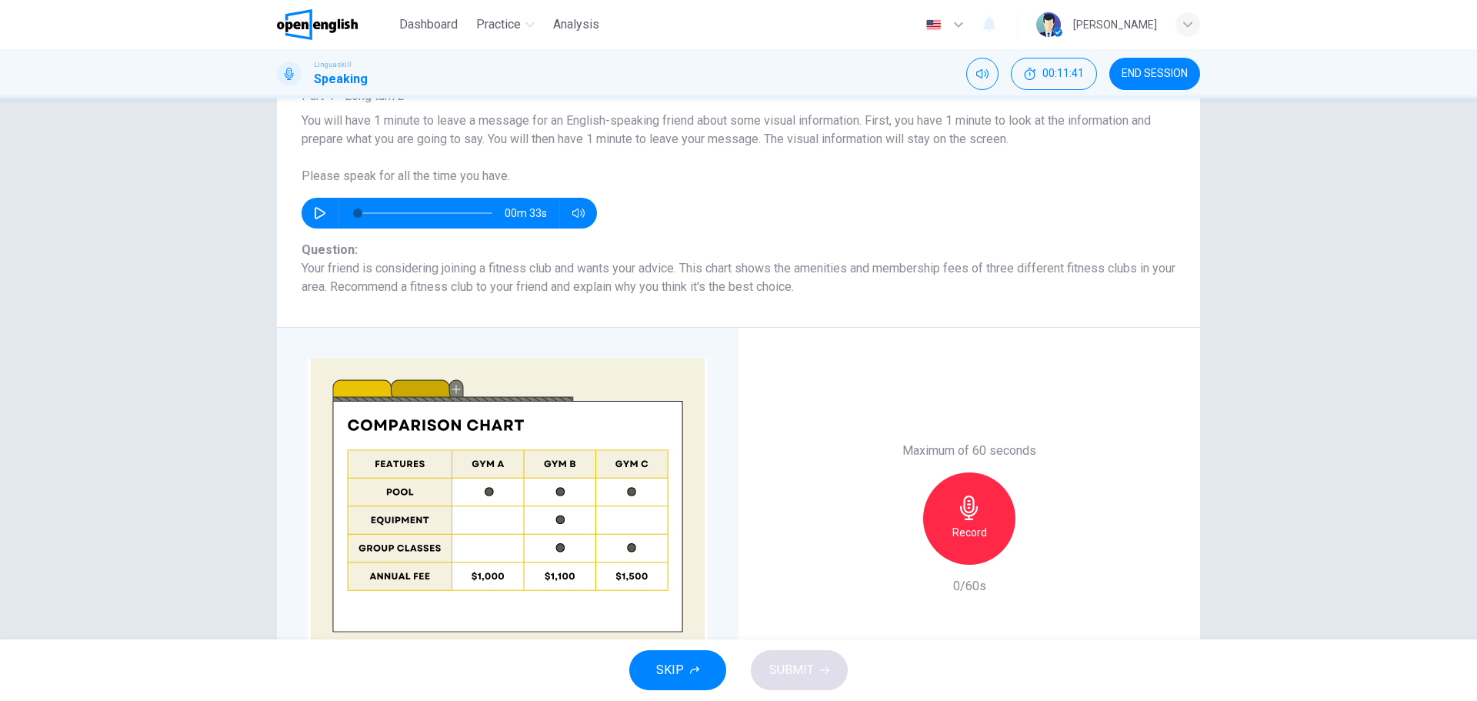
scroll to position [154, 0]
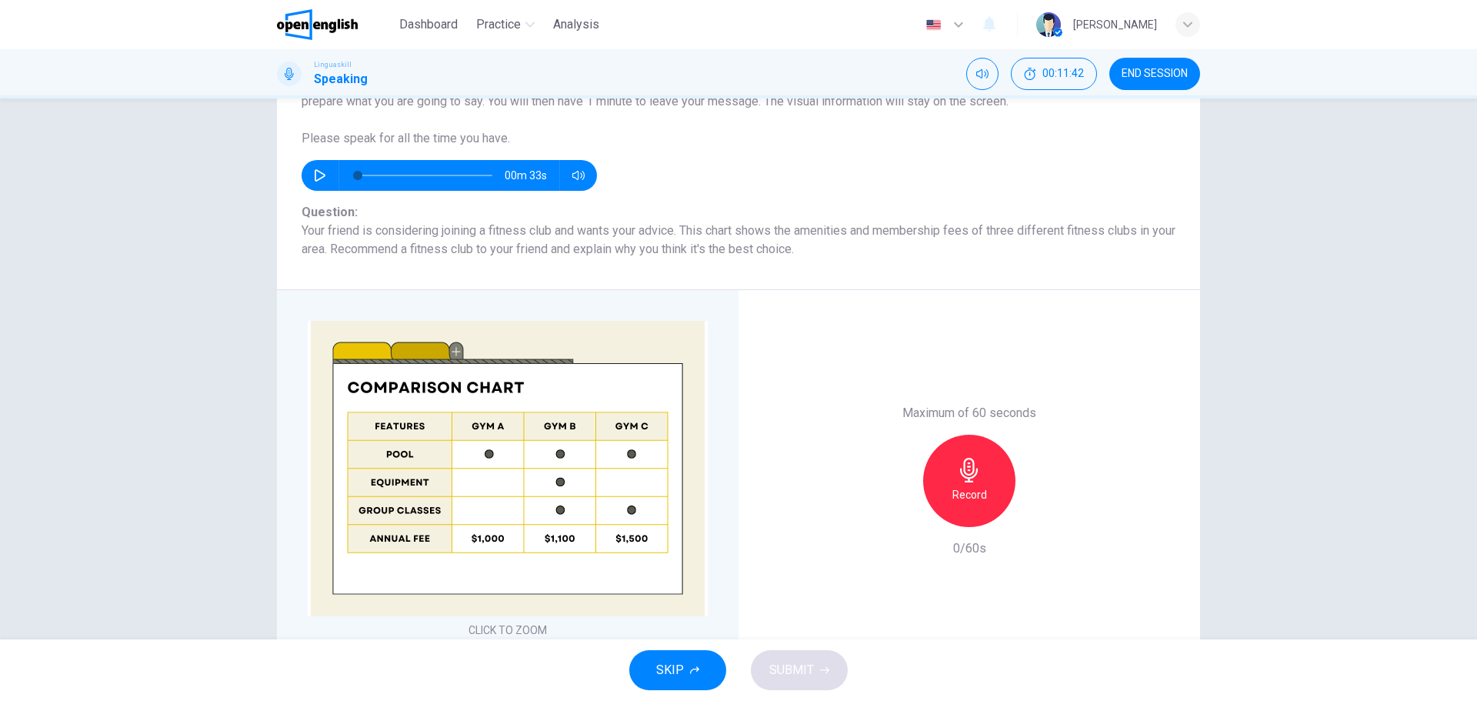
click at [314, 172] on icon "button" at bounding box center [320, 175] width 12 height 12
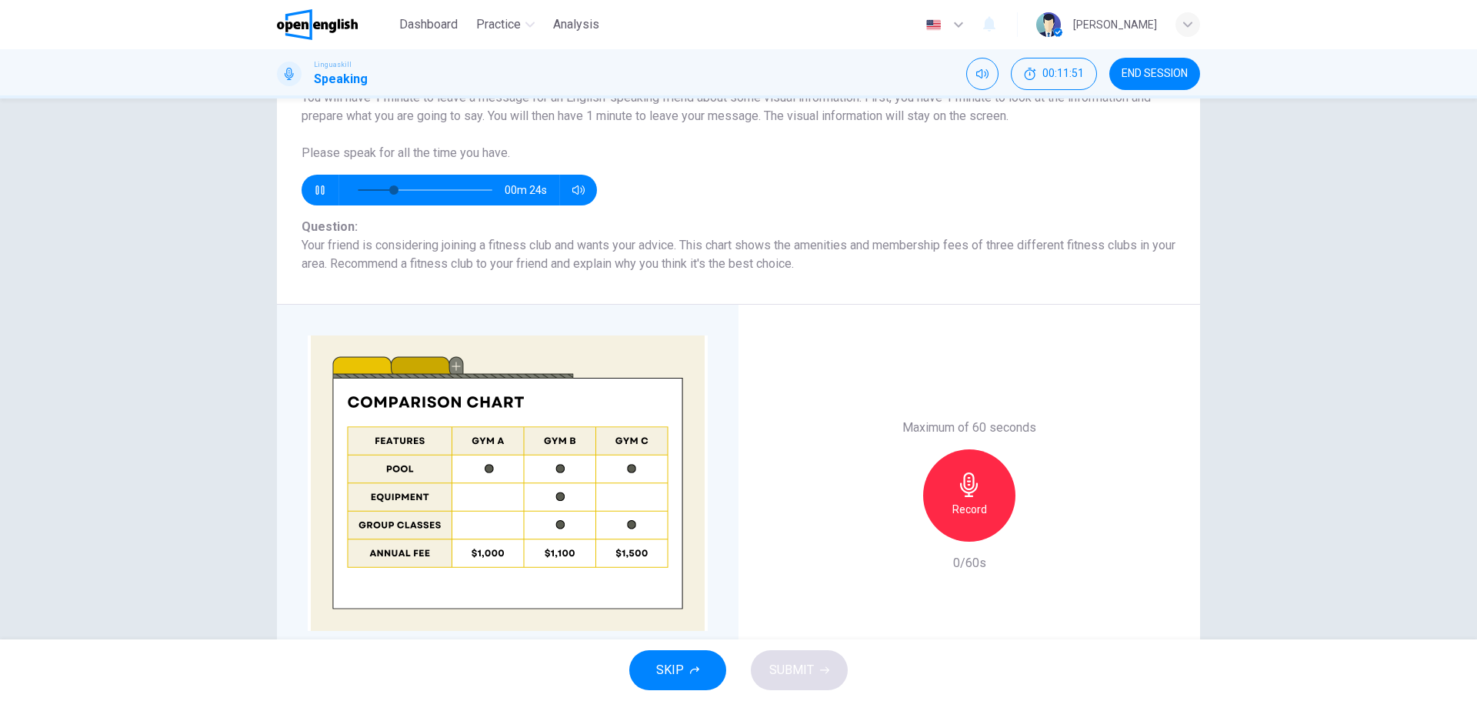
scroll to position [140, 0]
type input "*"
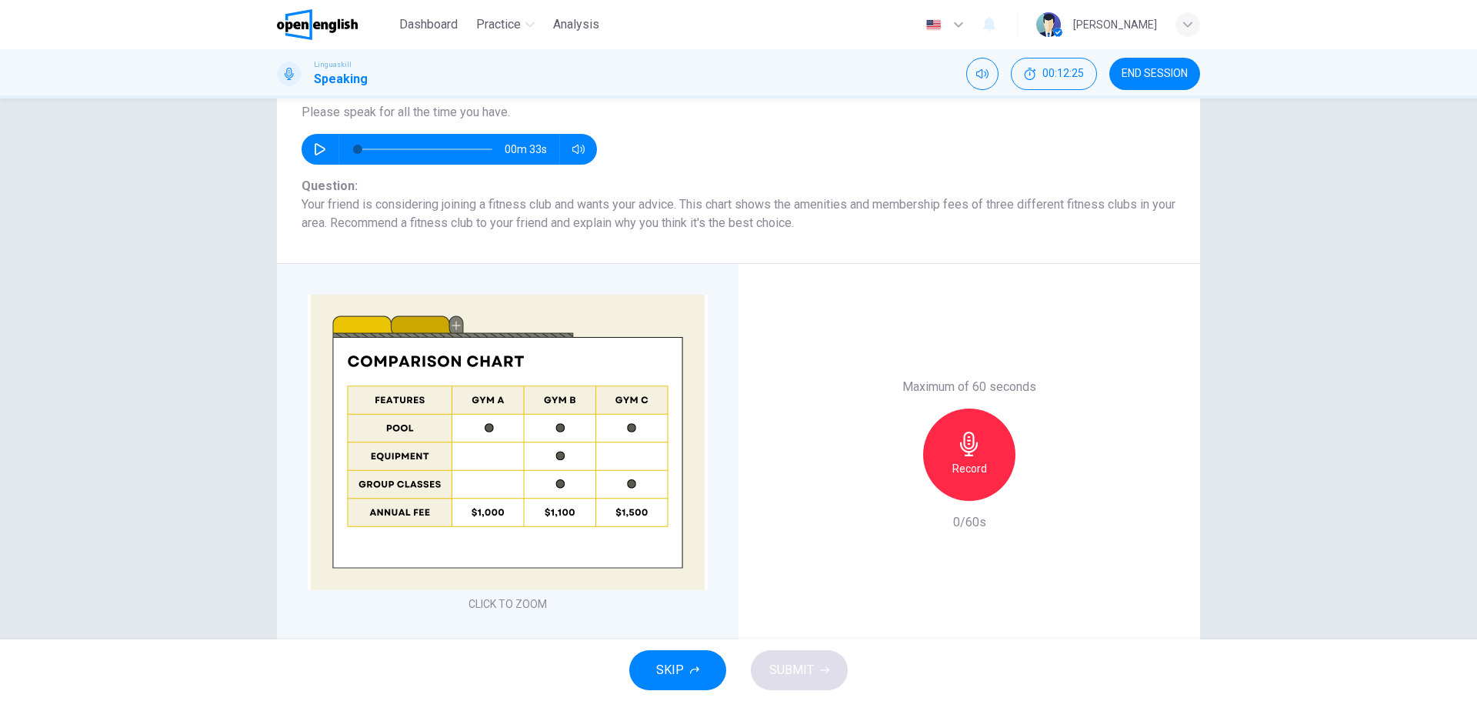
scroll to position [217, 0]
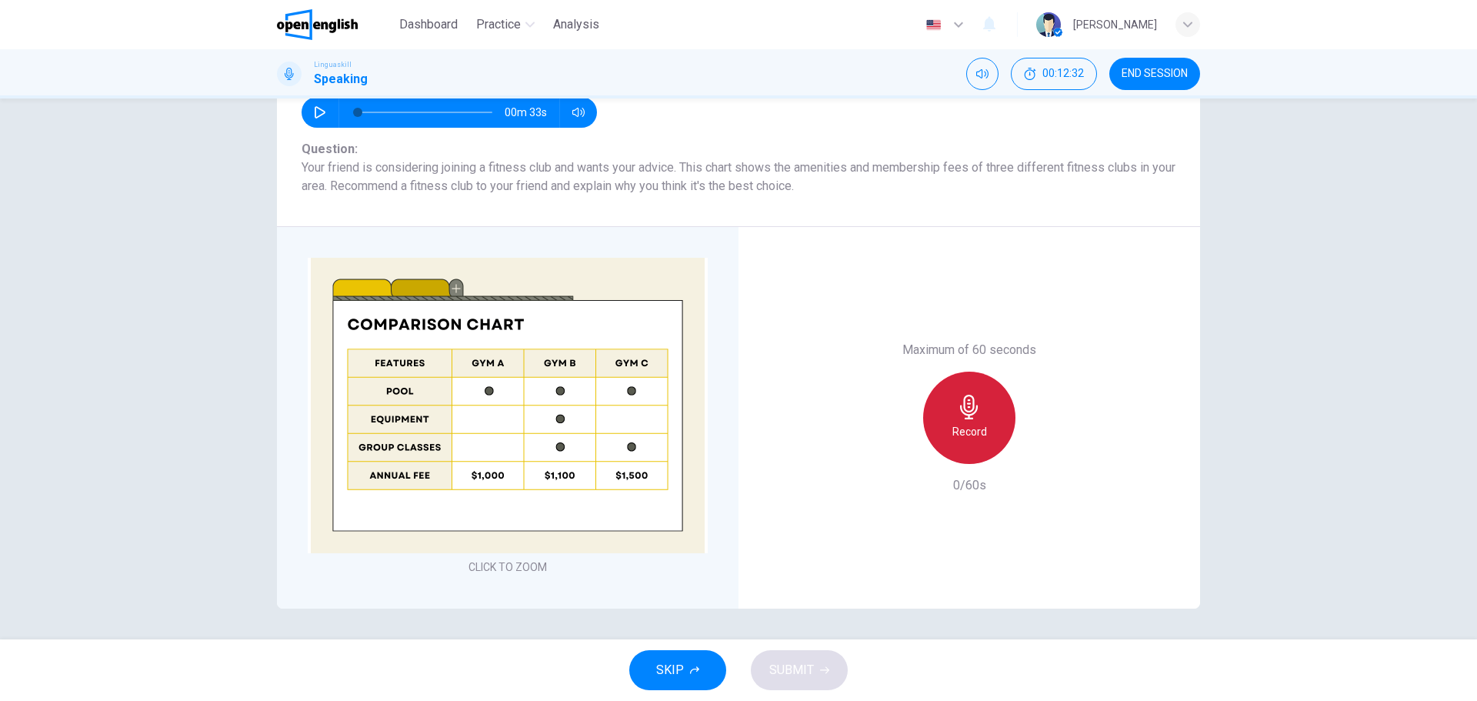
click at [976, 426] on h6 "Record" at bounding box center [970, 431] width 35 height 18
click at [808, 668] on span "SUBMIT" at bounding box center [791, 670] width 45 height 22
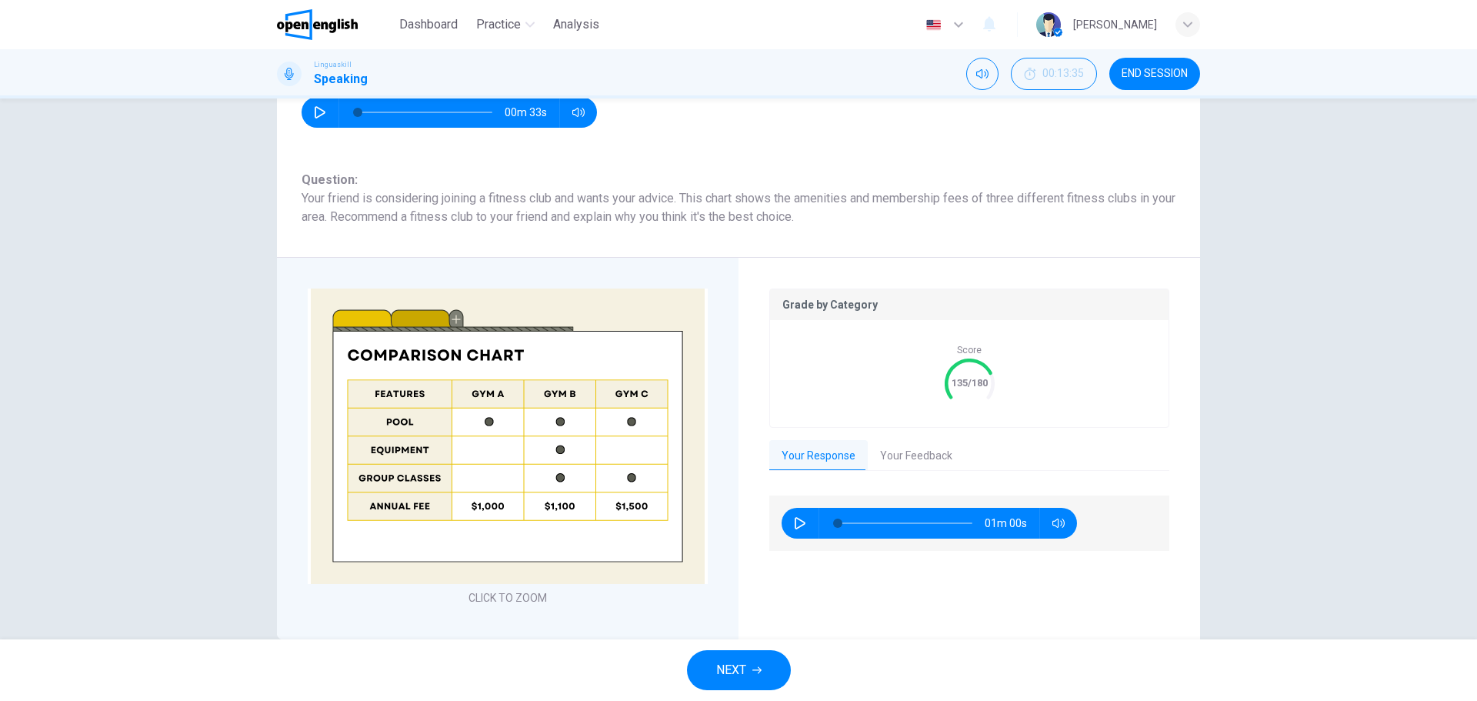
click at [875, 456] on button "Your Feedback" at bounding box center [916, 456] width 97 height 32
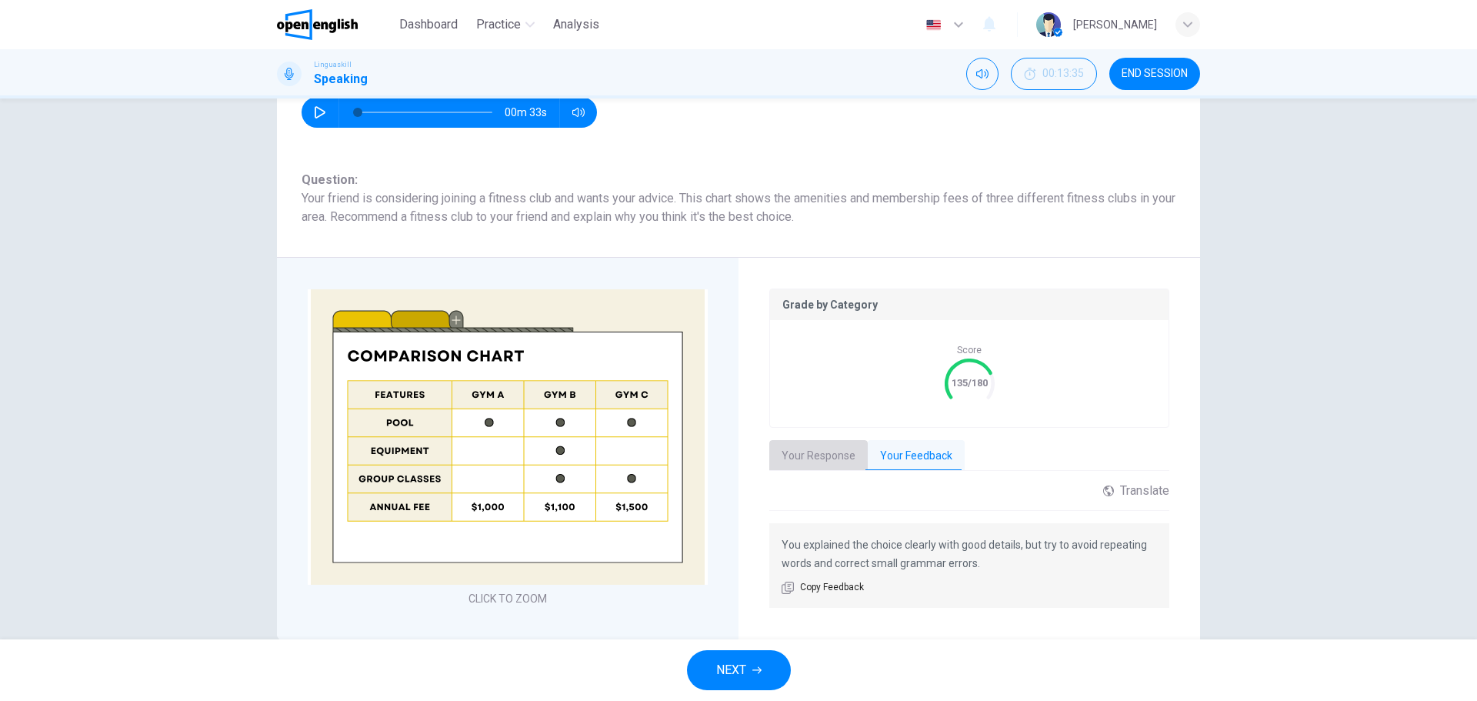
click at [816, 460] on button "Your Response" at bounding box center [818, 456] width 98 height 32
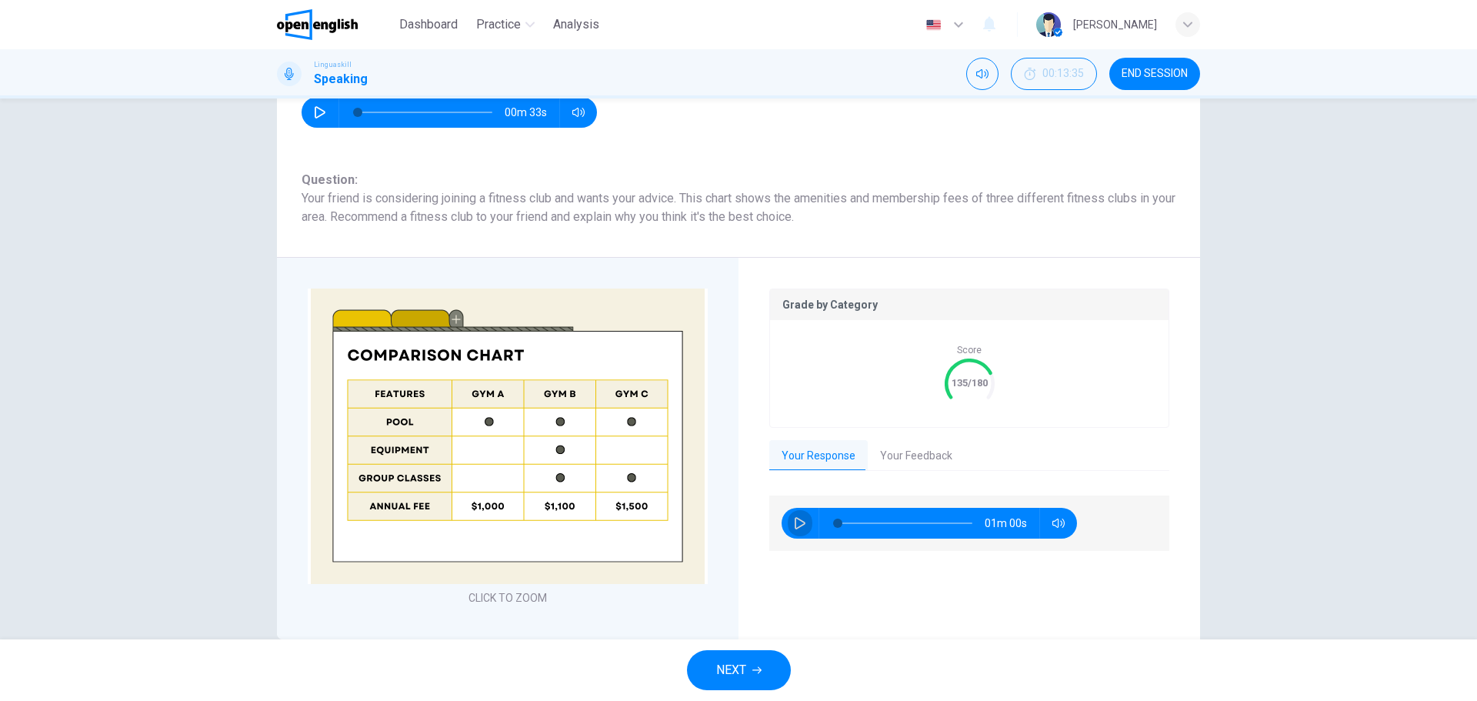
click at [799, 523] on icon "button" at bounding box center [800, 523] width 12 height 12
type input "**"
click at [742, 670] on span "NEXT" at bounding box center [731, 670] width 30 height 22
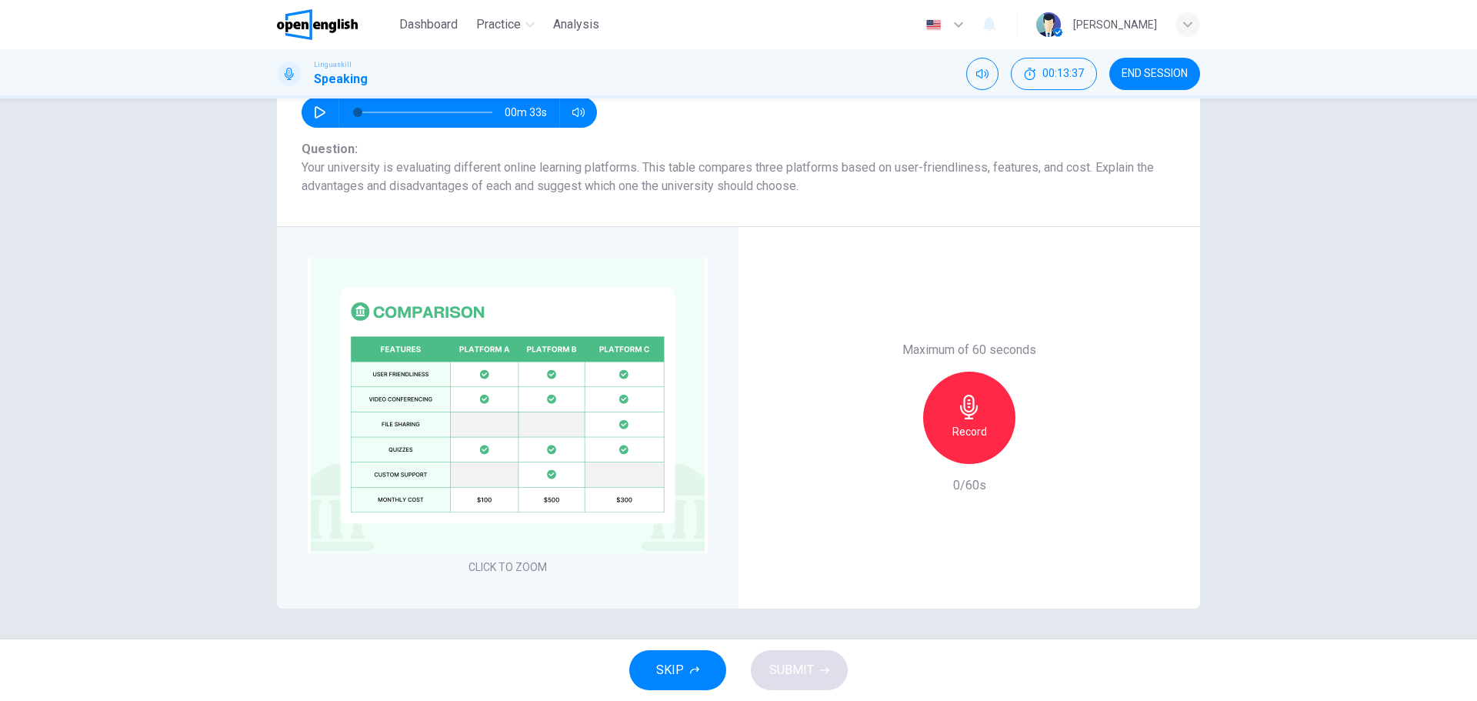
click at [320, 115] on icon "button" at bounding box center [320, 112] width 12 height 12
type input "*"
click at [962, 416] on icon "button" at bounding box center [969, 407] width 25 height 25
click at [787, 655] on button "SUBMIT" at bounding box center [799, 670] width 97 height 40
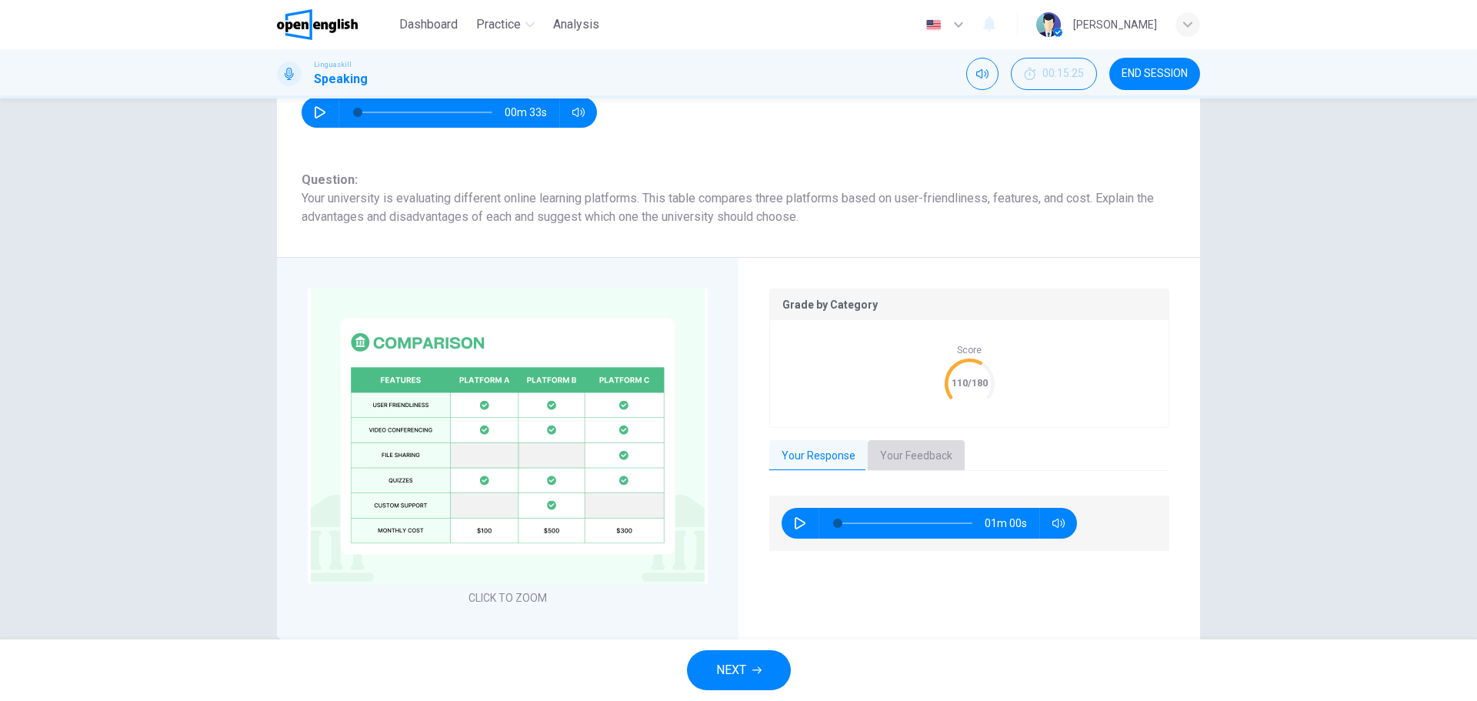
click at [887, 457] on button "Your Feedback" at bounding box center [916, 456] width 97 height 32
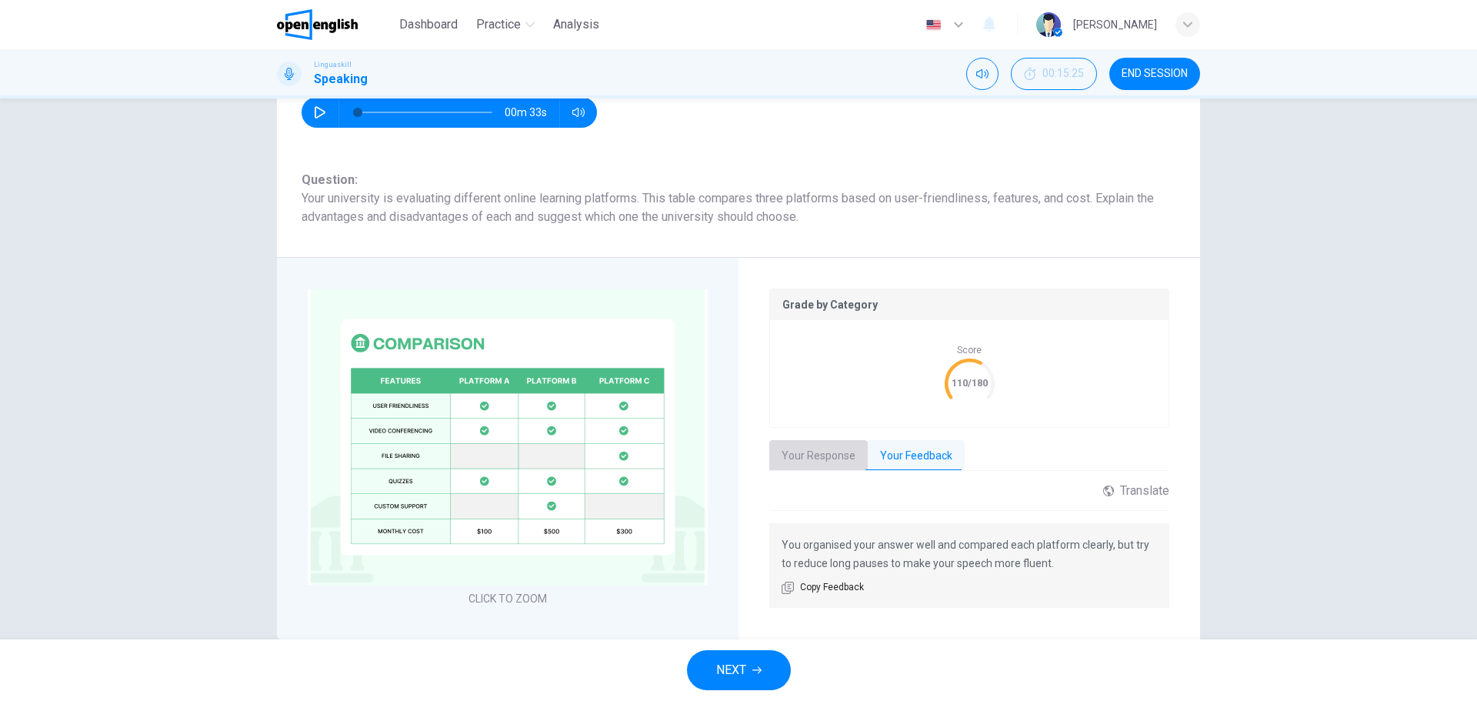
click at [826, 464] on button "Your Response" at bounding box center [818, 456] width 98 height 32
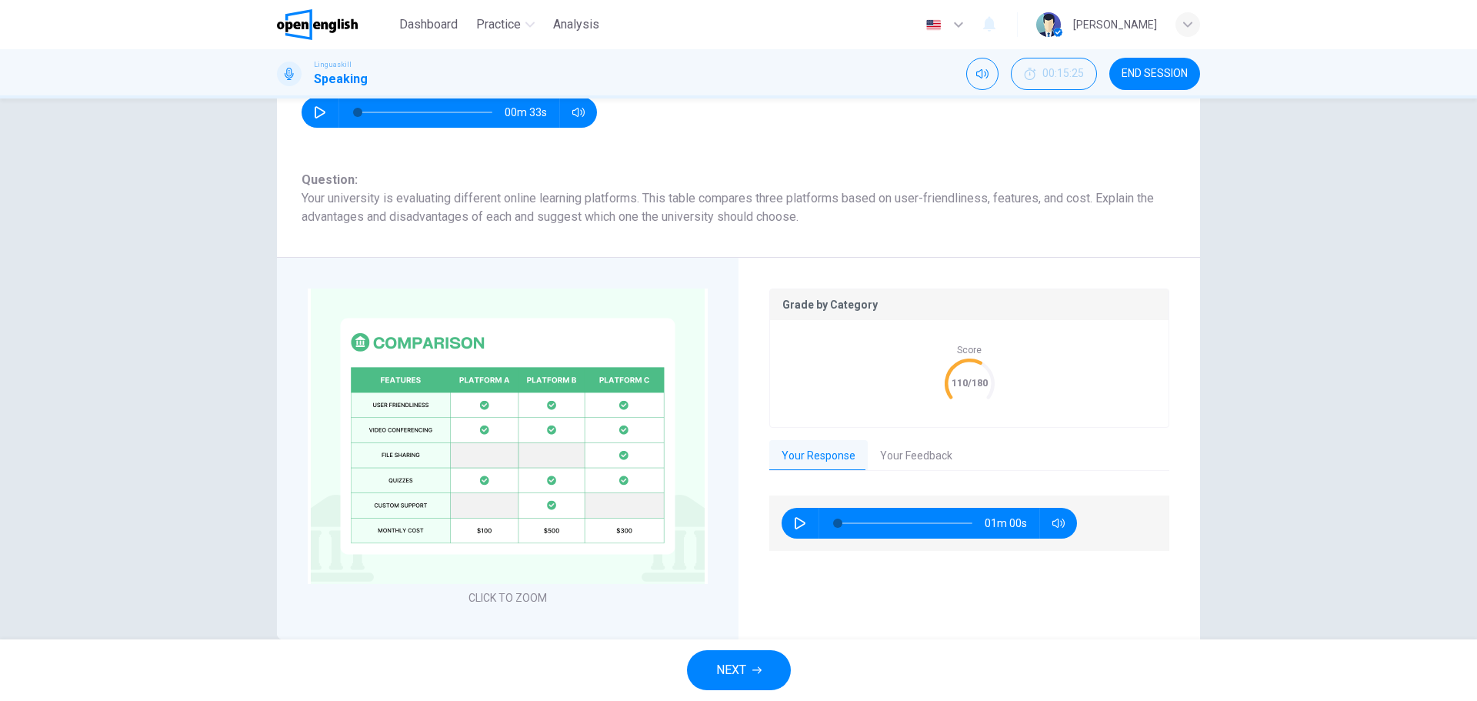
click at [788, 514] on button "button" at bounding box center [800, 523] width 25 height 31
type input "**"
click at [716, 669] on span "NEXT" at bounding box center [731, 670] width 30 height 22
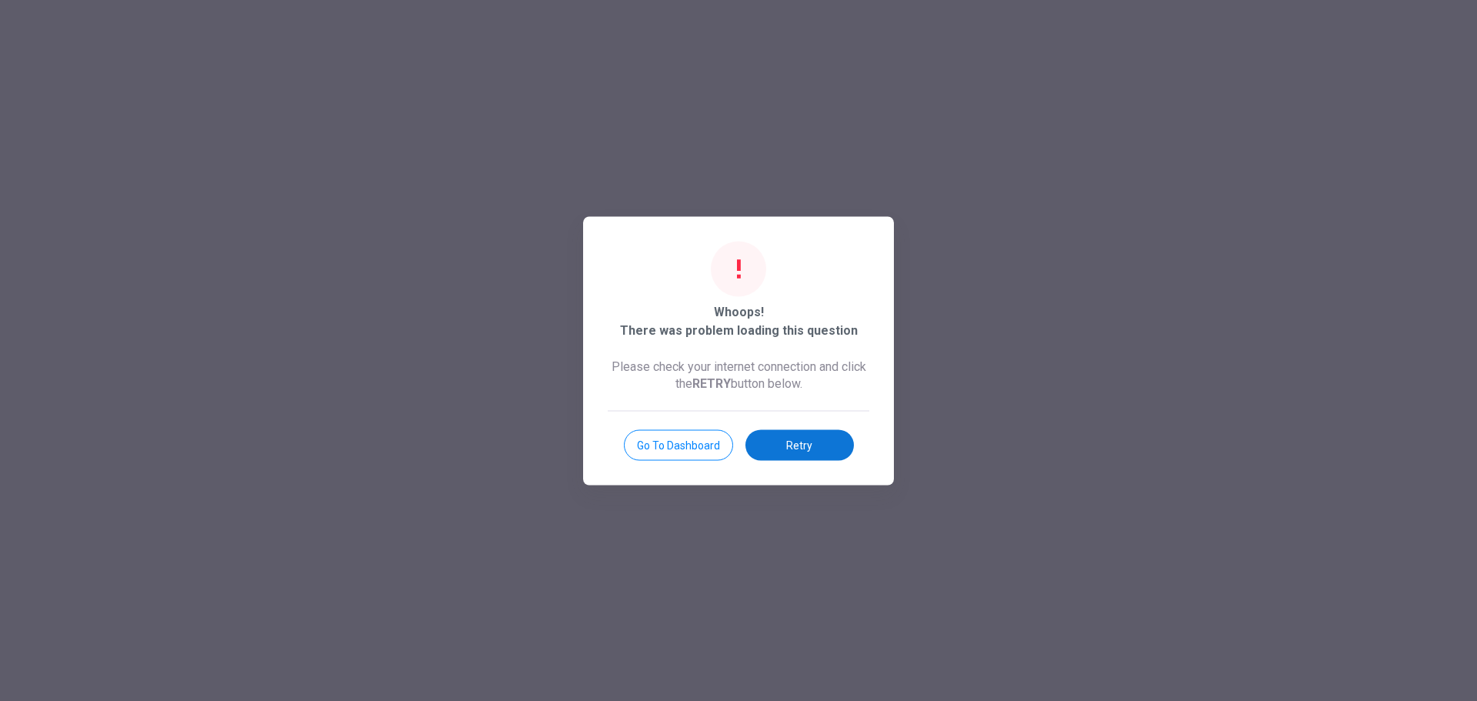
click at [794, 447] on button "Retry" at bounding box center [800, 444] width 108 height 31
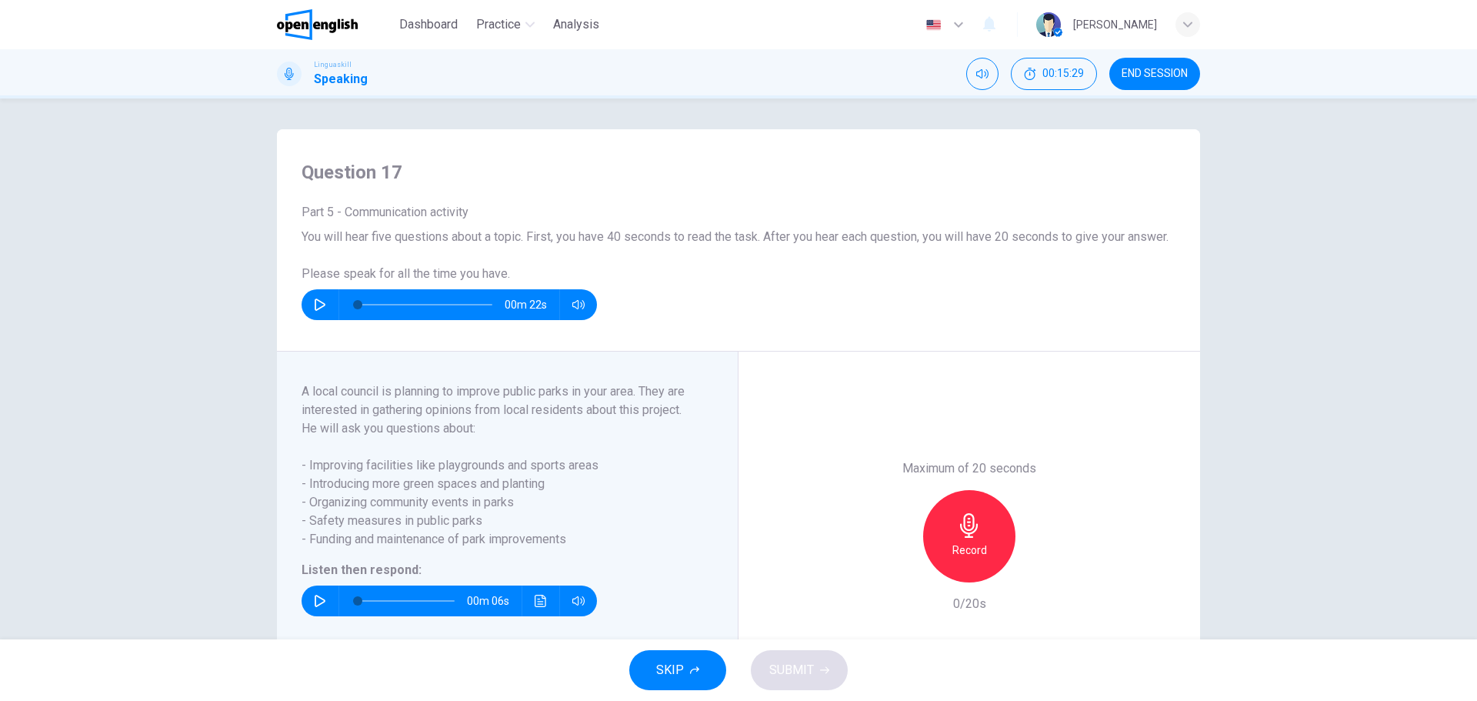
click at [317, 311] on icon "button" at bounding box center [320, 305] width 12 height 12
type input "*"
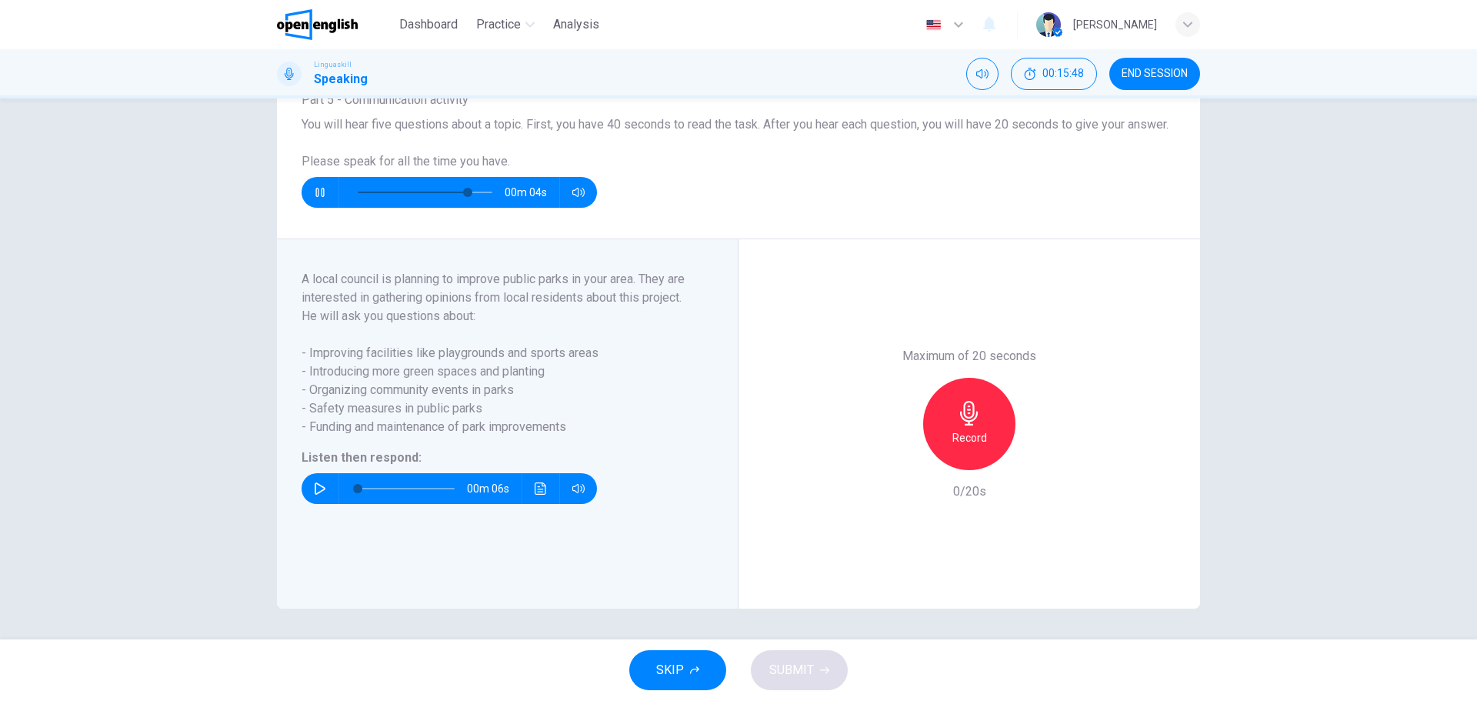
scroll to position [131, 0]
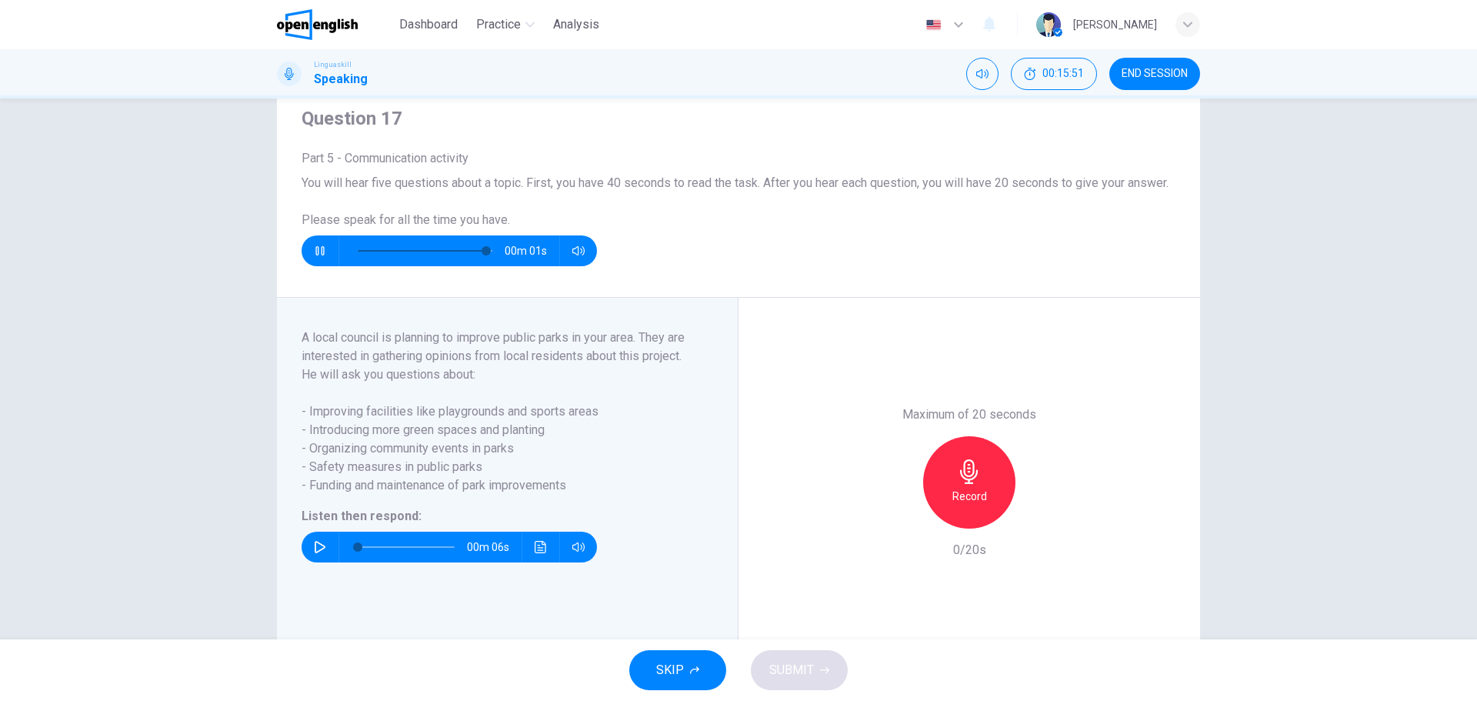
type input "*"
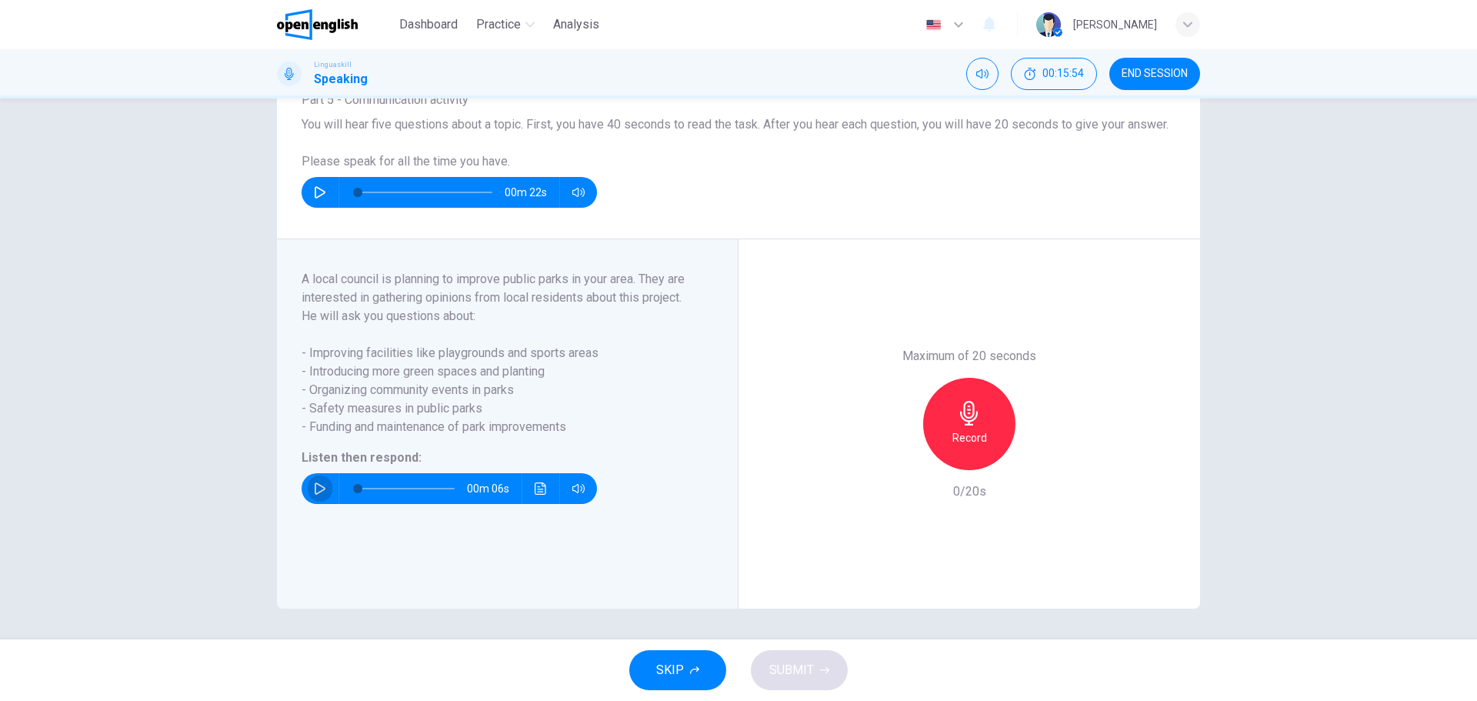
click at [315, 492] on icon "button" at bounding box center [320, 488] width 11 height 12
type input "*"
click at [975, 435] on h6 "Record" at bounding box center [970, 438] width 35 height 18
click at [792, 681] on button "SUBMIT" at bounding box center [799, 670] width 97 height 40
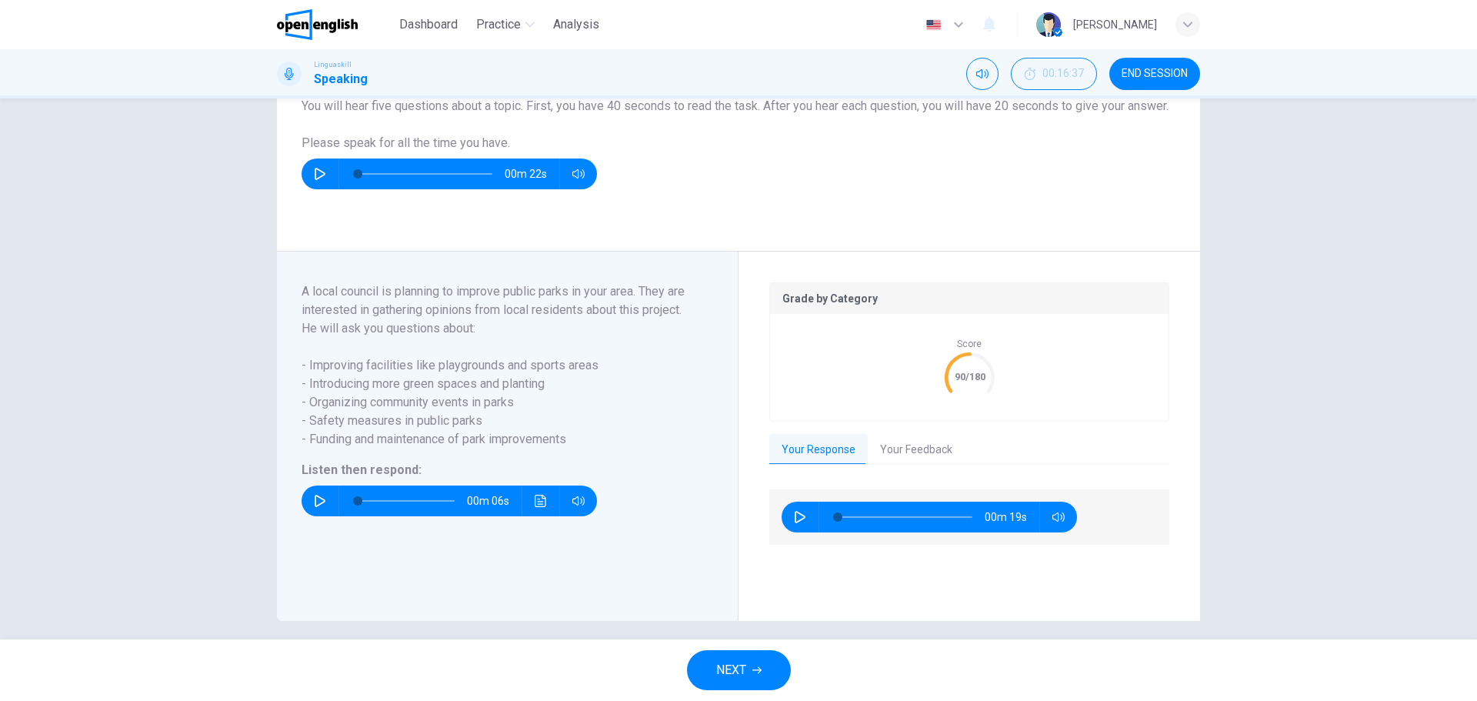
click at [940, 466] on button "Your Feedback" at bounding box center [916, 450] width 97 height 32
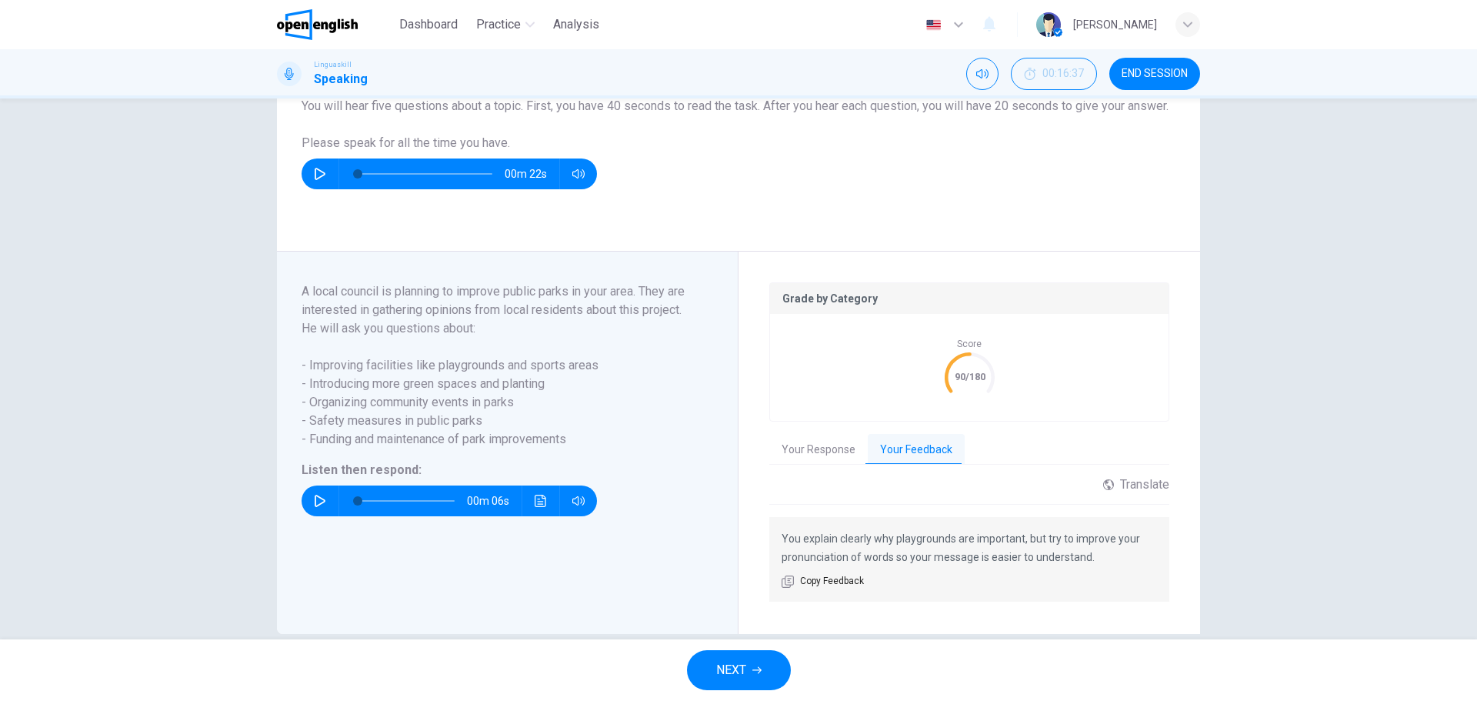
click at [889, 466] on button "Your Feedback" at bounding box center [916, 450] width 97 height 32
click at [819, 466] on button "Your Response" at bounding box center [818, 450] width 98 height 32
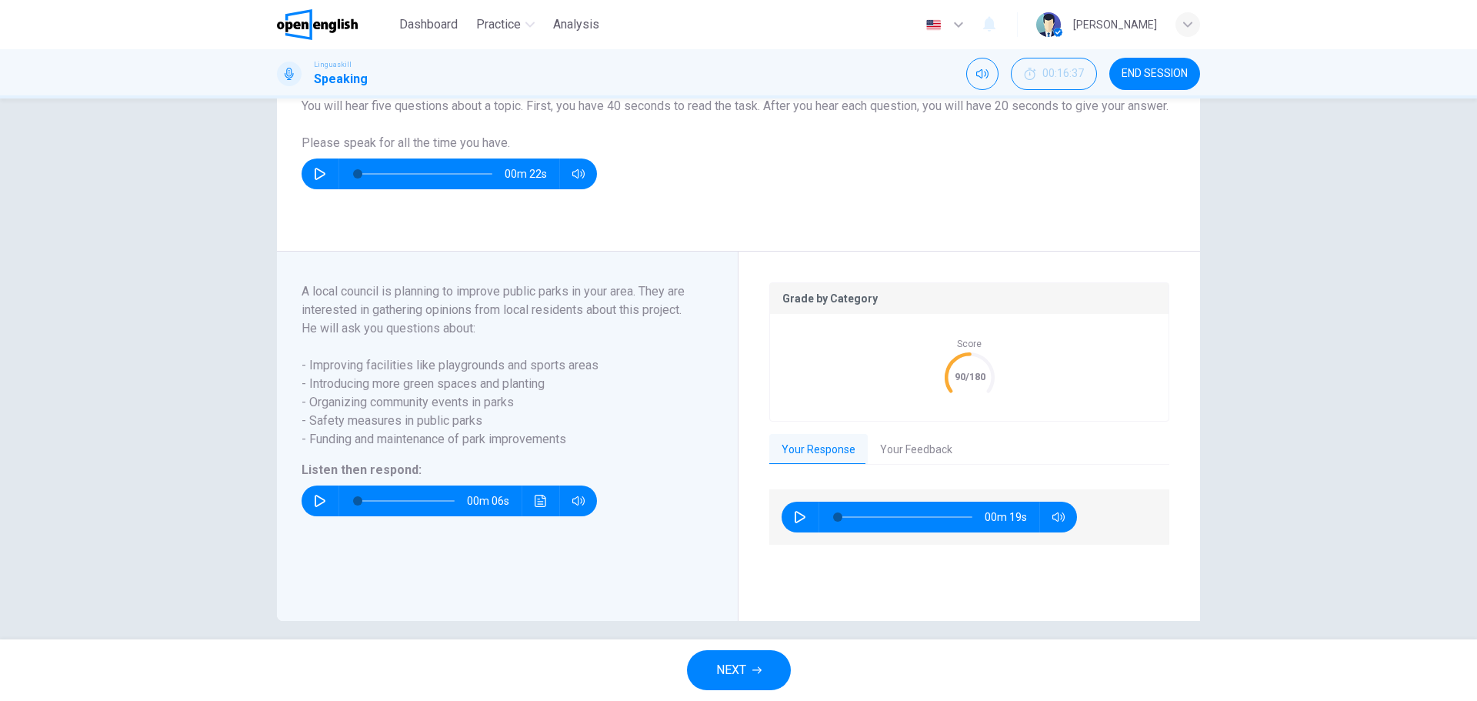
click at [802, 523] on icon "button" at bounding box center [800, 517] width 12 height 12
type input "*"
click at [734, 669] on span "NEXT" at bounding box center [731, 670] width 30 height 22
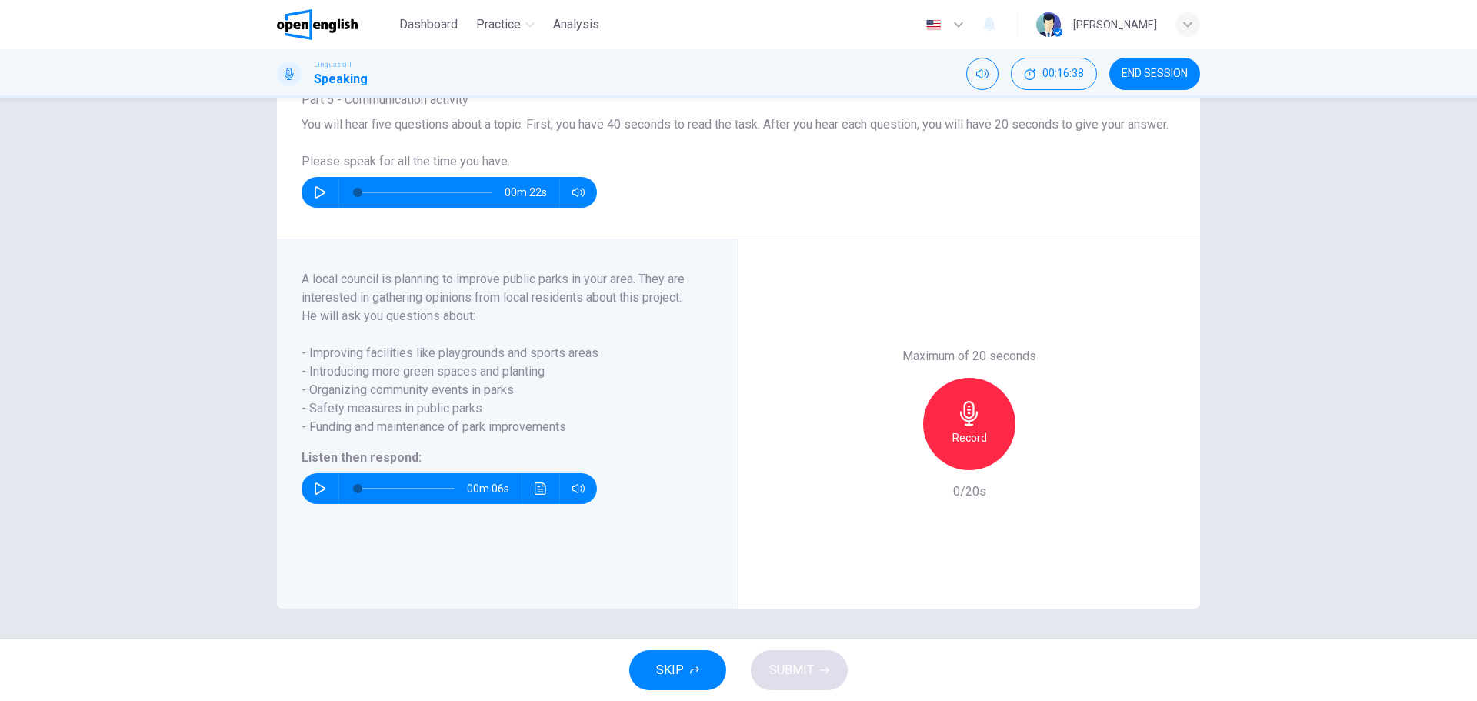
click at [308, 486] on button "button" at bounding box center [320, 488] width 25 height 31
click at [980, 428] on div "Record" at bounding box center [969, 424] width 92 height 92
click at [797, 676] on span "SUBMIT" at bounding box center [791, 670] width 45 height 22
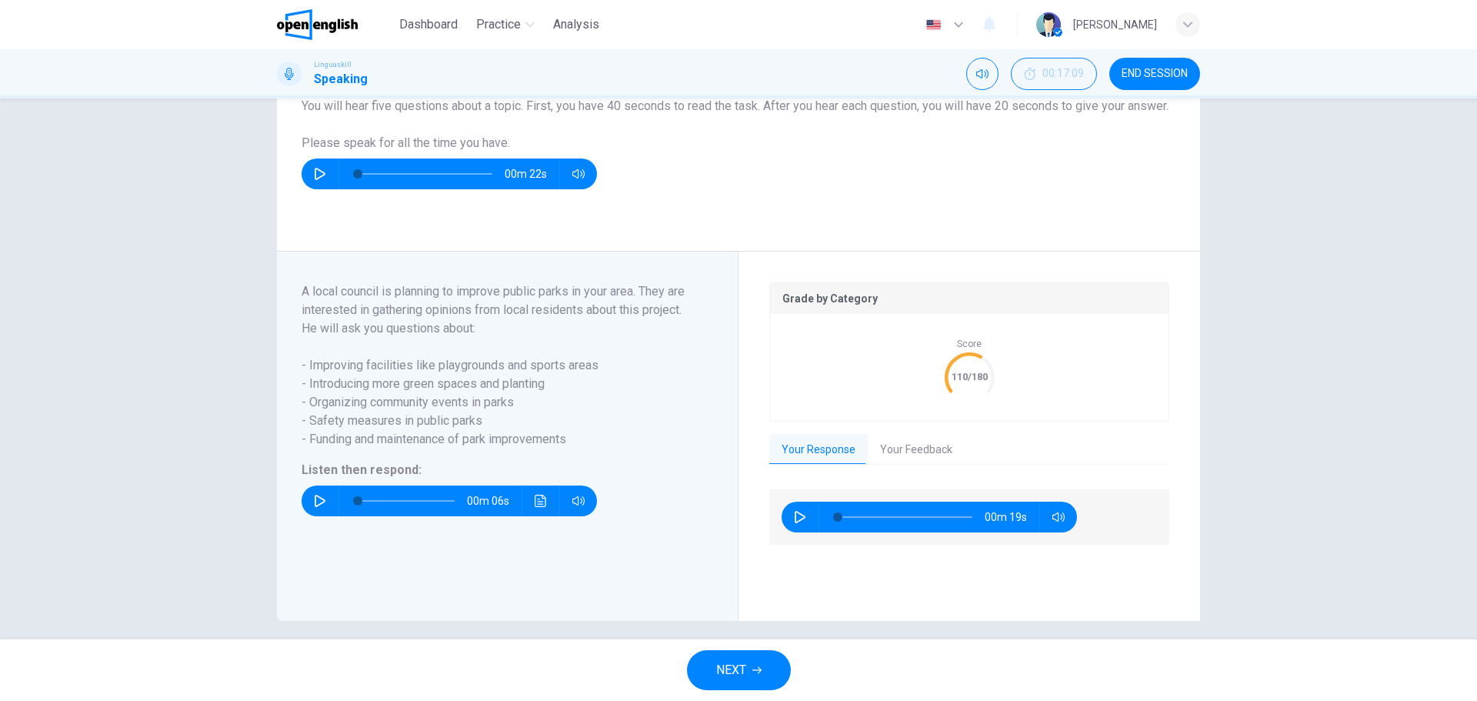
click at [913, 465] on button "Your Feedback" at bounding box center [916, 450] width 97 height 32
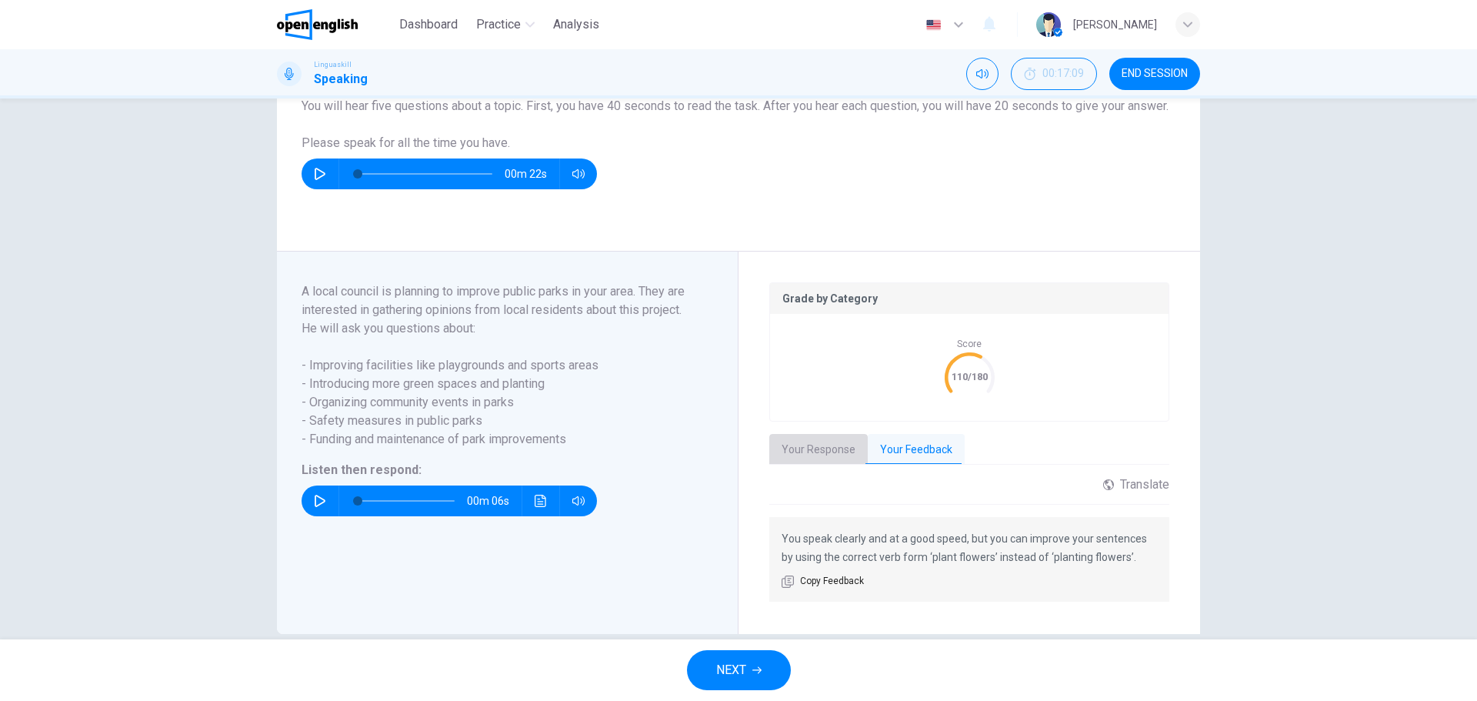
click at [829, 466] on button "Your Response" at bounding box center [818, 450] width 98 height 32
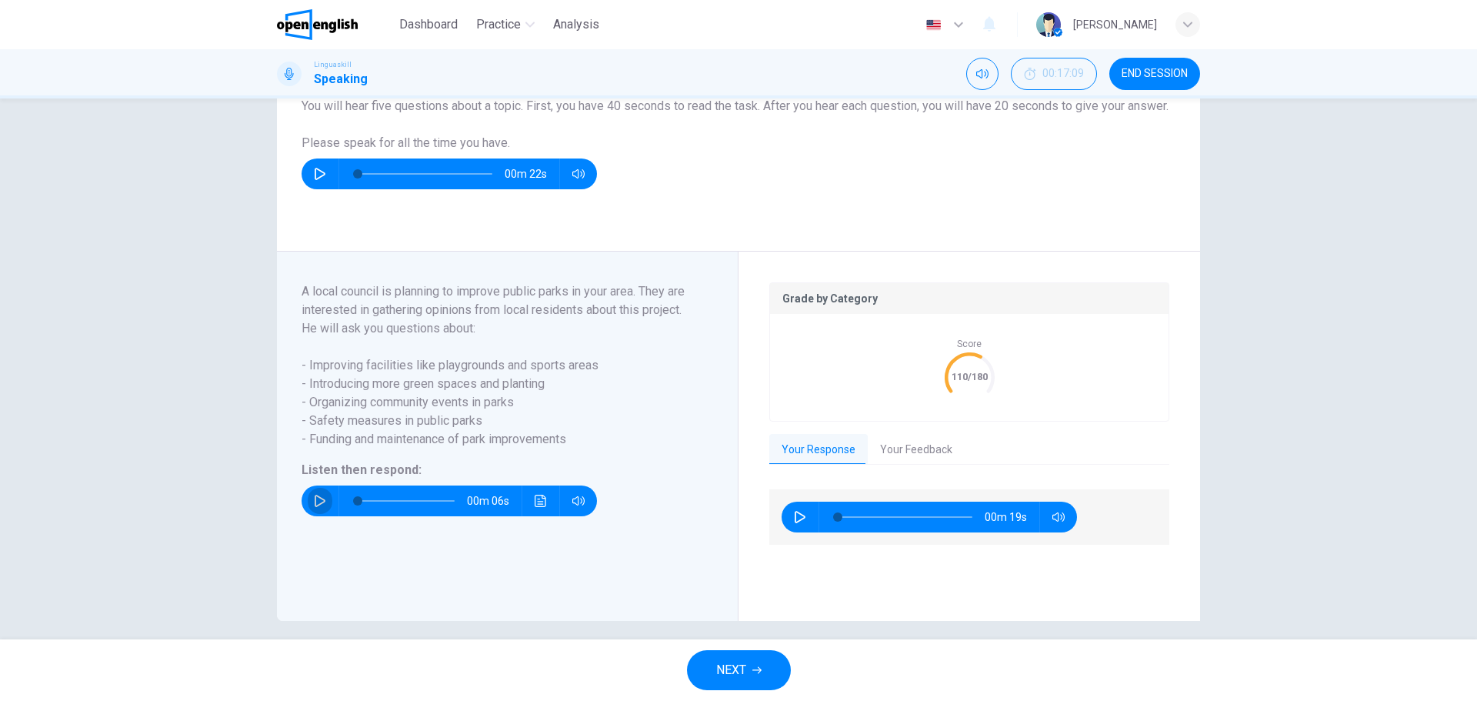
click at [317, 507] on icon "button" at bounding box center [320, 501] width 12 height 12
click at [739, 671] on span "NEXT" at bounding box center [731, 670] width 30 height 22
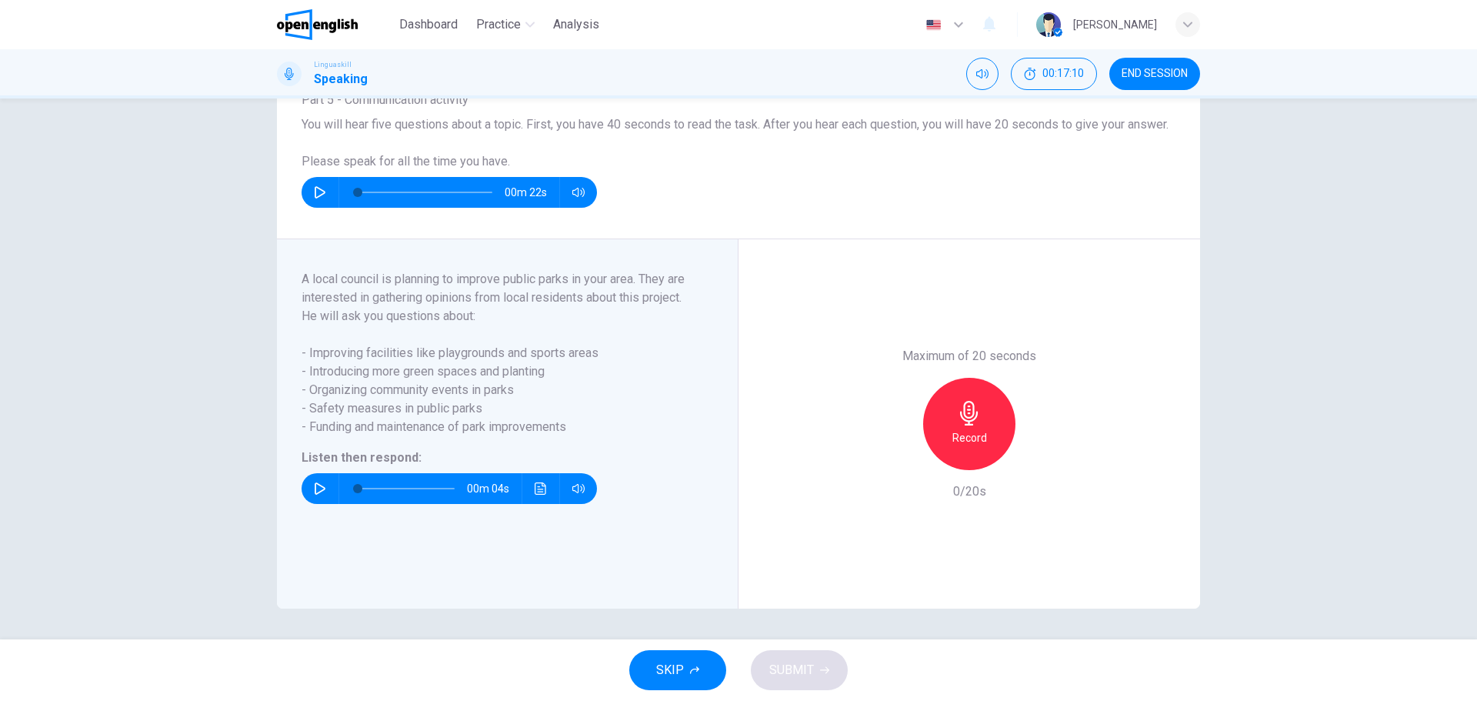
click at [318, 488] on icon "button" at bounding box center [320, 488] width 12 height 12
type input "*"
click at [972, 422] on icon "button" at bounding box center [969, 413] width 25 height 25
click at [803, 667] on span "SUBMIT" at bounding box center [791, 670] width 45 height 22
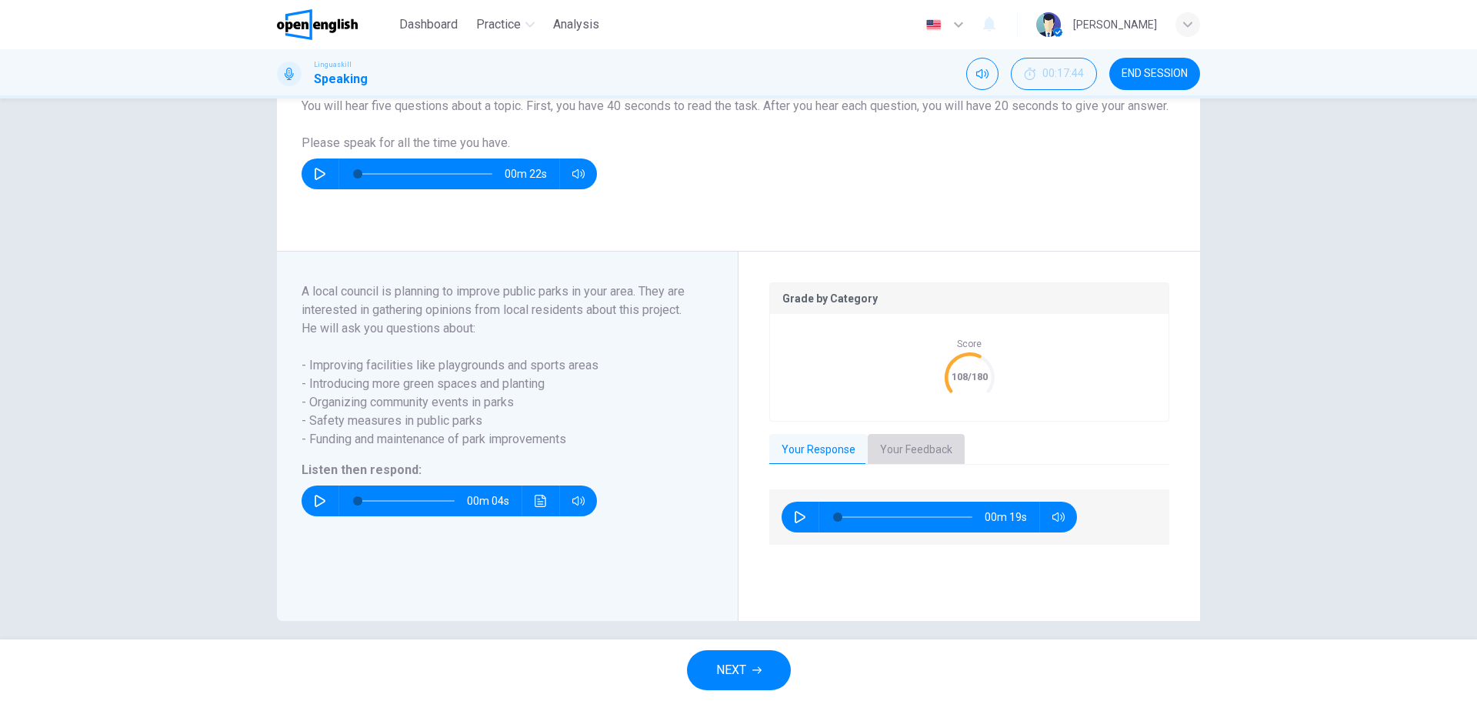
click at [921, 466] on button "Your Feedback" at bounding box center [916, 450] width 97 height 32
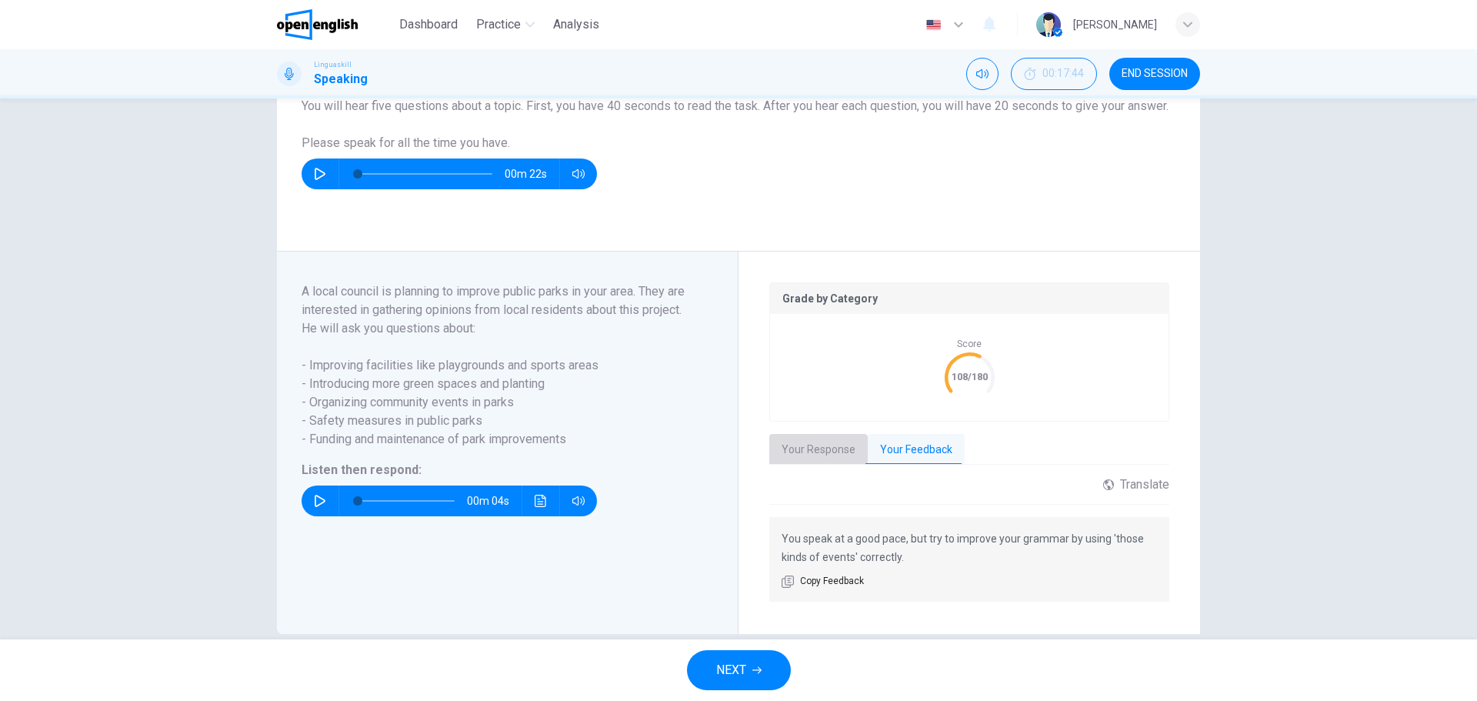
click at [830, 466] on button "Your Response" at bounding box center [818, 450] width 98 height 32
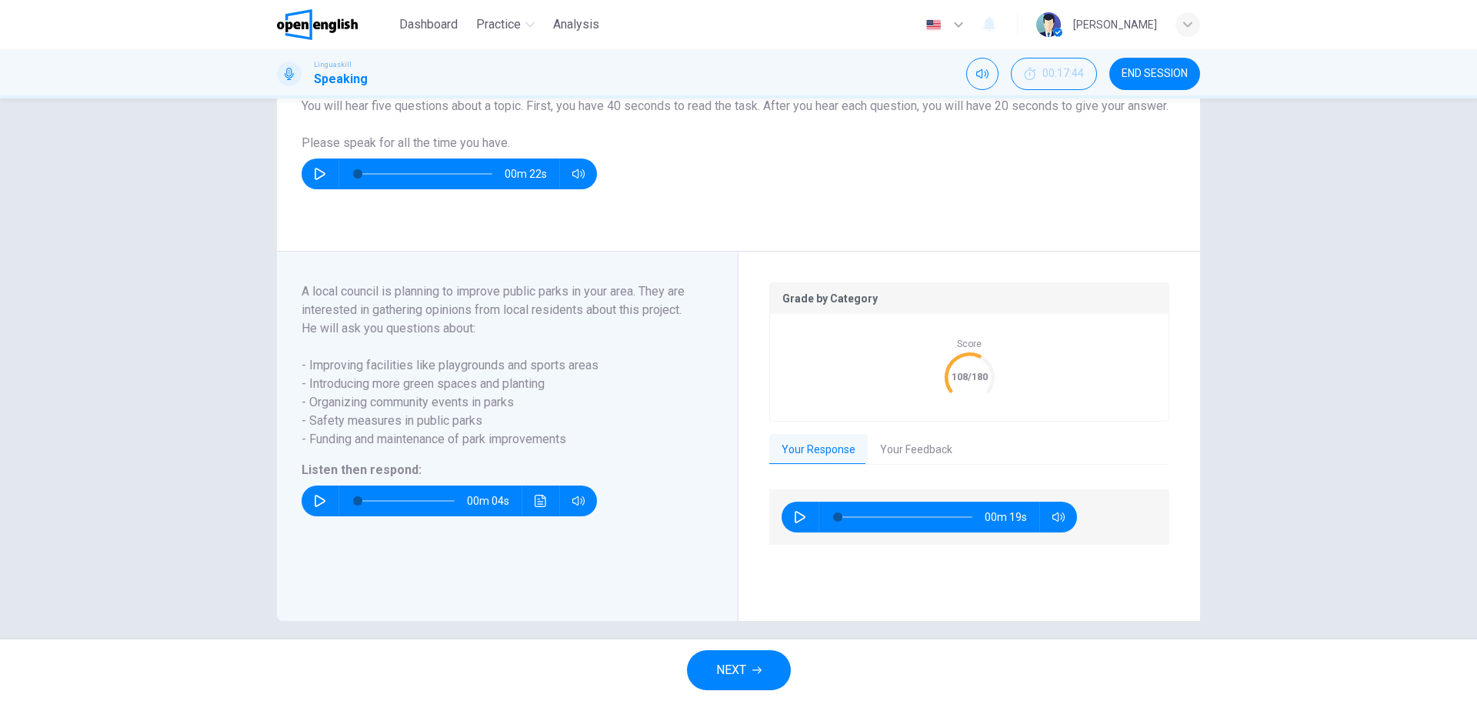
click at [796, 523] on icon "button" at bounding box center [800, 517] width 12 height 12
type input "**"
click at [911, 466] on button "Your Feedback" at bounding box center [916, 450] width 97 height 32
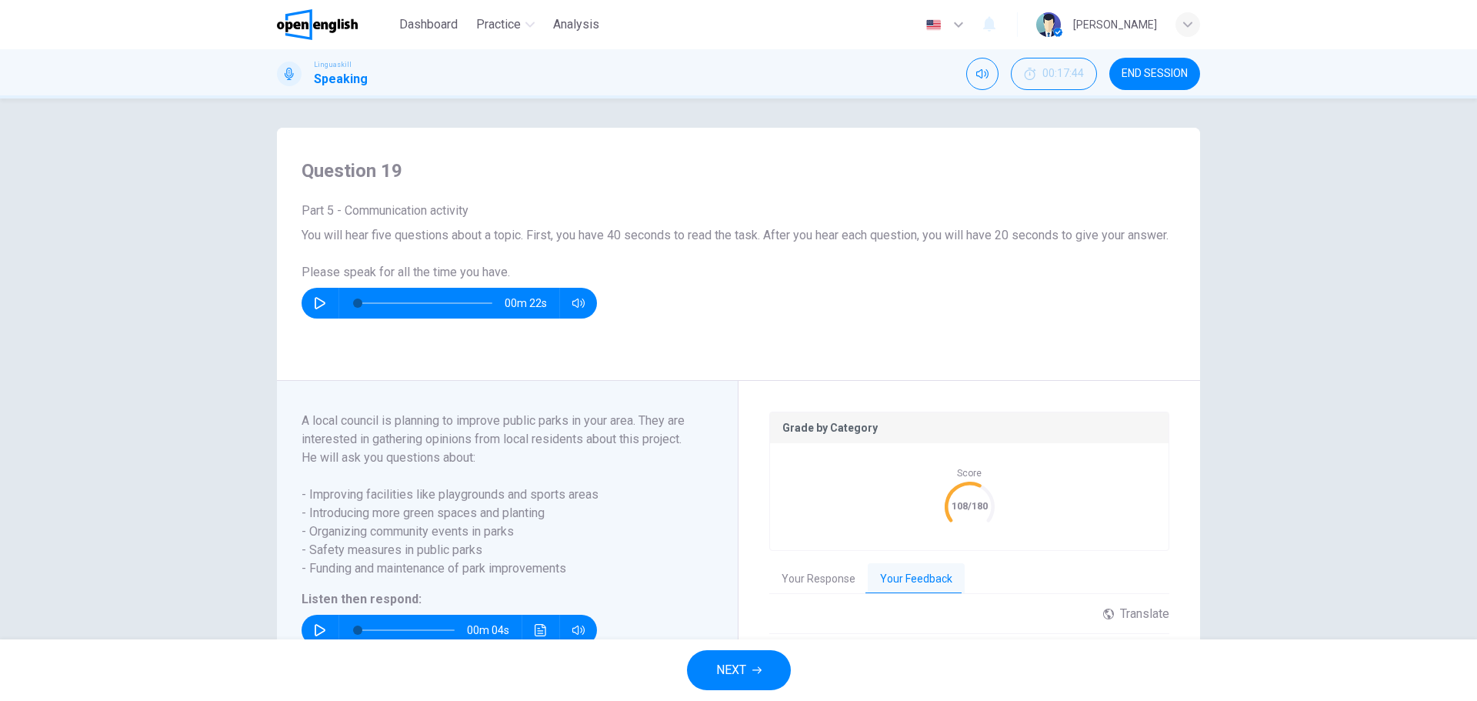
scroll to position [0, 0]
click at [1169, 74] on span "END SESSION" at bounding box center [1155, 74] width 66 height 12
